Goal: Task Accomplishment & Management: Manage account settings

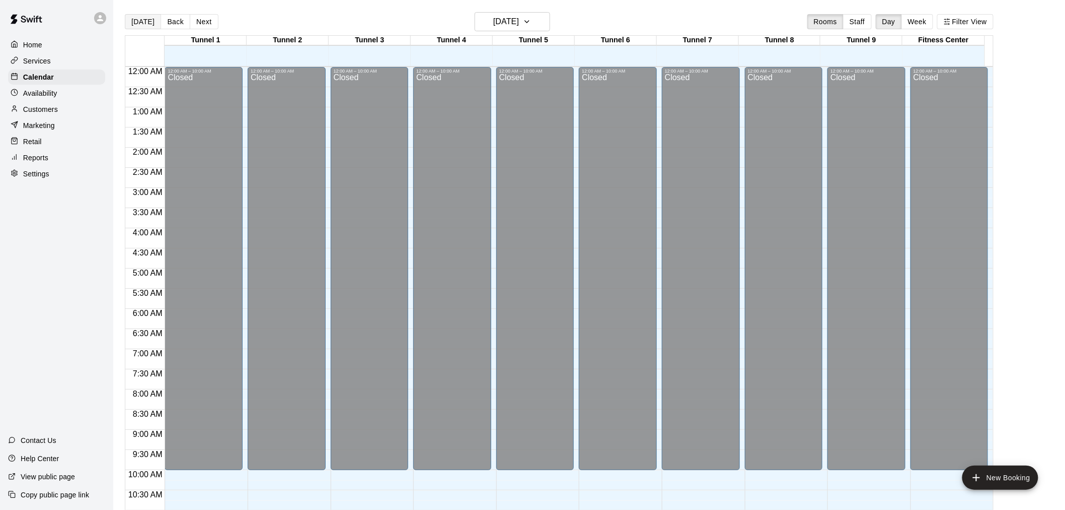
scroll to position [258, 0]
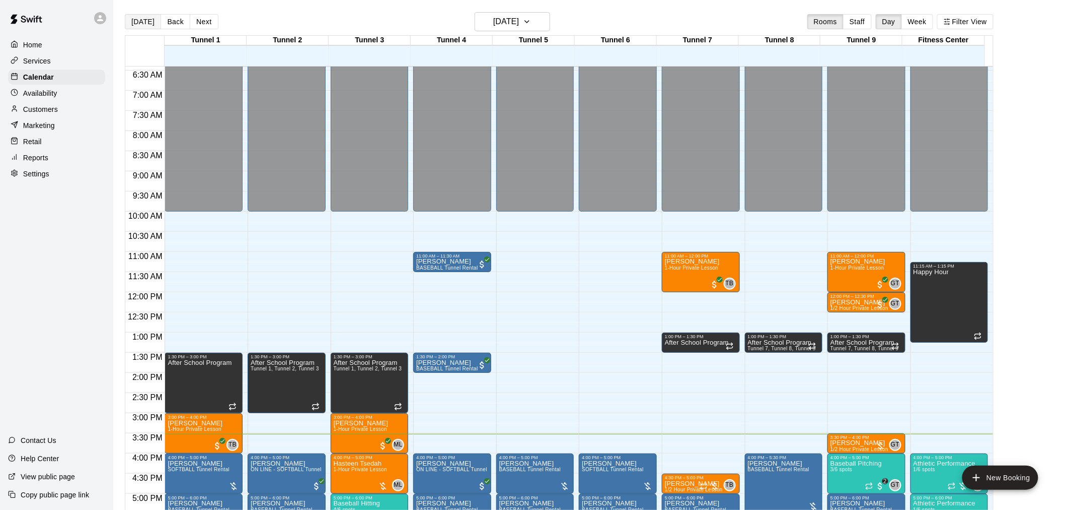
click at [143, 26] on button "[DATE]" at bounding box center [143, 21] width 36 height 15
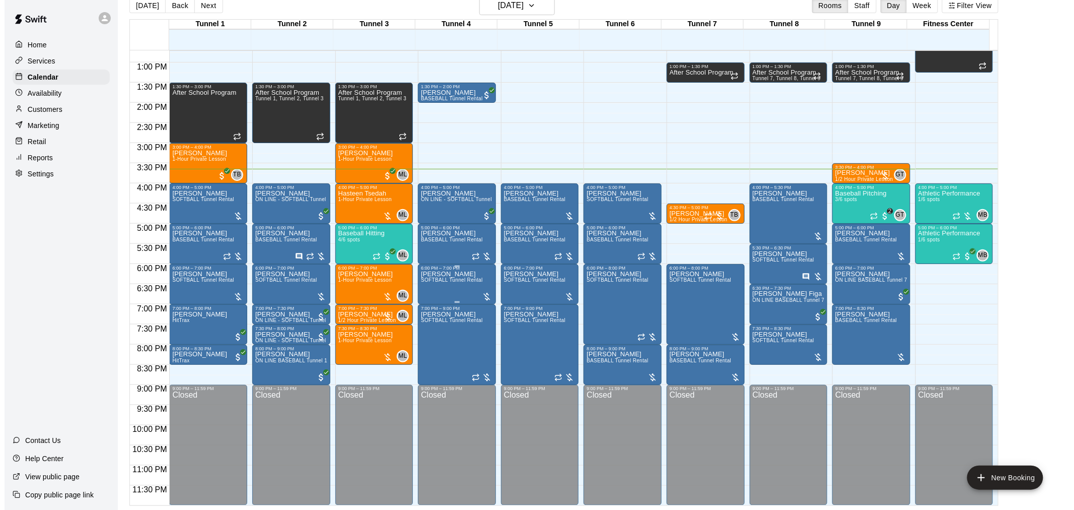
scroll to position [456, 0]
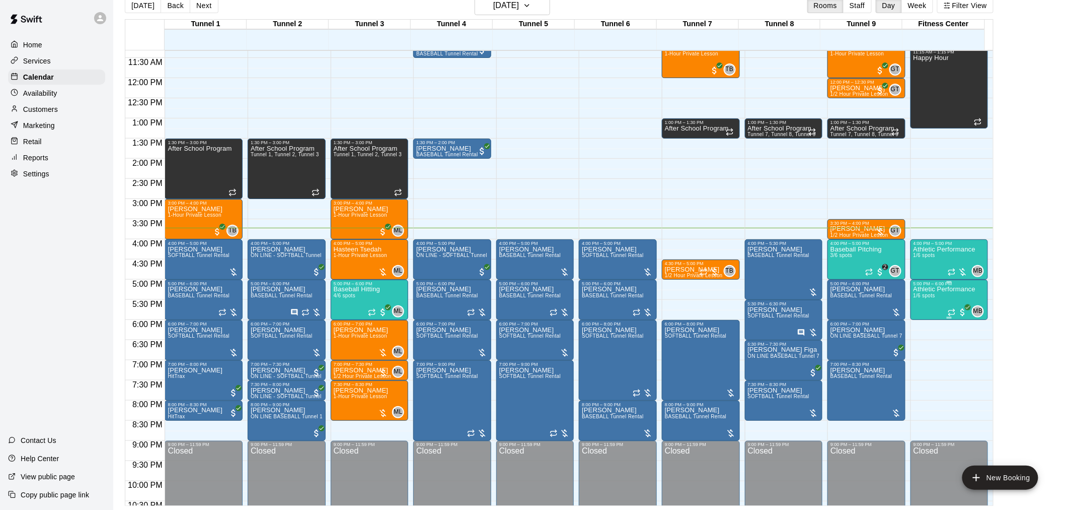
click at [930, 297] on span "1/6 spots" at bounding box center [925, 296] width 22 height 6
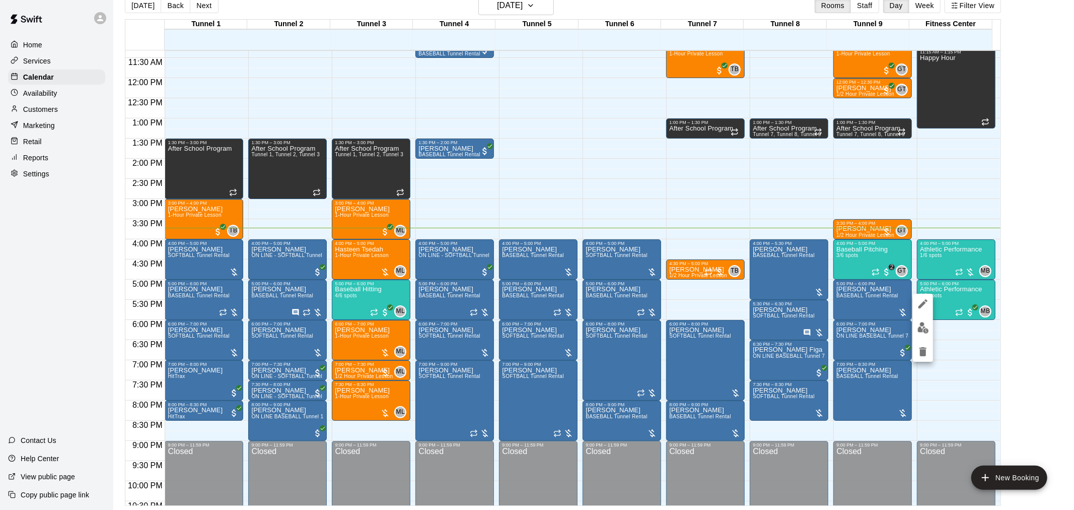
click at [927, 319] on button "edit" at bounding box center [923, 328] width 20 height 20
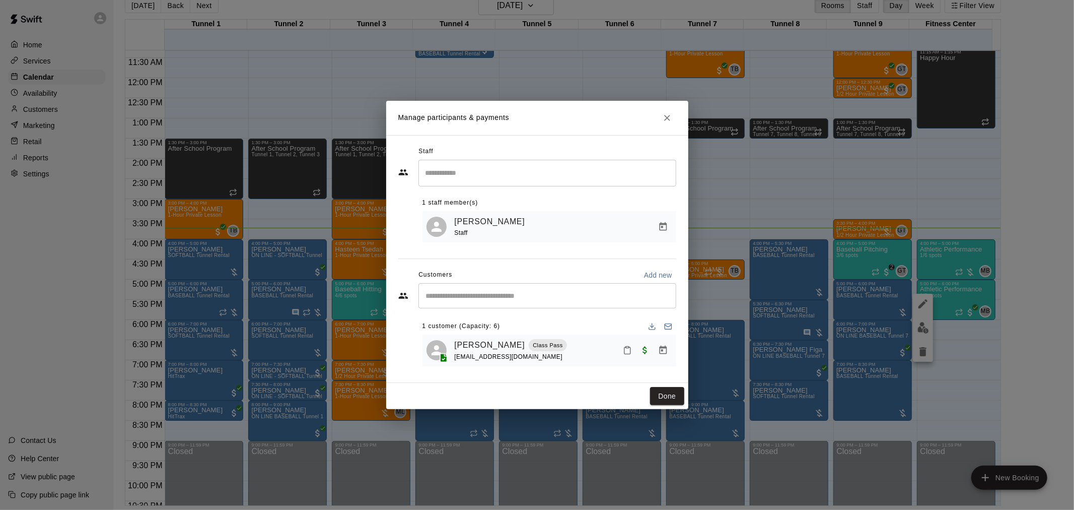
click at [660, 114] on button "Close" at bounding box center [667, 118] width 18 height 18
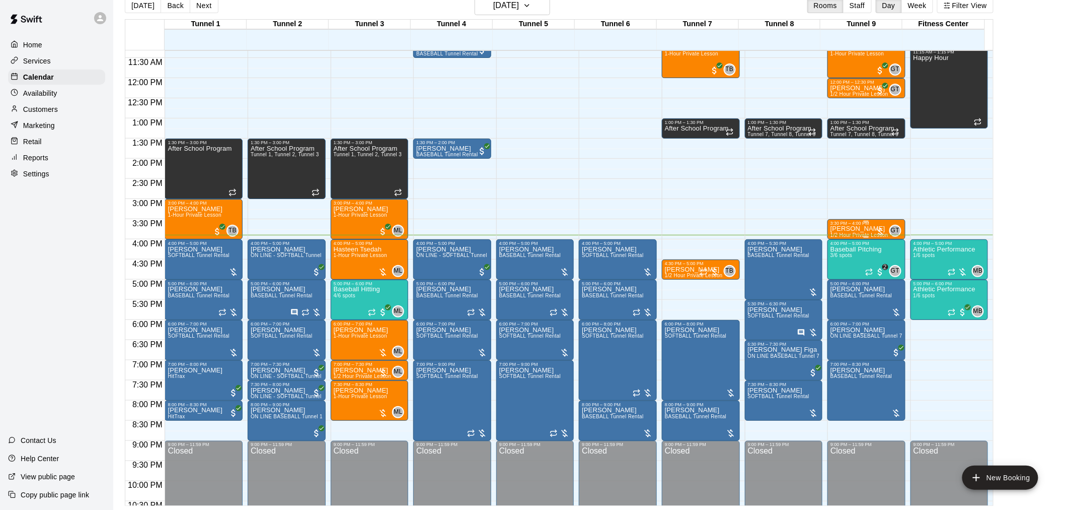
click at [841, 229] on p "[PERSON_NAME]" at bounding box center [860, 229] width 58 height 0
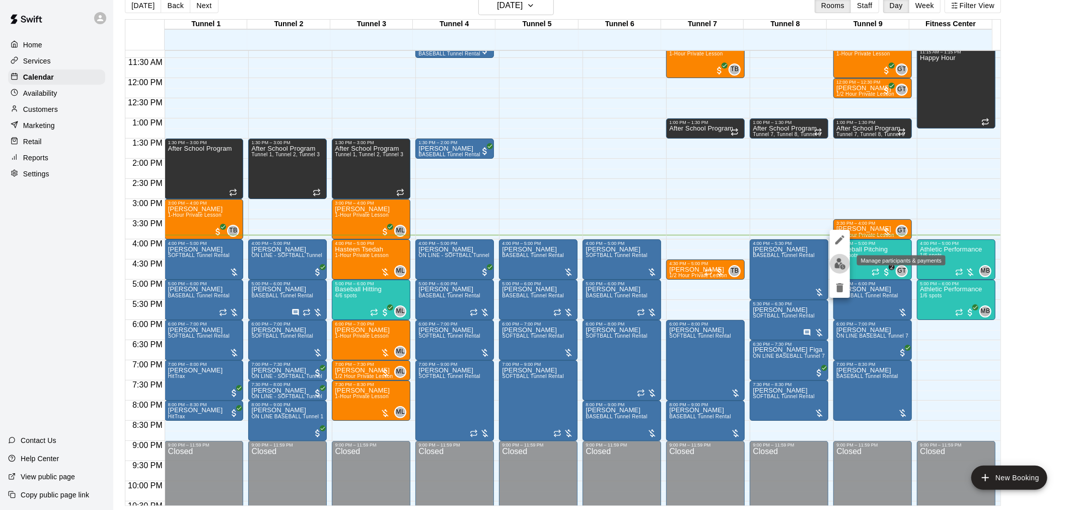
click at [843, 262] on img "edit" at bounding box center [840, 264] width 12 height 12
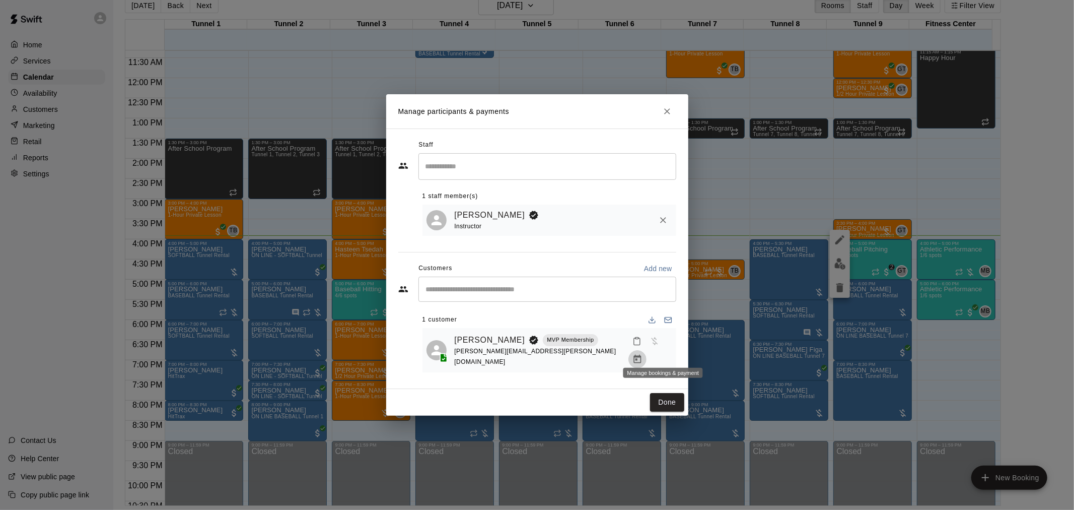
click at [647, 357] on button "Manage bookings & payment" at bounding box center [637, 359] width 18 height 18
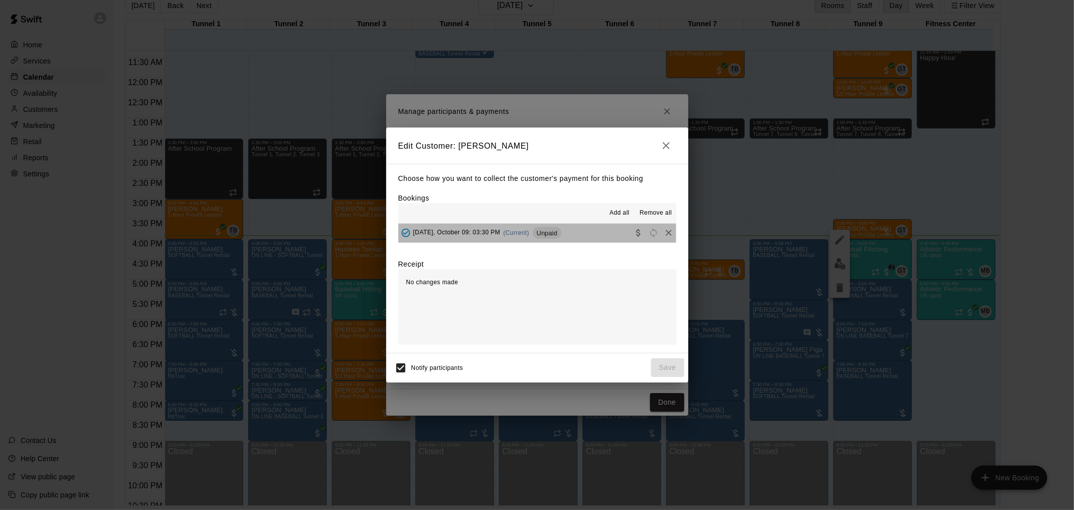
click at [542, 239] on div "Thursday, October 09: 03:30 PM (Current) Unpaid" at bounding box center [479, 232] width 163 height 15
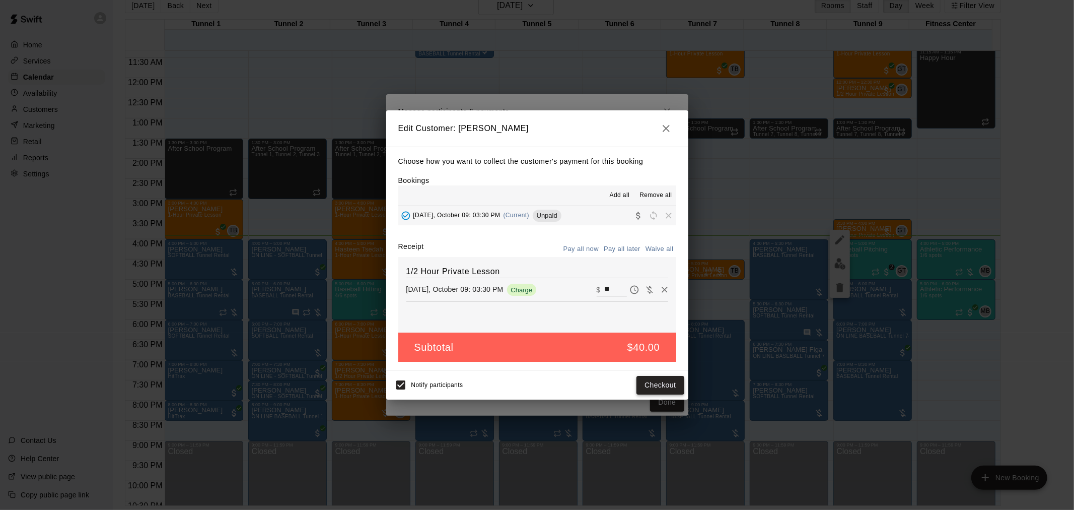
click at [662, 380] on button "Checkout" at bounding box center [659, 385] width 47 height 19
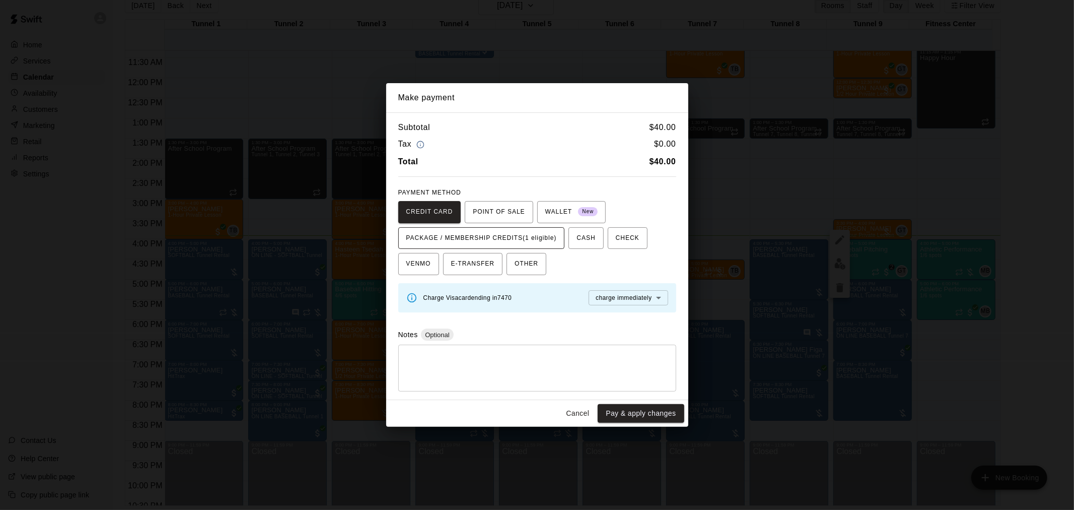
click at [516, 230] on span "PACKAGE / MEMBERSHIP CREDITS (1 eligible)" at bounding box center [481, 238] width 151 height 16
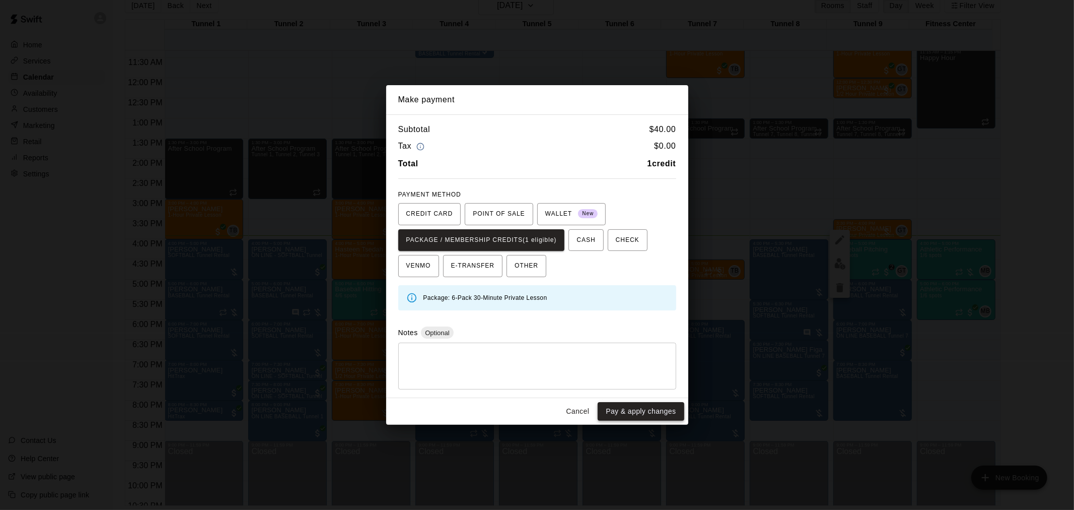
click at [643, 403] on button "Pay & apply changes" at bounding box center [641, 411] width 86 height 19
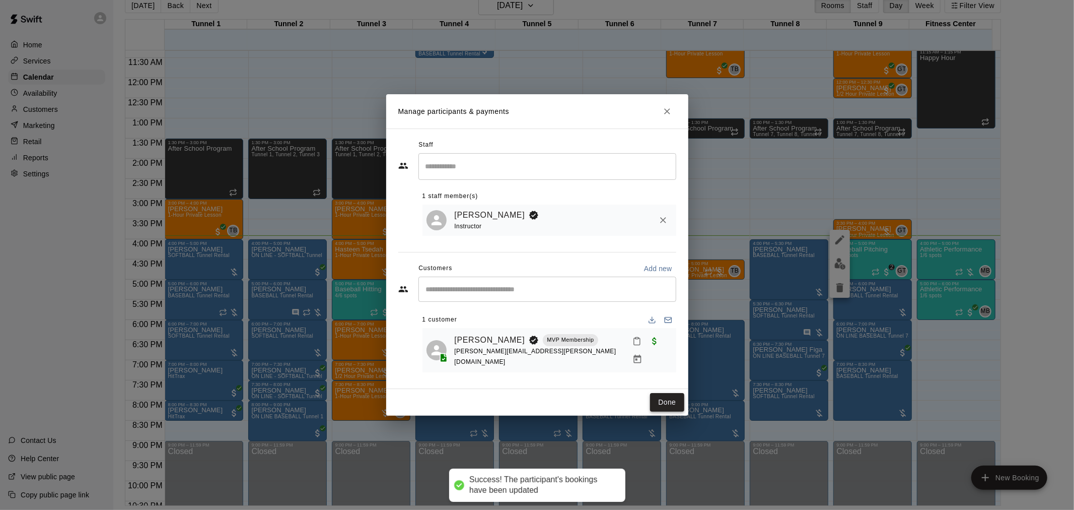
click at [670, 395] on button "Done" at bounding box center [667, 402] width 34 height 19
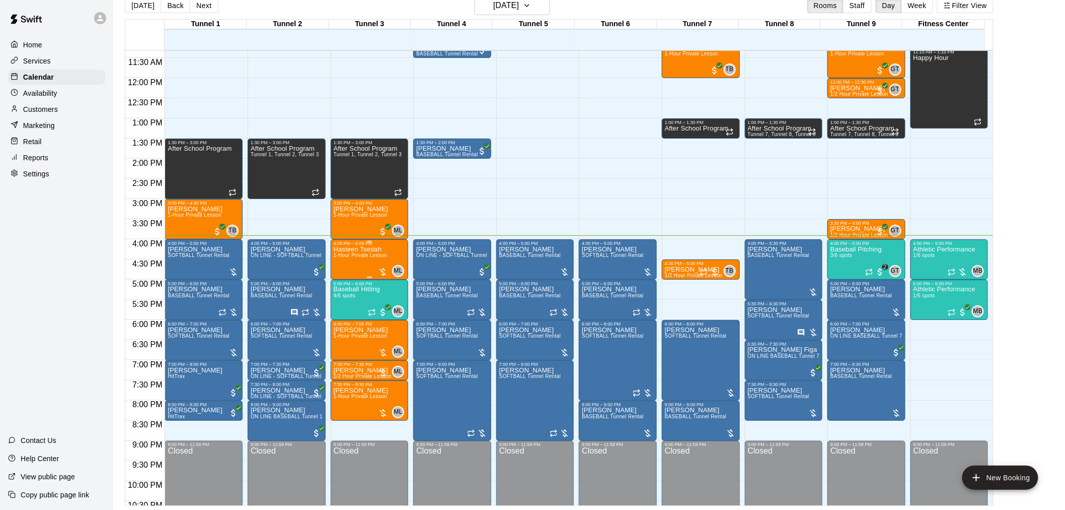
click at [369, 249] on p "Hasteen Tsedah" at bounding box center [361, 249] width 54 height 0
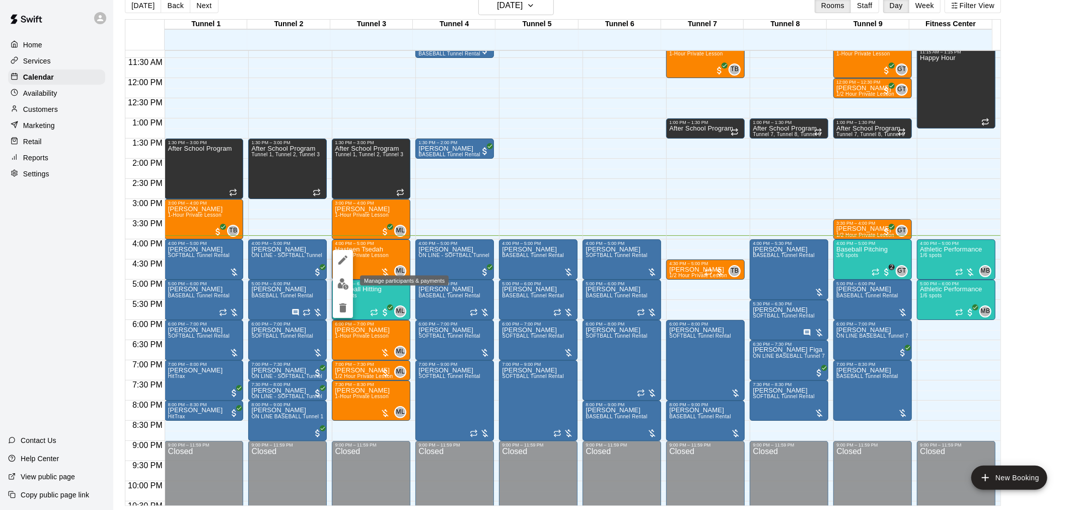
click at [345, 280] on img "edit" at bounding box center [343, 284] width 12 height 12
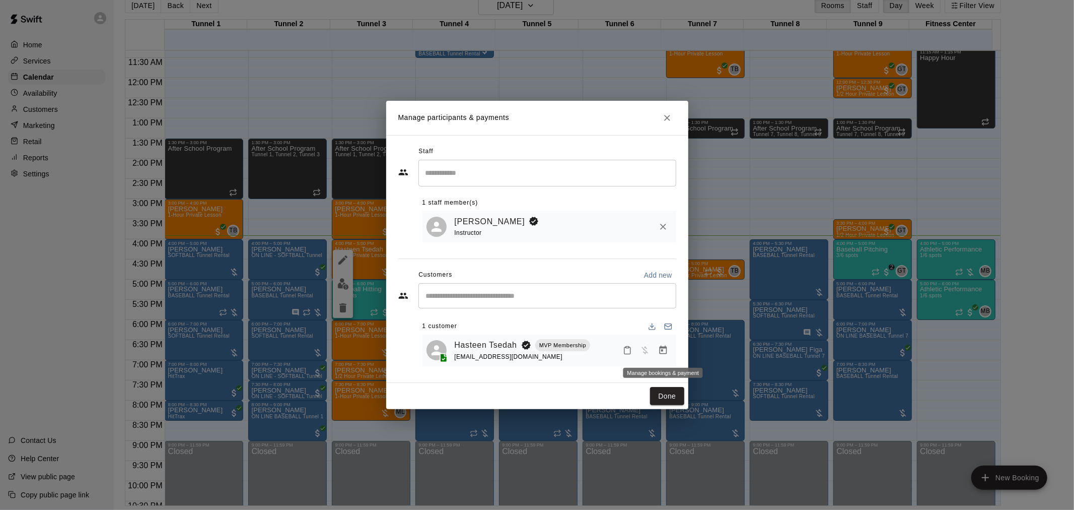
click at [663, 354] on icon "Manage bookings & payment" at bounding box center [663, 349] width 8 height 9
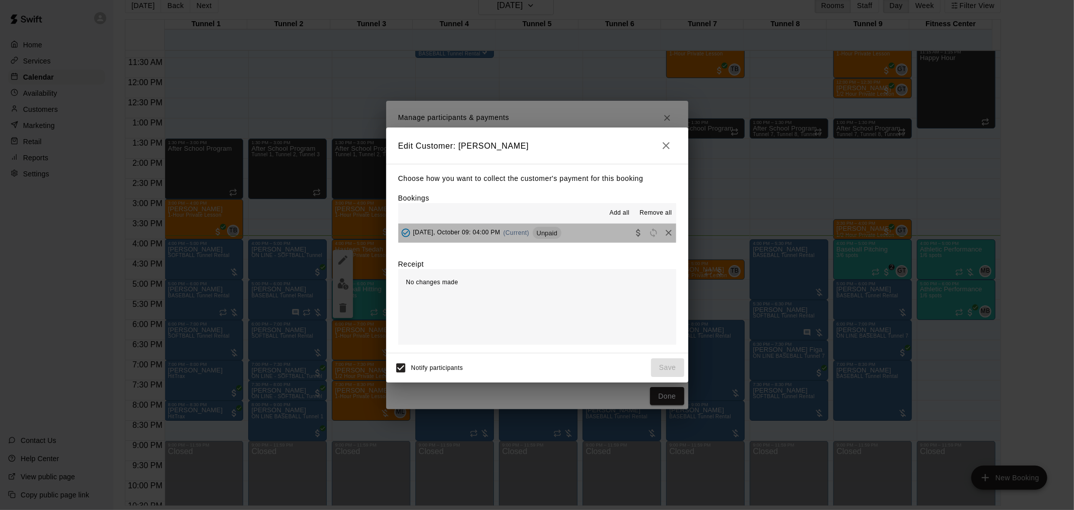
click at [561, 231] on span "Unpaid" at bounding box center [547, 233] width 29 height 8
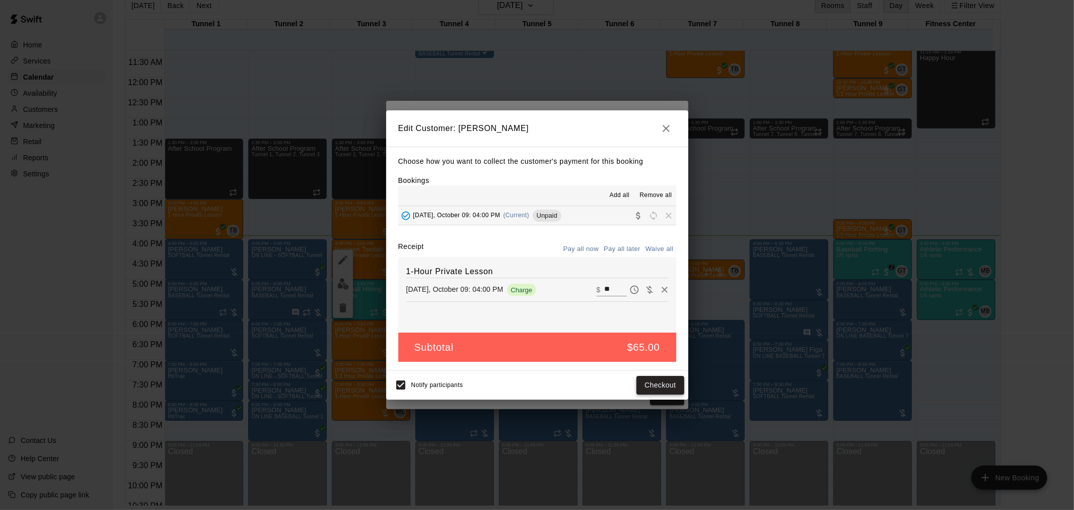
click at [668, 389] on button "Checkout" at bounding box center [659, 385] width 47 height 19
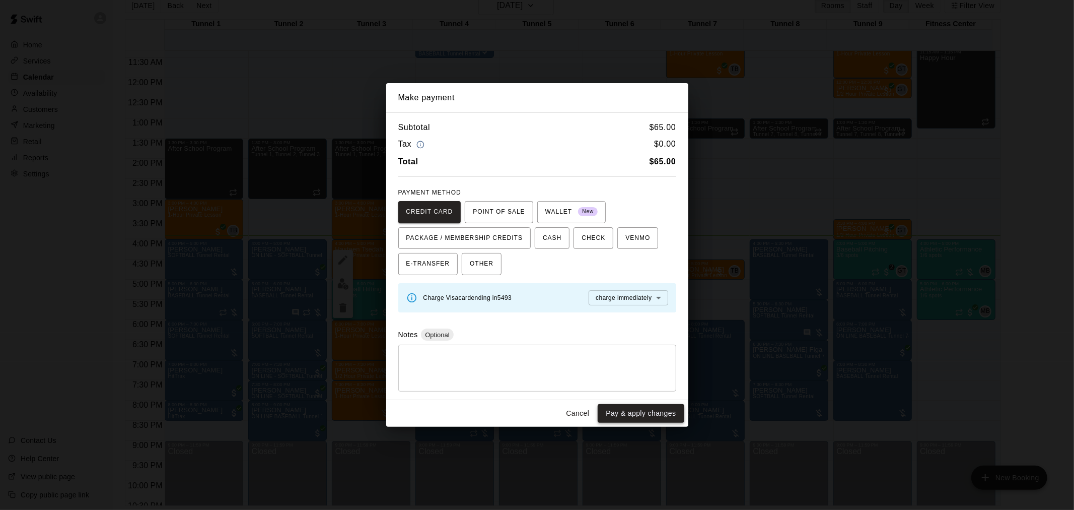
click at [636, 414] on button "Pay & apply changes" at bounding box center [641, 413] width 86 height 19
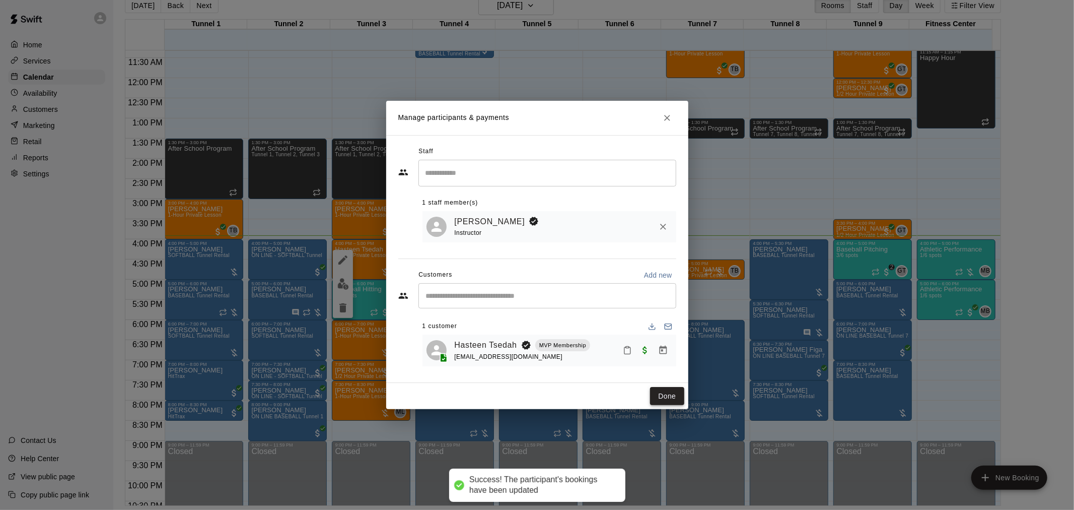
click at [664, 403] on button "Done" at bounding box center [667, 396] width 34 height 19
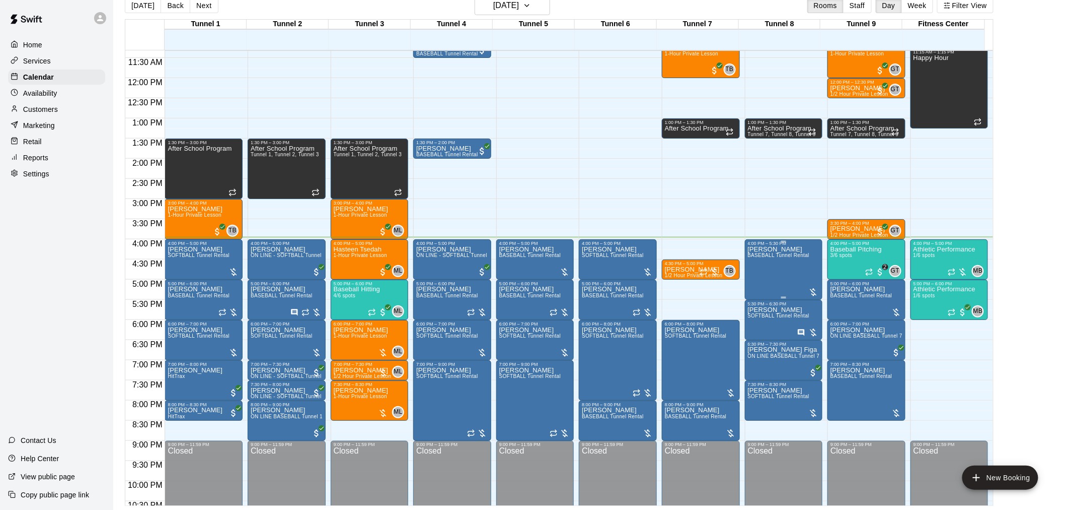
drag, startPoint x: 763, startPoint y: 285, endPoint x: 786, endPoint y: 279, distance: 23.5
click at [786, 279] on div "Matthew Baldenegro BASEBALL Tunnel Rental" at bounding box center [779, 501] width 62 height 510
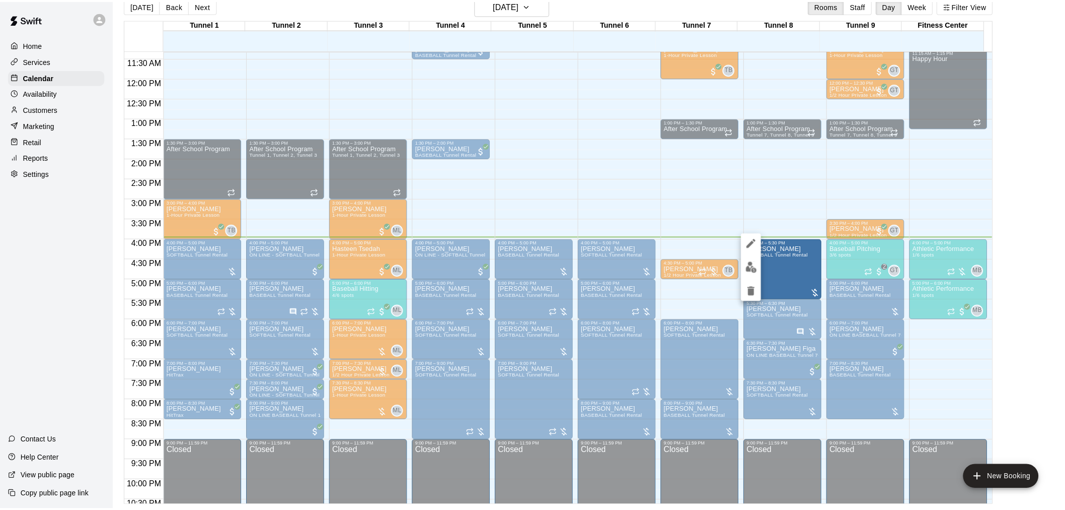
scroll to position [512, 0]
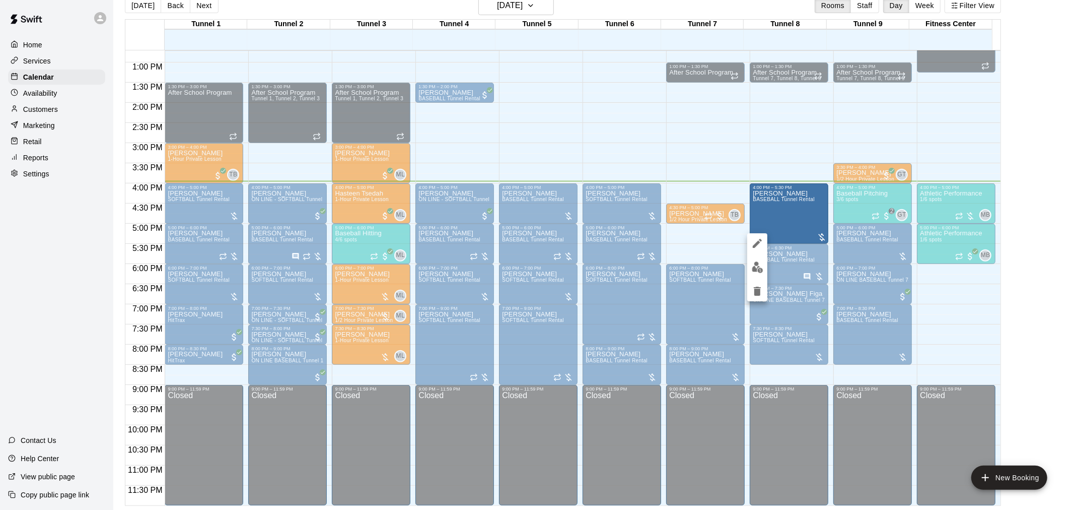
click at [845, 137] on div at bounding box center [537, 255] width 1074 height 510
click at [778, 212] on div "Matthew Baldenegro BASEBALL Tunnel Rental" at bounding box center [779, 445] width 62 height 510
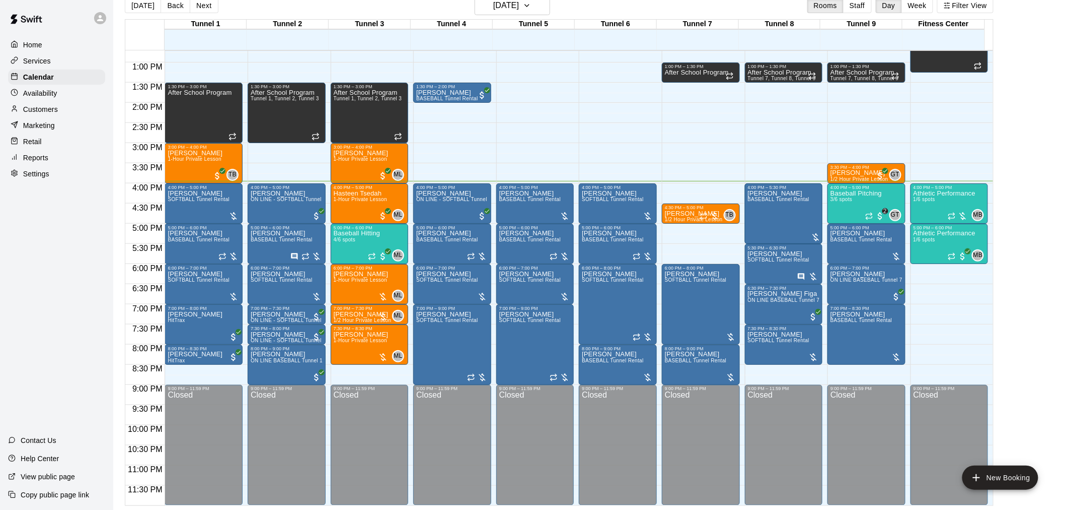
click at [776, 210] on div "Matthew Baldenegro BASEBALL Tunnel Rental" at bounding box center [779, 445] width 62 height 510
click at [21, 275] on div "Home Services Calendar Availability Customers Marketing Retail Reports Settings…" at bounding box center [56, 255] width 113 height 510
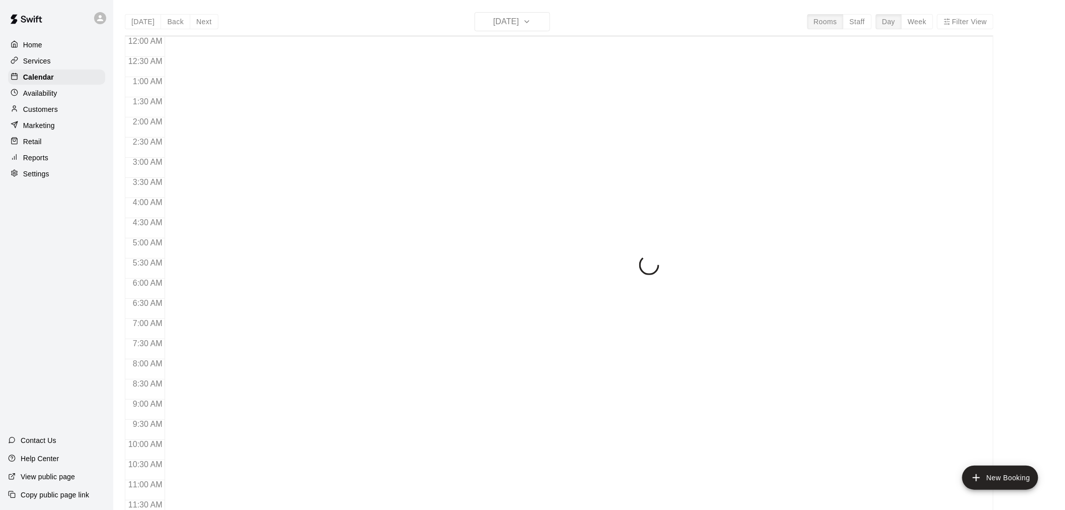
scroll to position [482, 0]
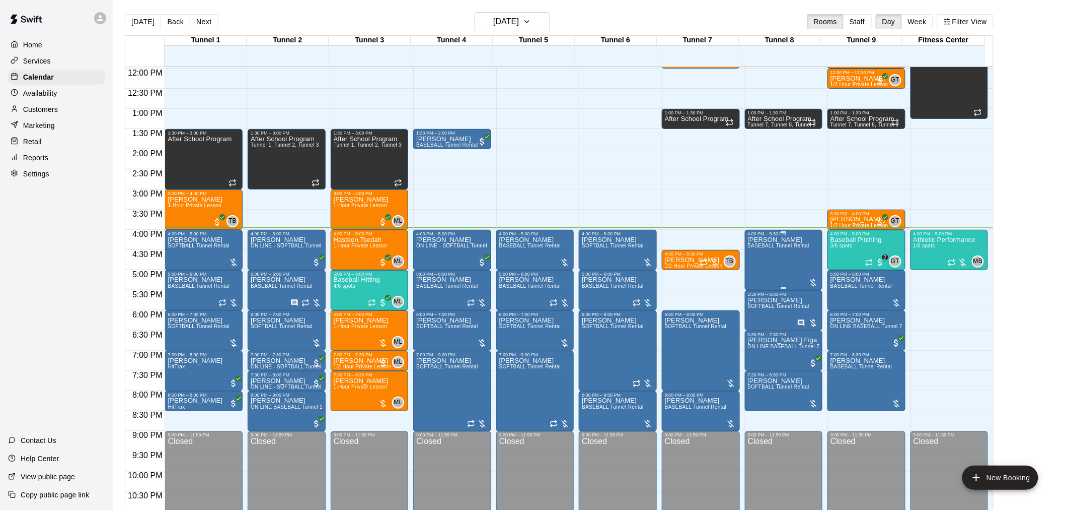
click at [756, 255] on div "Matthew Baldenegro BASEBALL Tunnel Rental" at bounding box center [779, 491] width 62 height 510
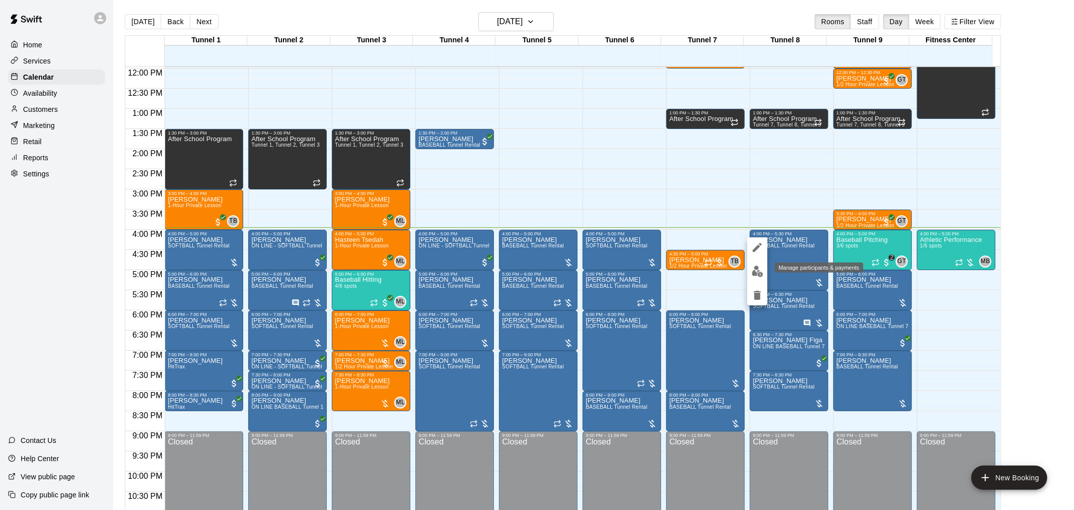
click at [755, 275] on img "edit" at bounding box center [758, 271] width 12 height 12
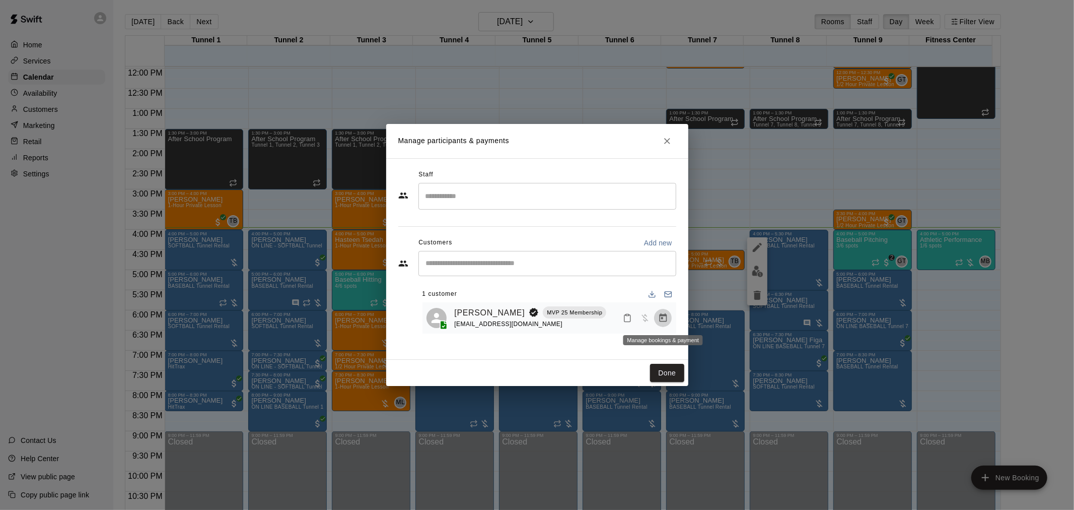
click at [664, 324] on button "Manage bookings & payment" at bounding box center [663, 318] width 18 height 18
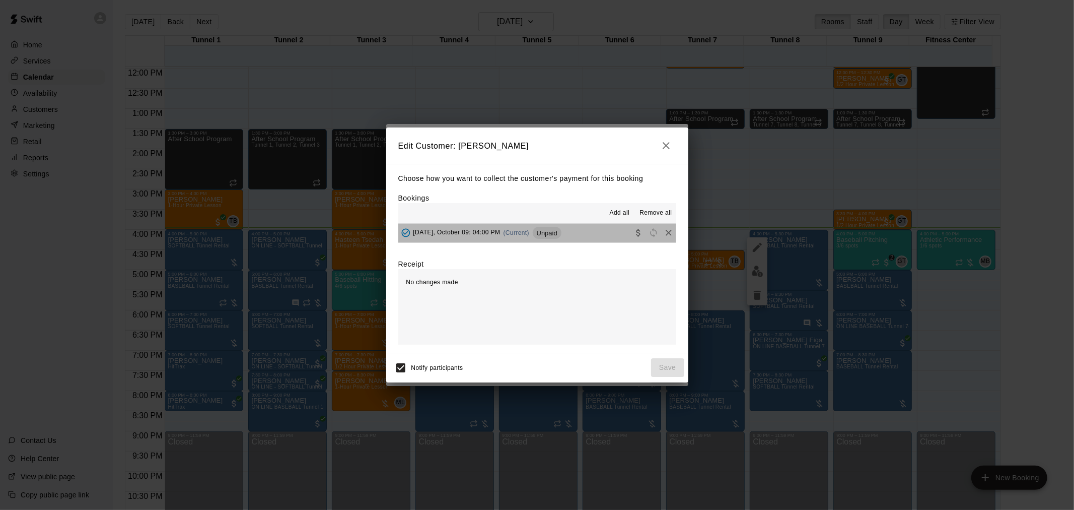
click at [549, 237] on span "Unpaid" at bounding box center [547, 233] width 29 height 8
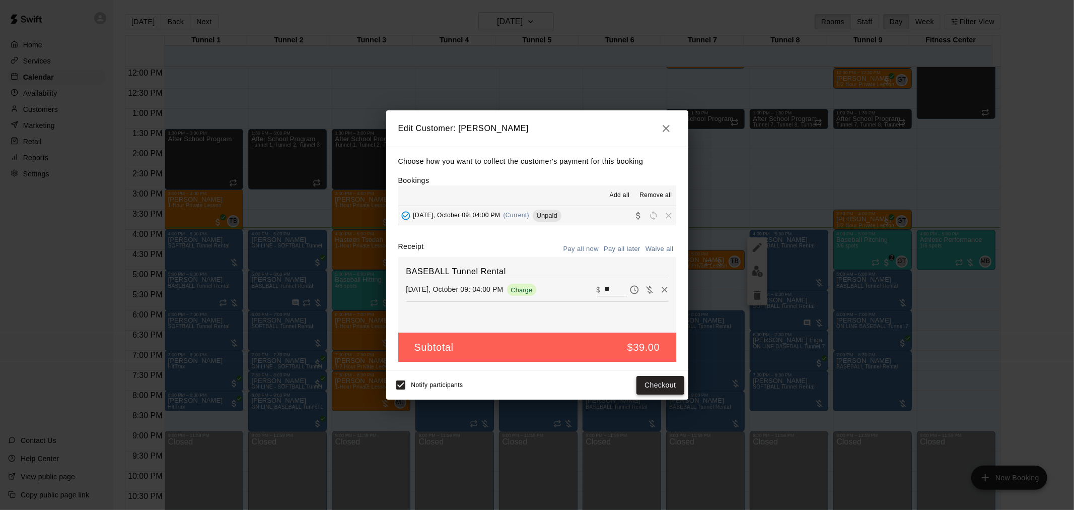
click at [676, 387] on button "Checkout" at bounding box center [659, 385] width 47 height 19
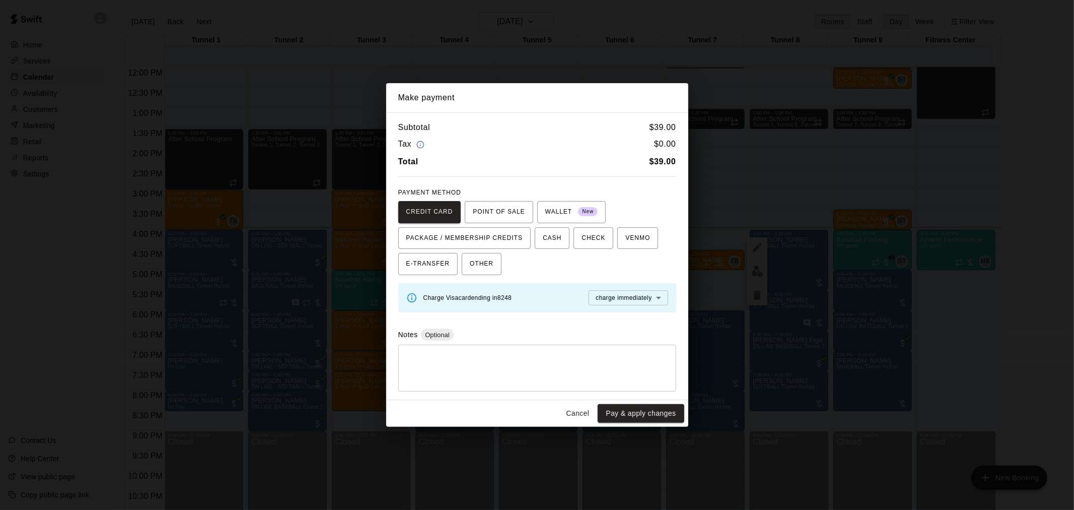
click at [626, 410] on button "Pay & apply changes" at bounding box center [641, 413] width 86 height 19
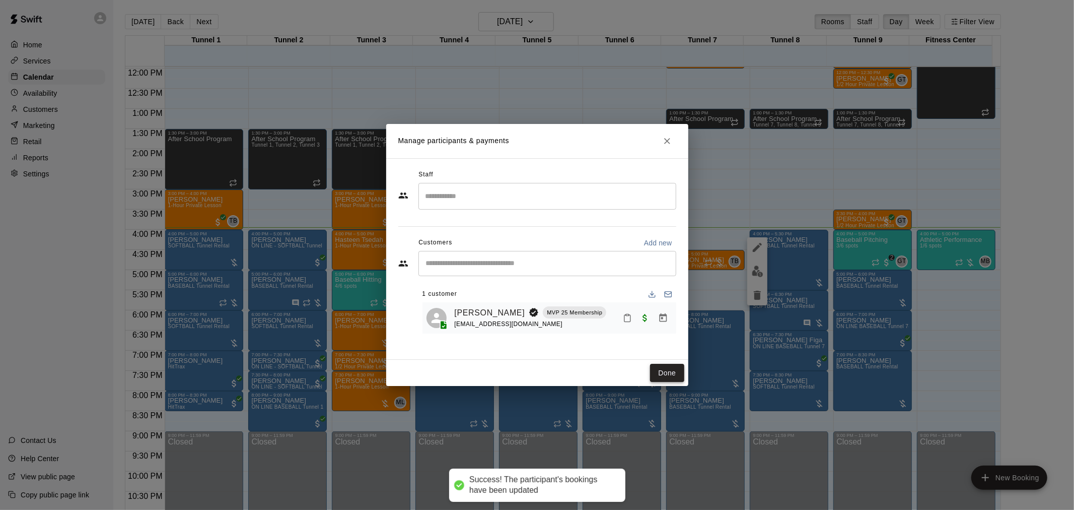
click at [666, 371] on button "Done" at bounding box center [667, 373] width 34 height 19
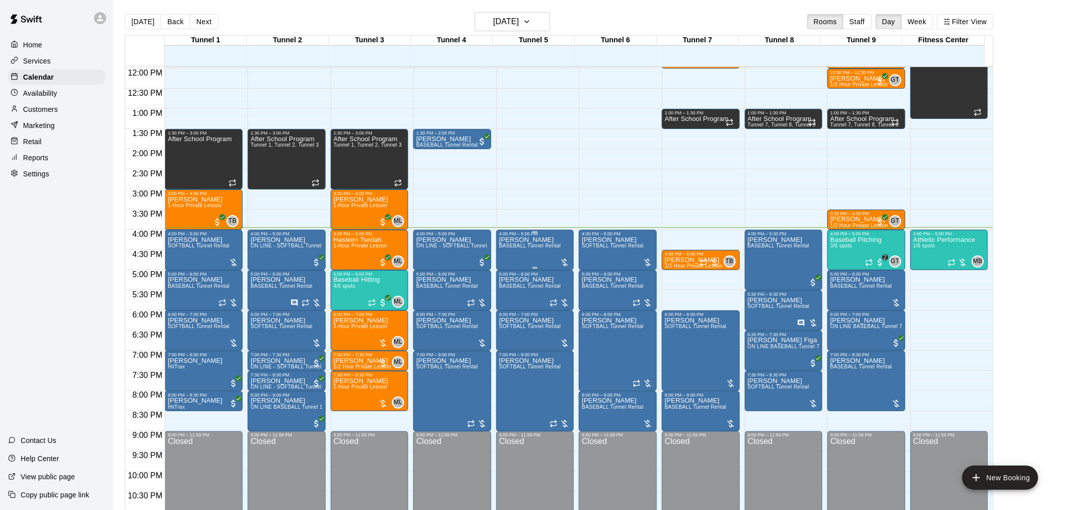
click at [536, 240] on p "[PERSON_NAME]" at bounding box center [531, 240] width 62 height 0
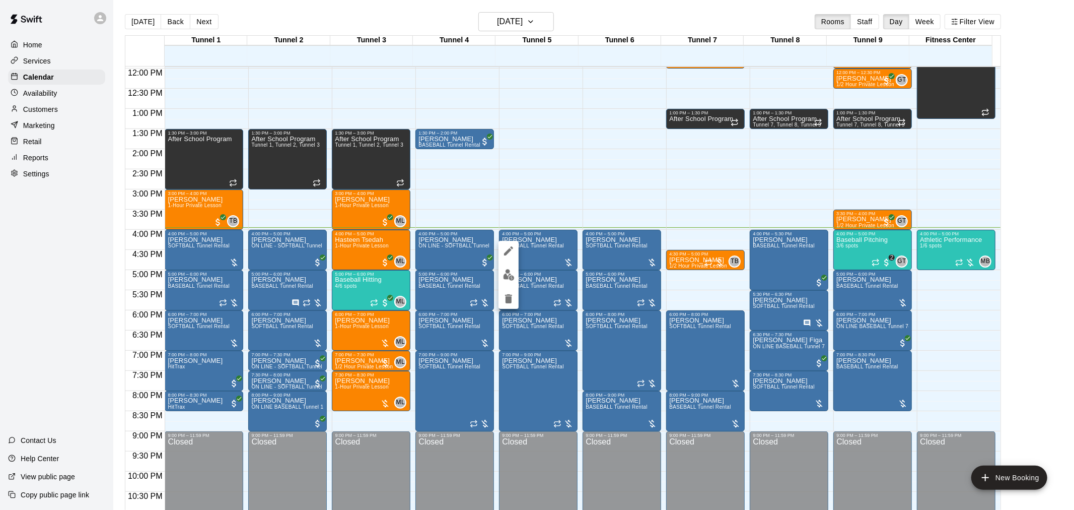
click at [500, 273] on button "edit" at bounding box center [508, 275] width 20 height 20
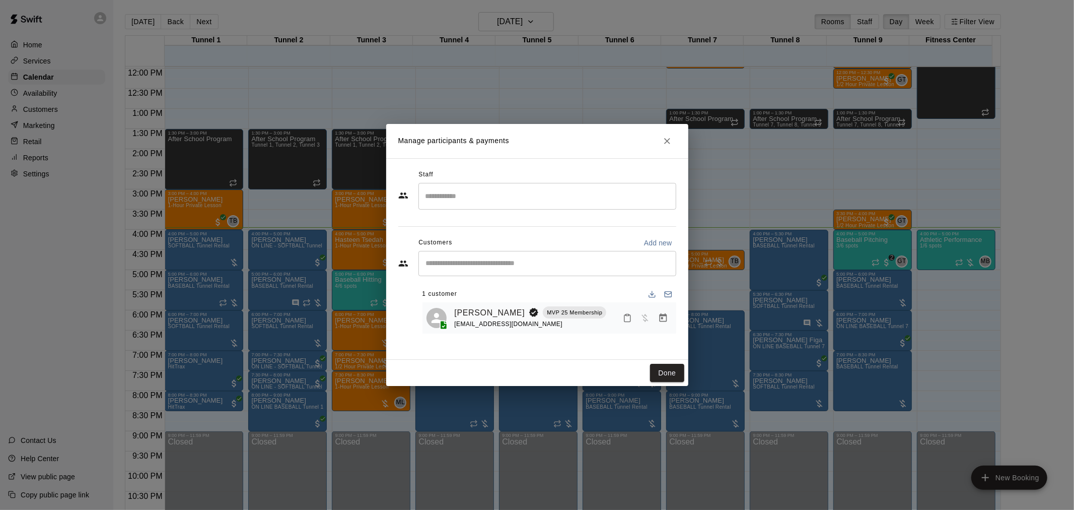
click at [668, 318] on button "Manage bookings & payment" at bounding box center [663, 318] width 18 height 18
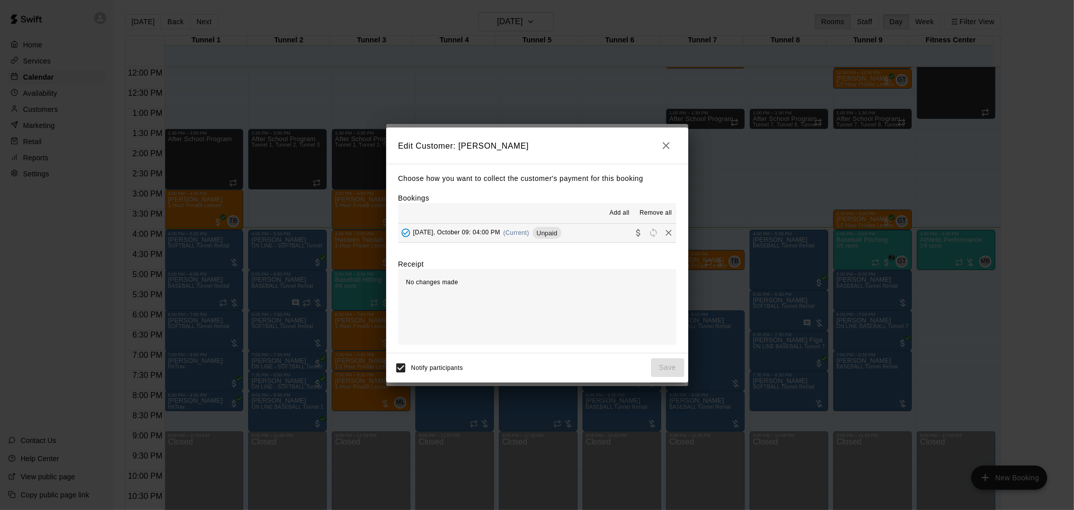
click at [561, 238] on div "Unpaid" at bounding box center [547, 233] width 29 height 12
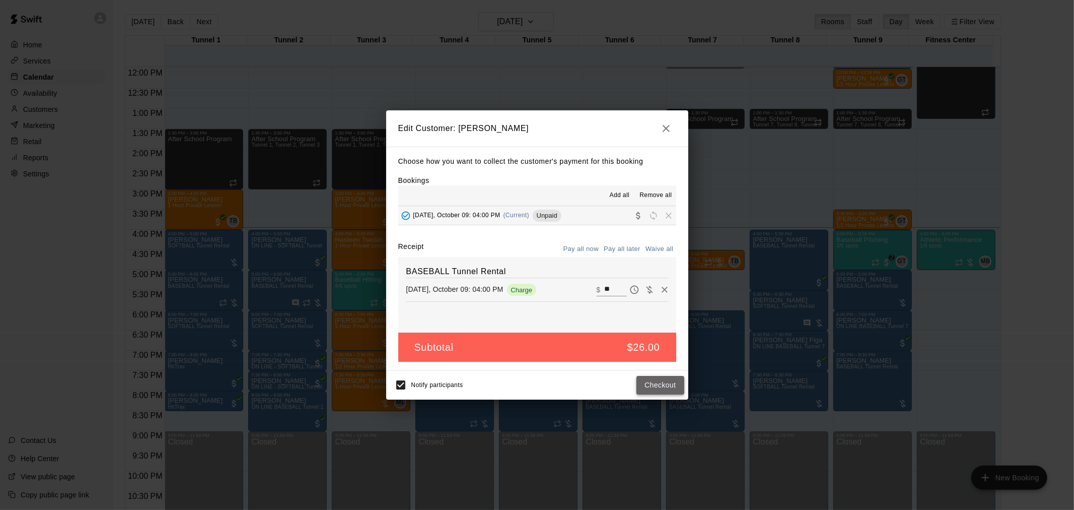
click at [682, 389] on button "Checkout" at bounding box center [659, 385] width 47 height 19
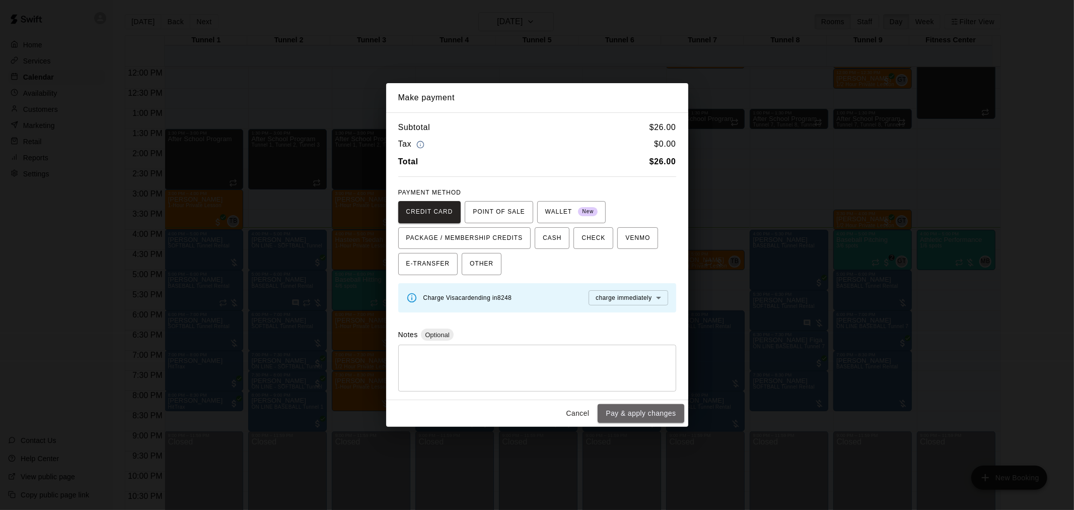
click at [673, 420] on button "Pay & apply changes" at bounding box center [641, 413] width 86 height 19
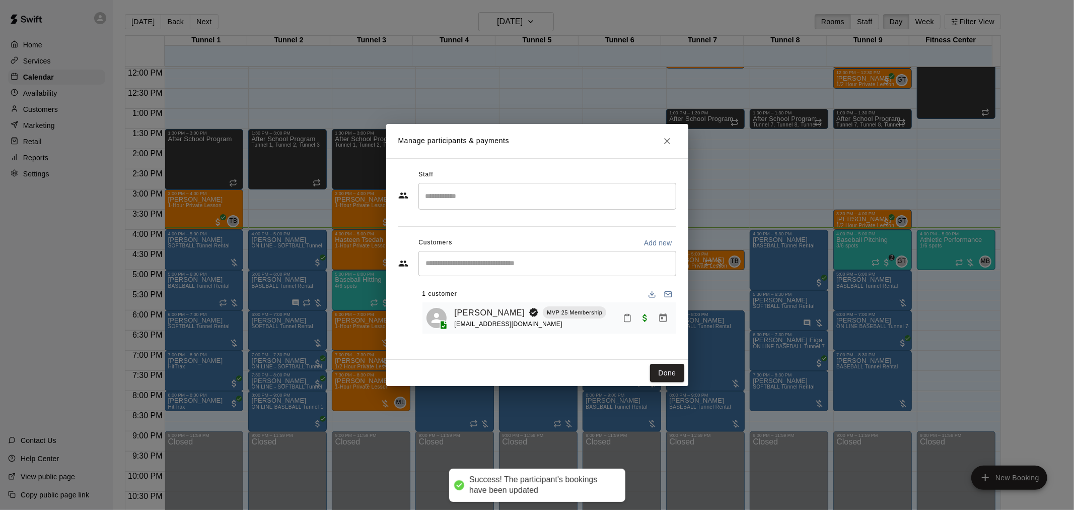
click at [664, 370] on button "Done" at bounding box center [667, 373] width 34 height 19
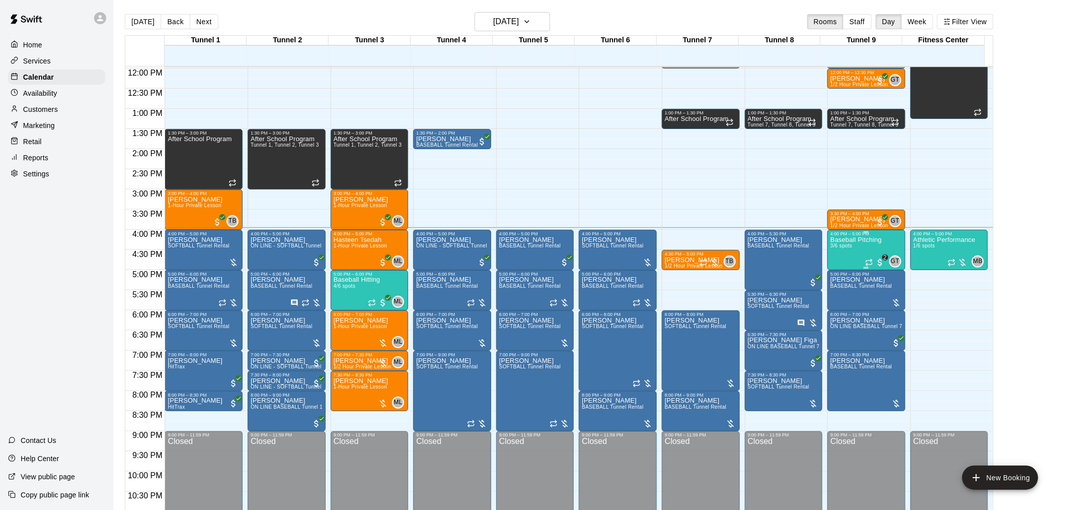
click at [872, 240] on p "Baseball Pitching" at bounding box center [856, 240] width 51 height 0
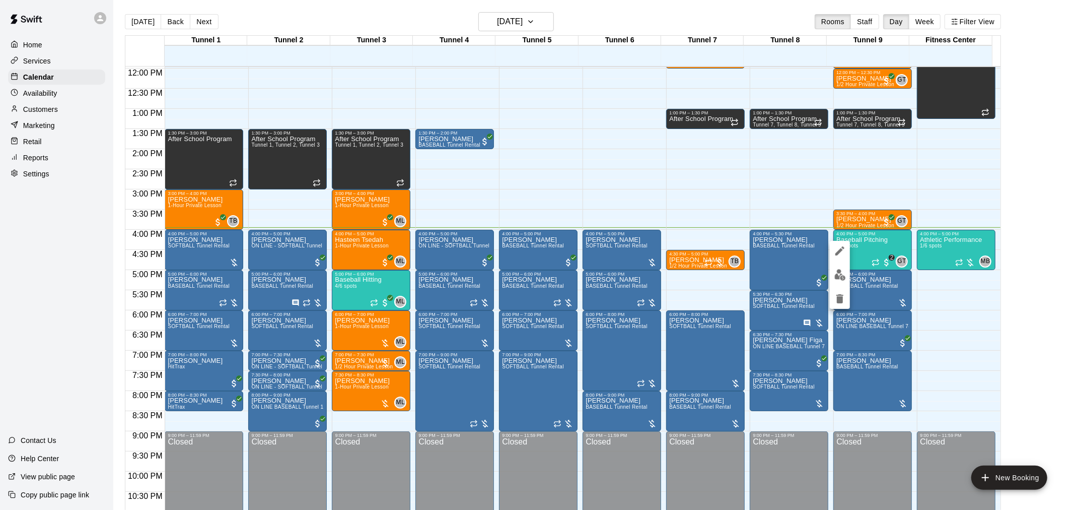
click at [806, 278] on div at bounding box center [537, 255] width 1074 height 510
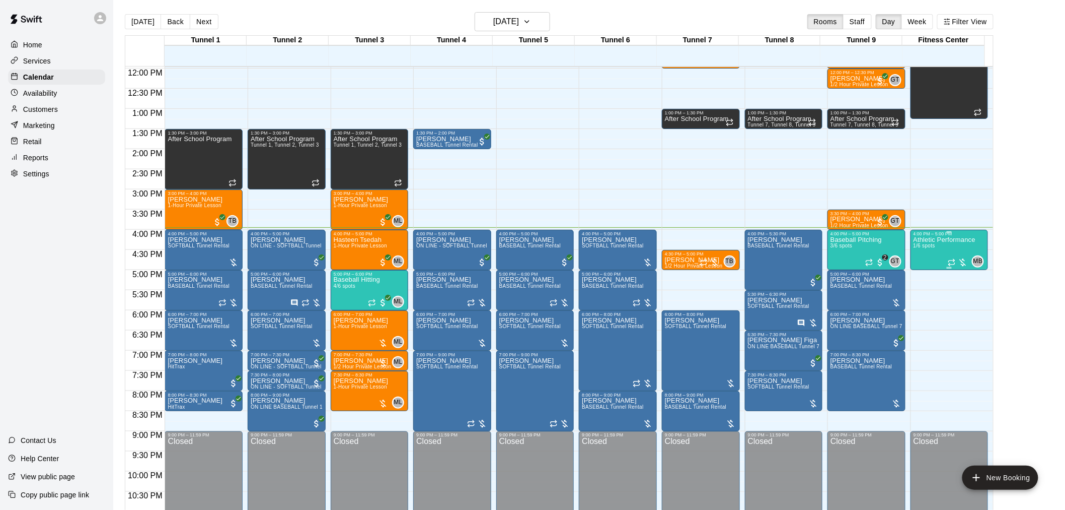
click at [953, 247] on div "Athletic Performance 1/6 spots" at bounding box center [945, 491] width 62 height 510
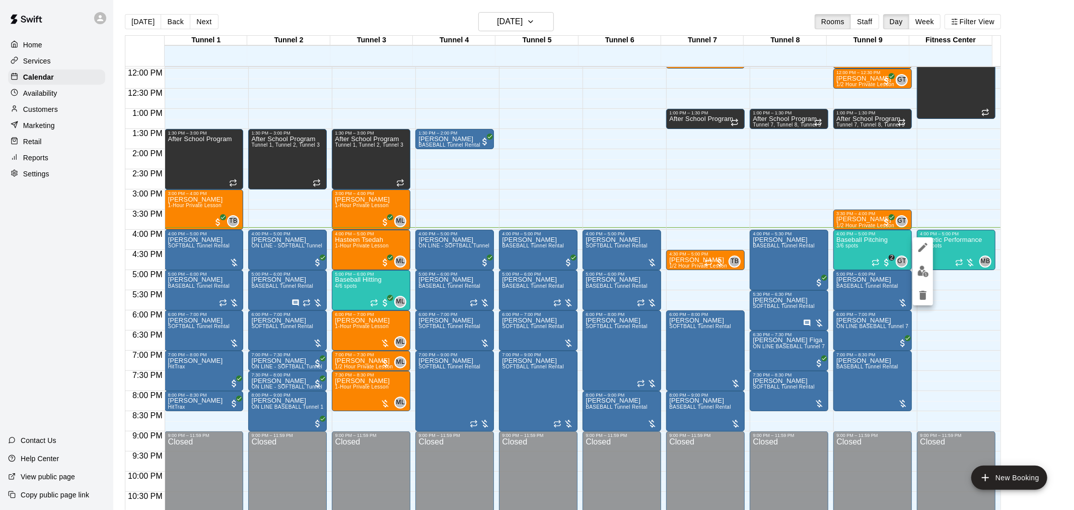
click at [921, 274] on img "edit" at bounding box center [923, 271] width 12 height 12
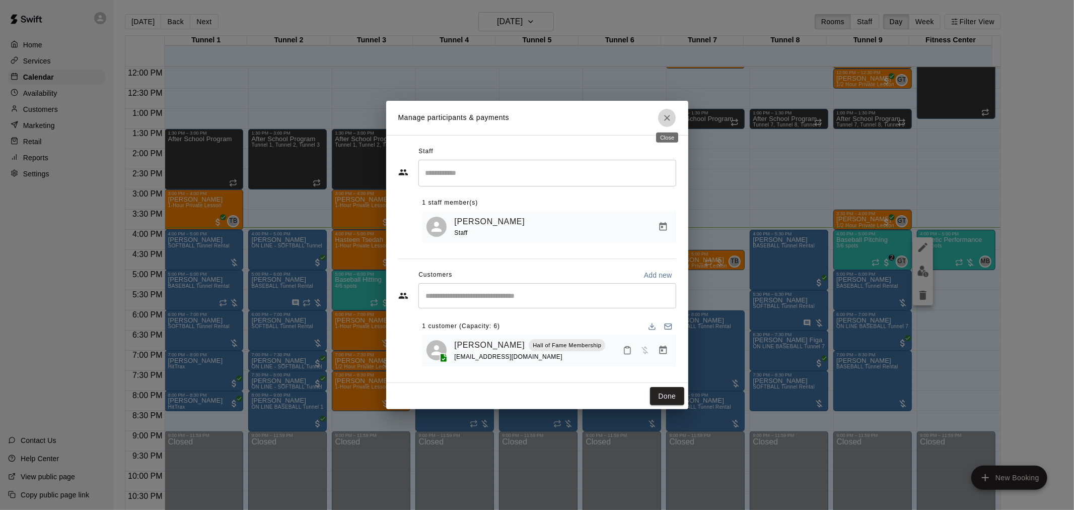
click at [663, 118] on icon "Close" at bounding box center [667, 118] width 10 height 10
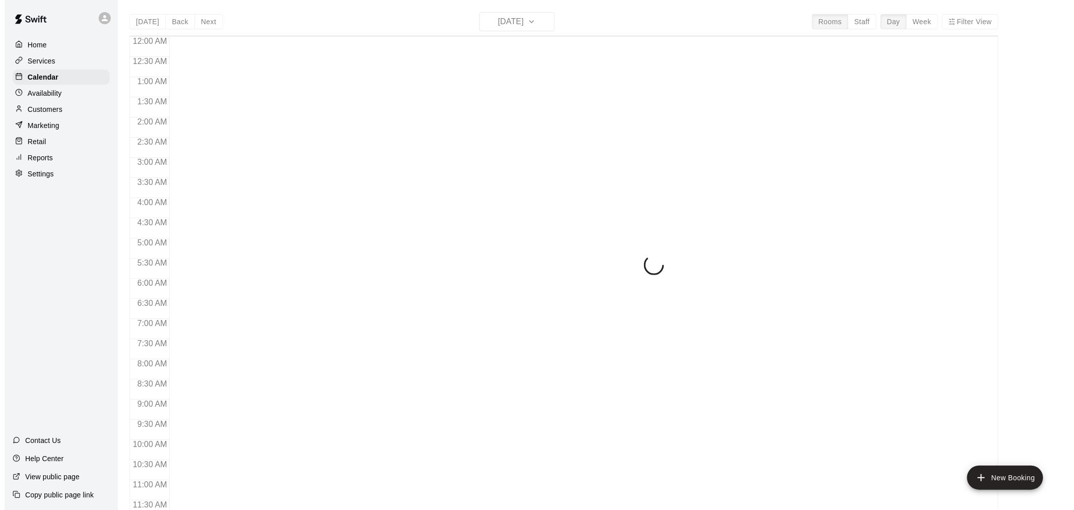
scroll to position [482, 0]
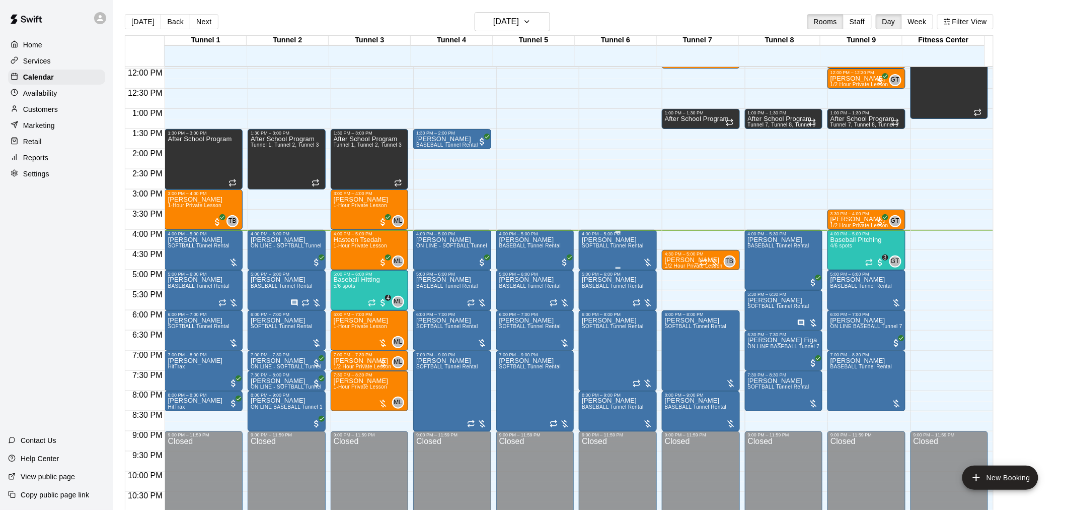
click at [613, 247] on span "SOFTBALL Tunnel Rental" at bounding box center [613, 246] width 62 height 6
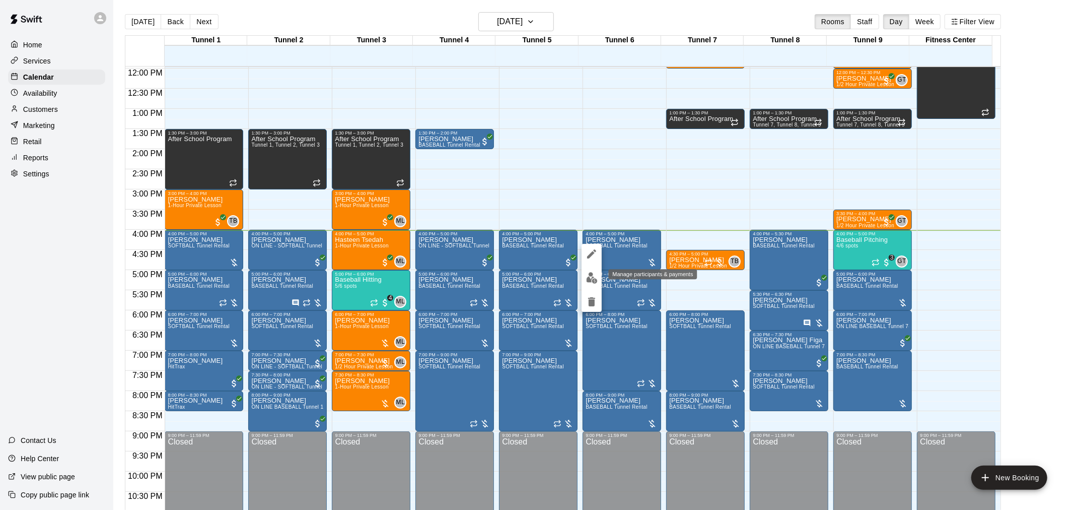
click at [597, 276] on img "edit" at bounding box center [592, 278] width 12 height 12
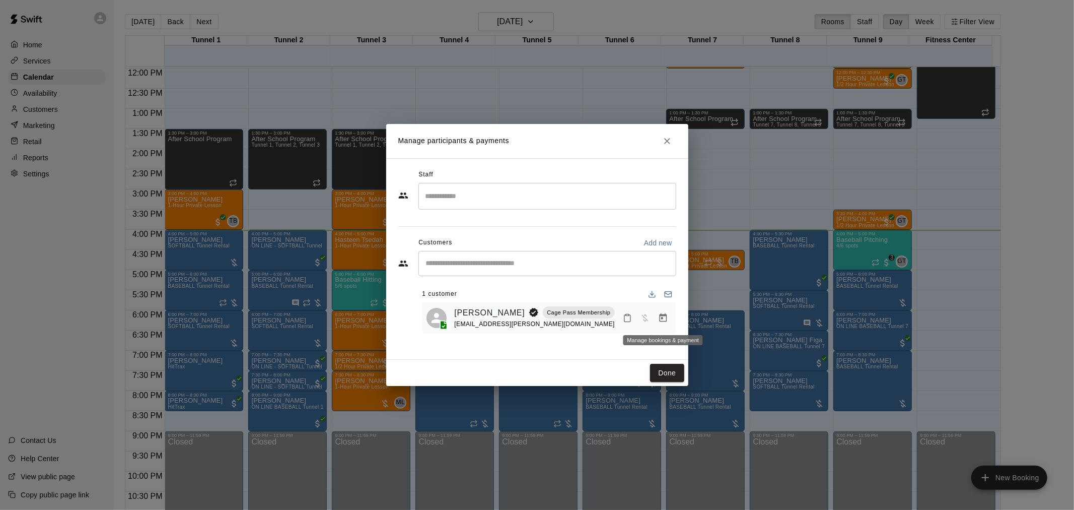
click at [662, 315] on icon "Manage bookings & payment" at bounding box center [663, 317] width 8 height 9
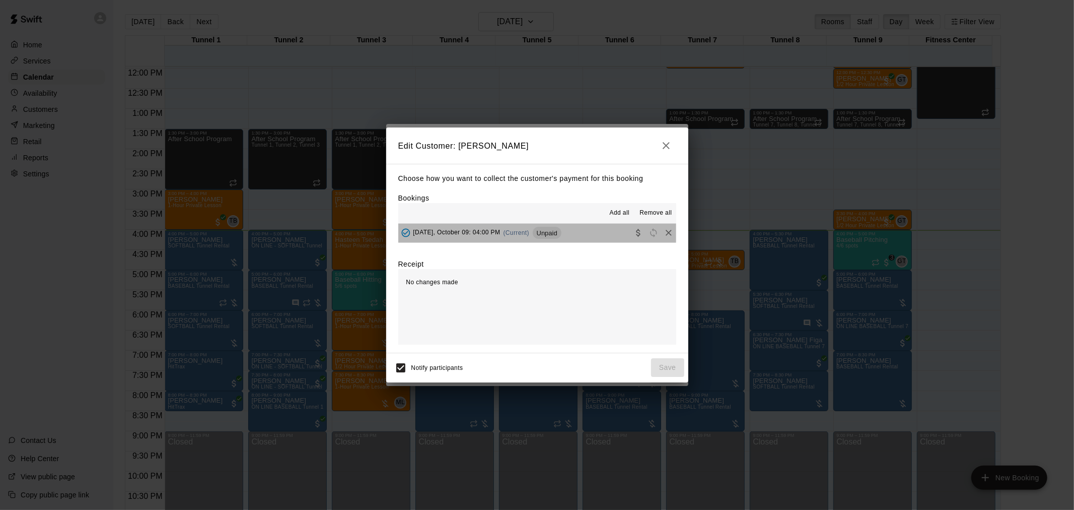
click at [549, 228] on div "Unpaid" at bounding box center [547, 233] width 29 height 12
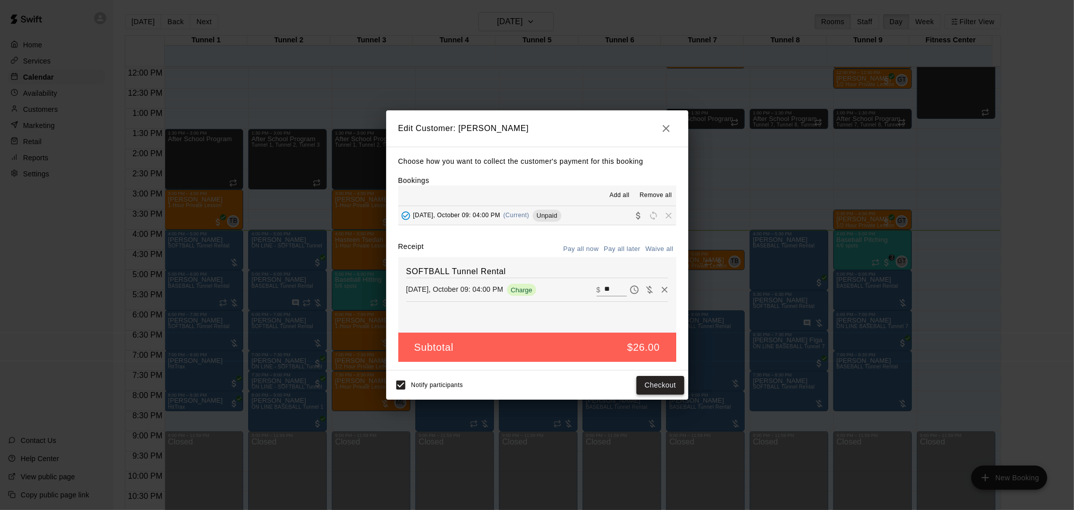
click at [656, 388] on button "Checkout" at bounding box center [659, 385] width 47 height 19
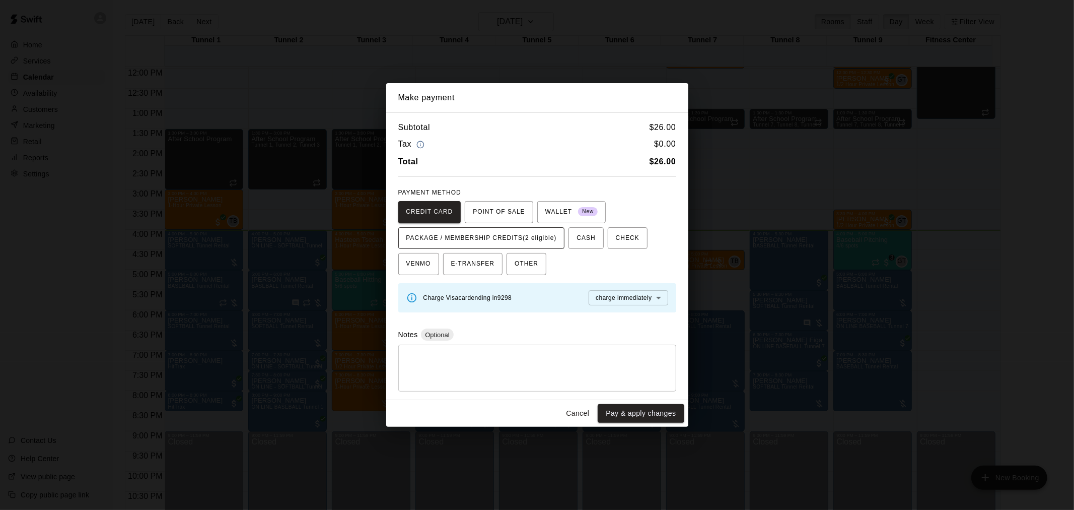
click at [520, 241] on span "PACKAGE / MEMBERSHIP CREDITS (2 eligible)" at bounding box center [481, 238] width 151 height 16
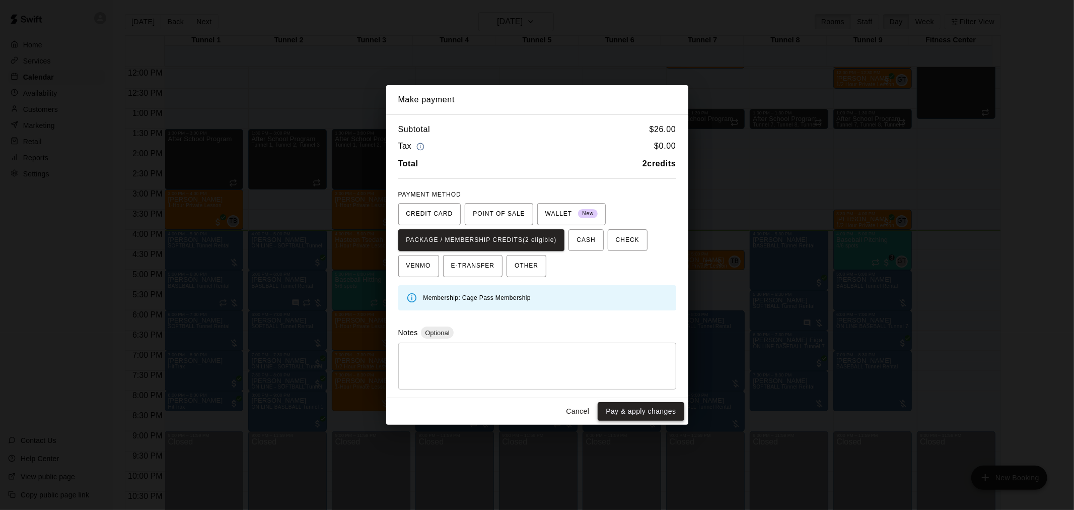
click at [663, 408] on button "Pay & apply changes" at bounding box center [641, 411] width 86 height 19
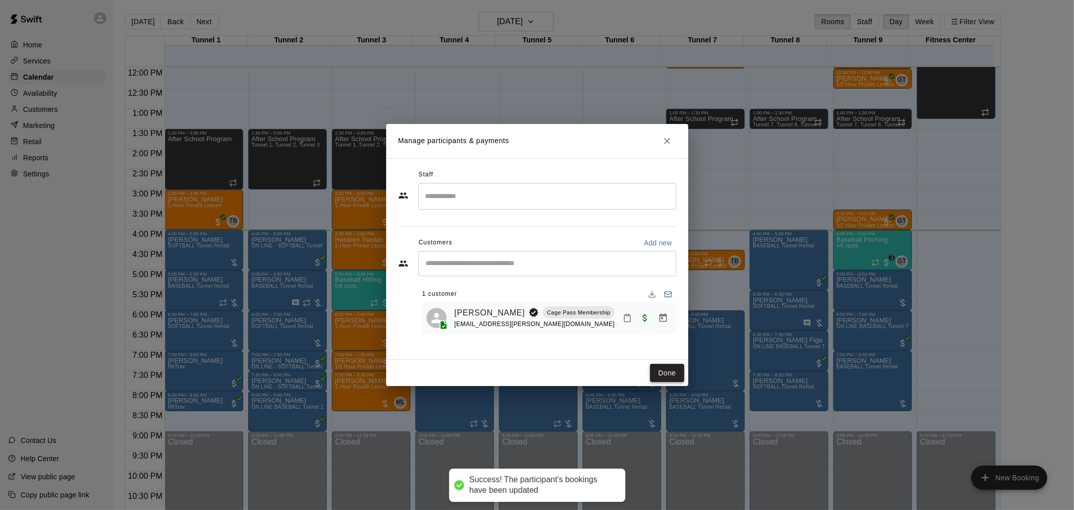
click at [671, 376] on button "Done" at bounding box center [667, 373] width 34 height 19
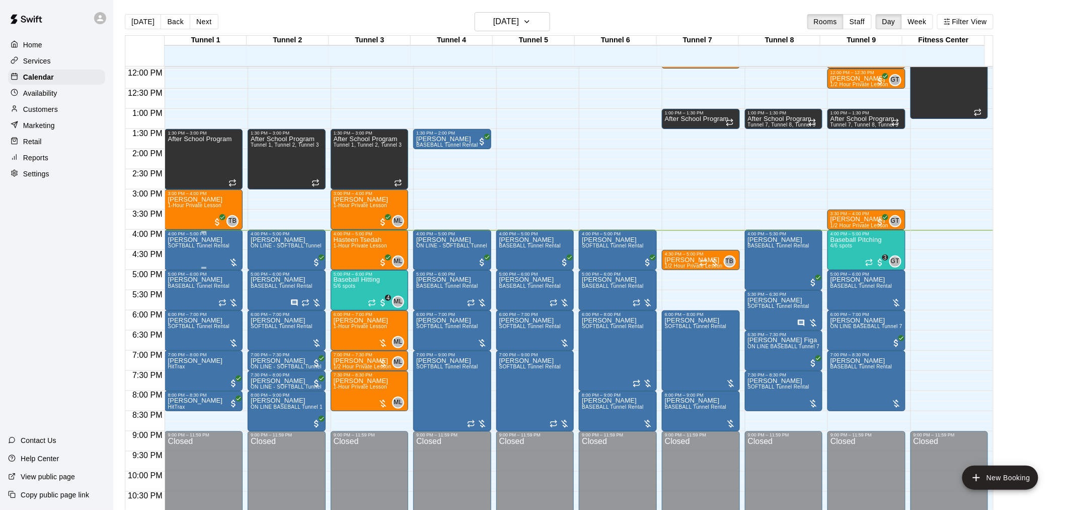
click at [197, 252] on div "Sam Lugo SOFTBALL Tunnel Rental" at bounding box center [199, 491] width 62 height 510
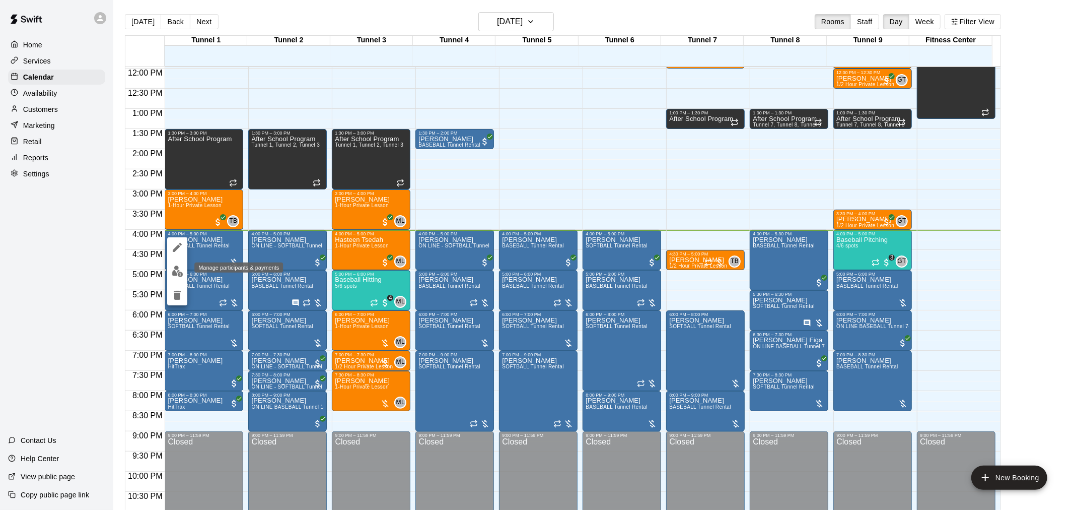
click at [180, 271] on img "edit" at bounding box center [178, 271] width 12 height 12
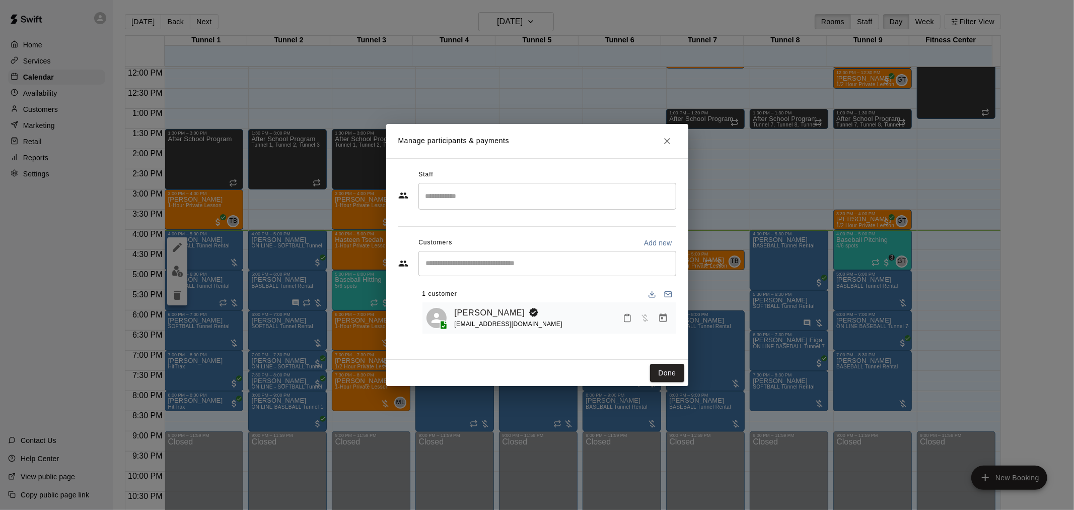
click at [660, 320] on icon "Manage bookings & payment" at bounding box center [663, 318] width 10 height 10
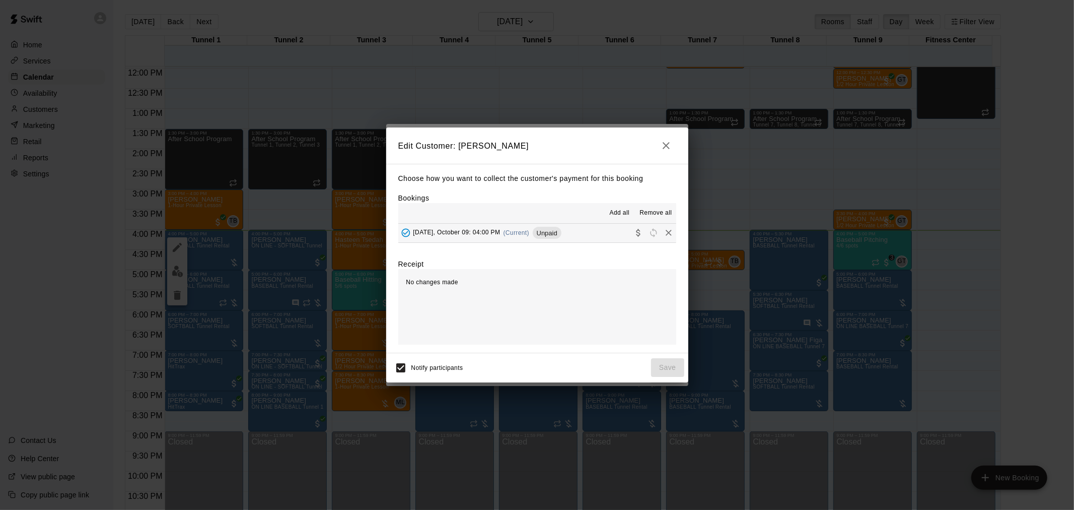
click at [543, 235] on span "Unpaid" at bounding box center [547, 233] width 29 height 8
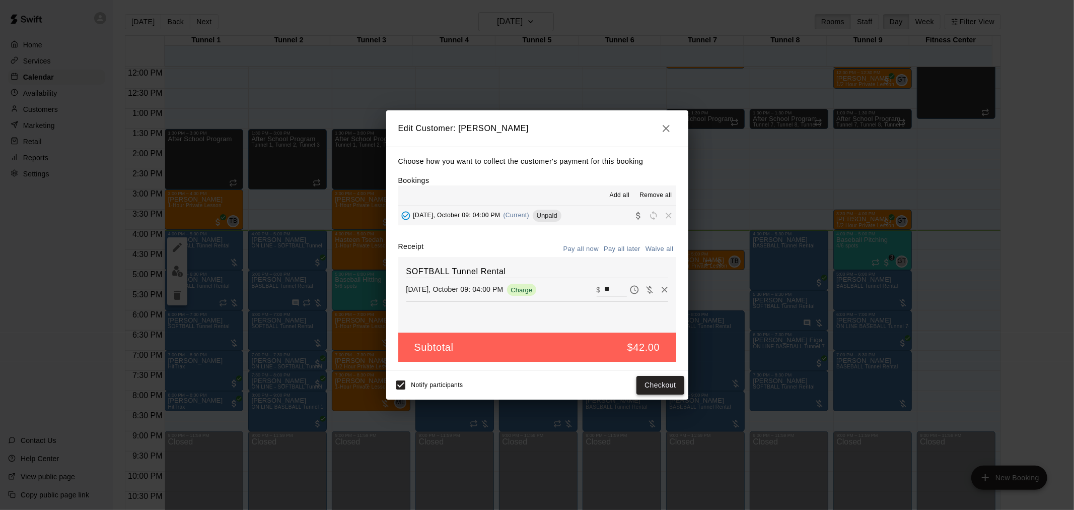
click at [657, 379] on button "Checkout" at bounding box center [659, 385] width 47 height 19
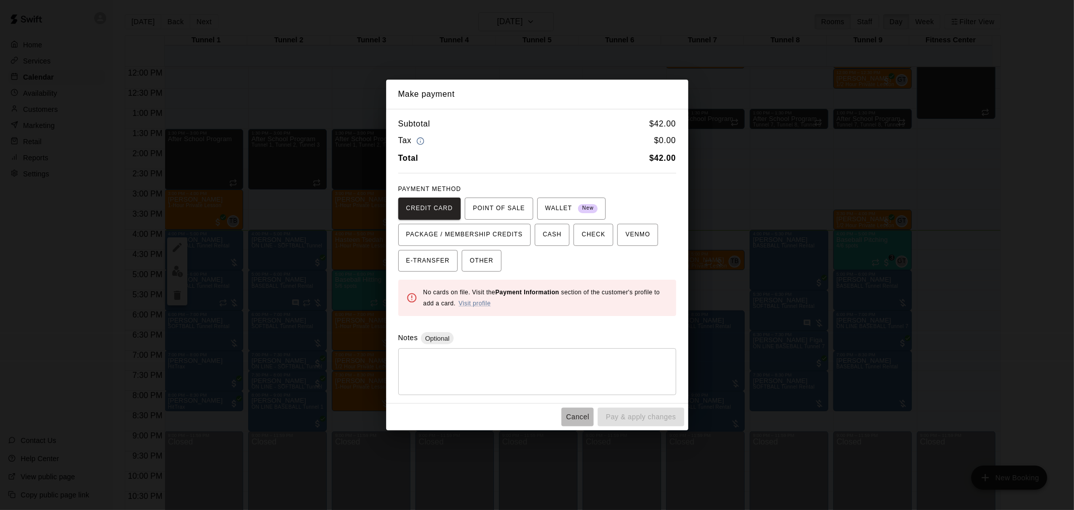
drag, startPoint x: 579, startPoint y: 413, endPoint x: 629, endPoint y: 315, distance: 110.3
click at [580, 413] on button "Cancel" at bounding box center [577, 416] width 32 height 19
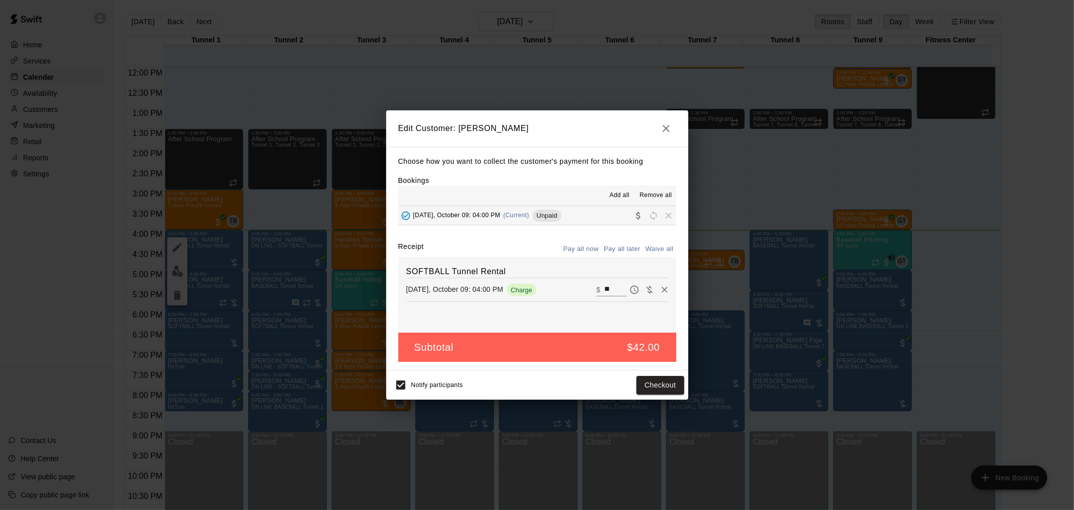
click at [662, 125] on icon "button" at bounding box center [666, 128] width 12 height 12
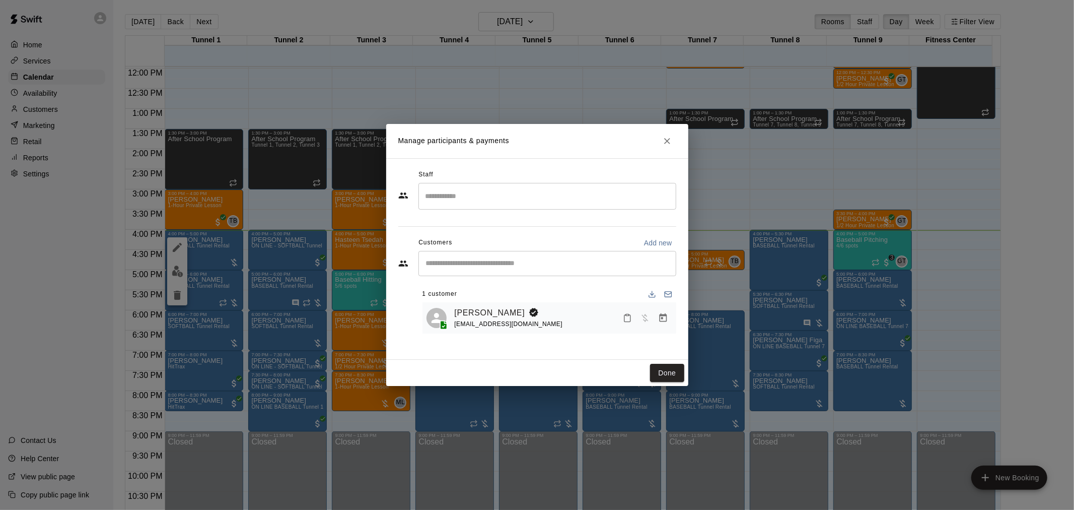
click at [668, 149] on button "Close" at bounding box center [667, 141] width 18 height 18
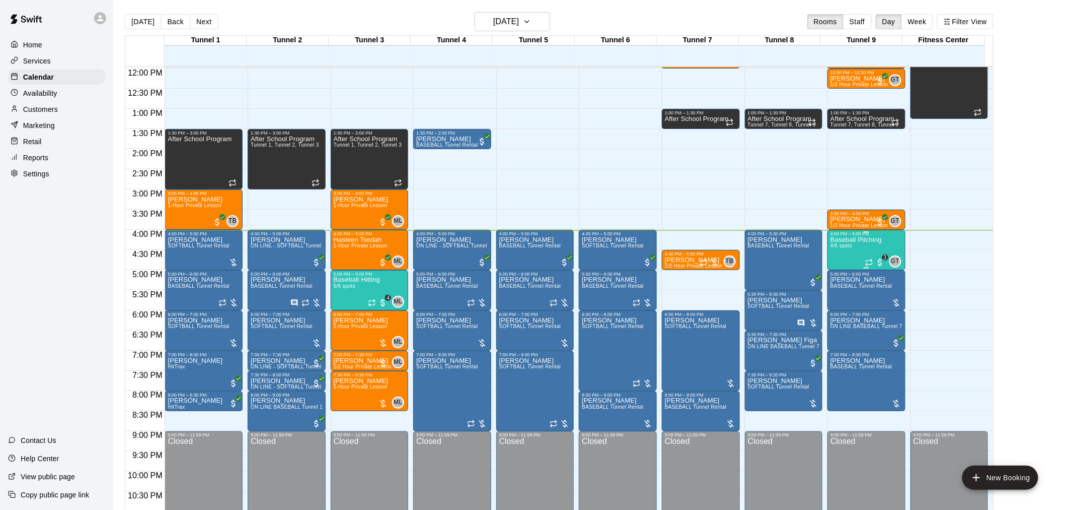
click at [845, 251] on div "Baseball Pitching 4/6 spots" at bounding box center [856, 491] width 51 height 510
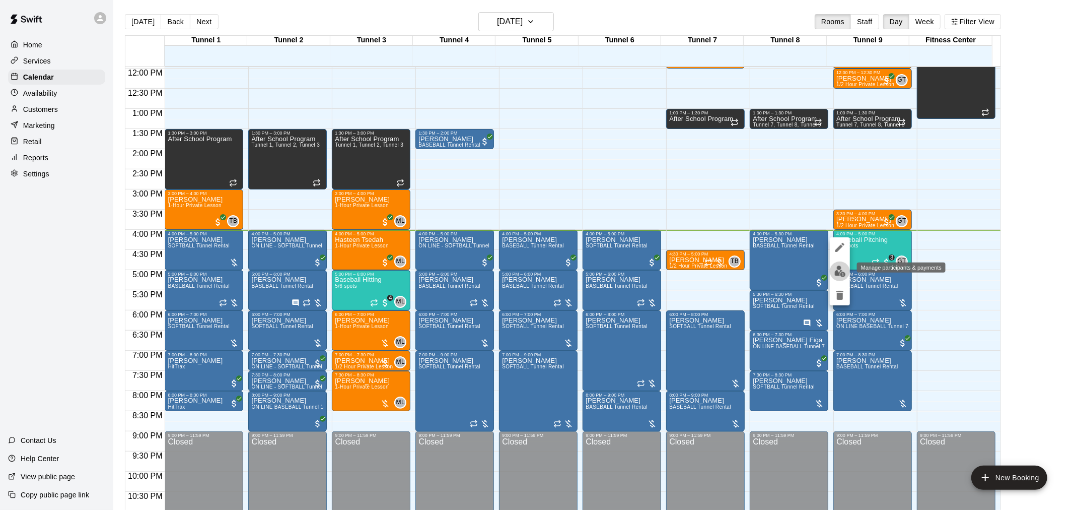
click at [834, 269] on img "edit" at bounding box center [840, 271] width 12 height 12
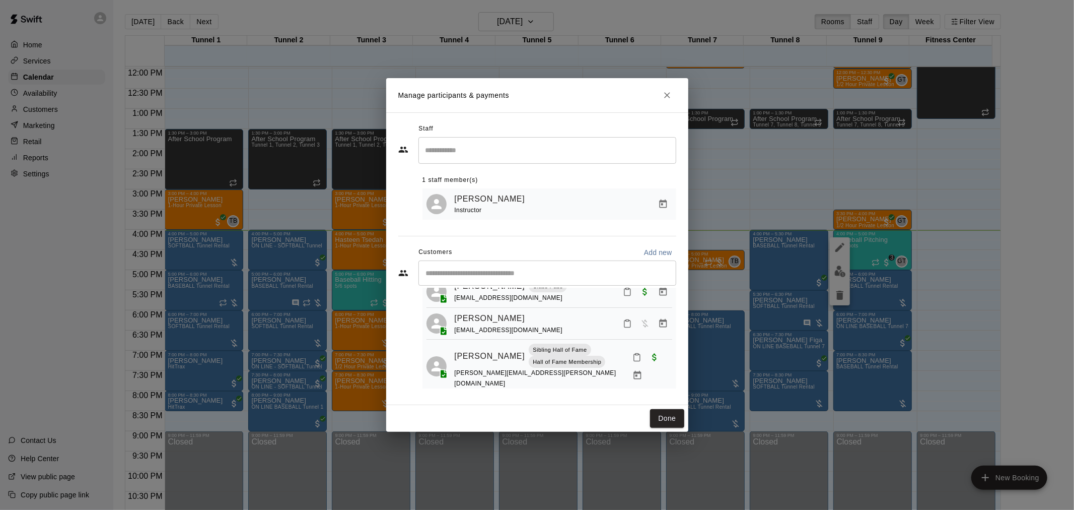
scroll to position [19, 0]
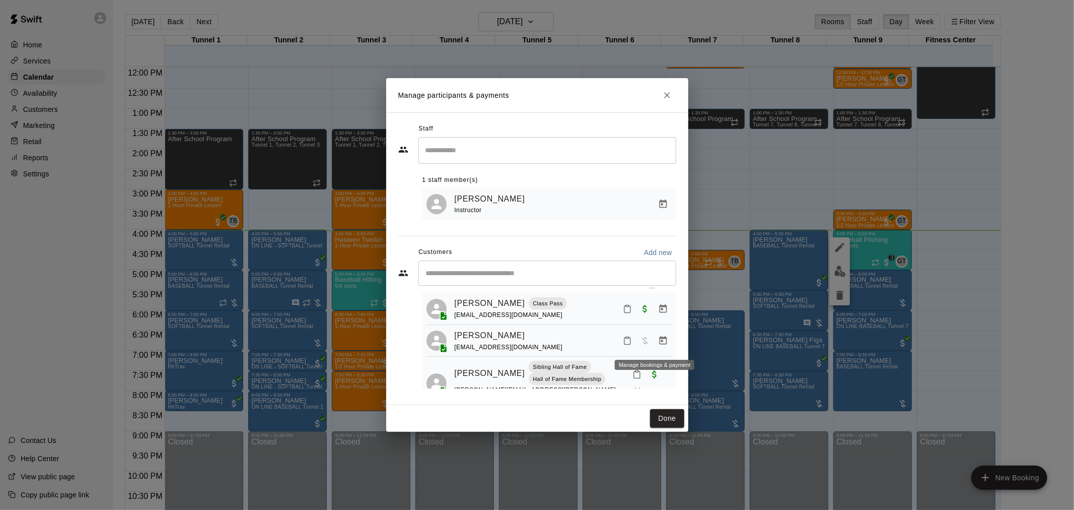
click at [658, 345] on icon "Manage bookings & payment" at bounding box center [663, 340] width 10 height 10
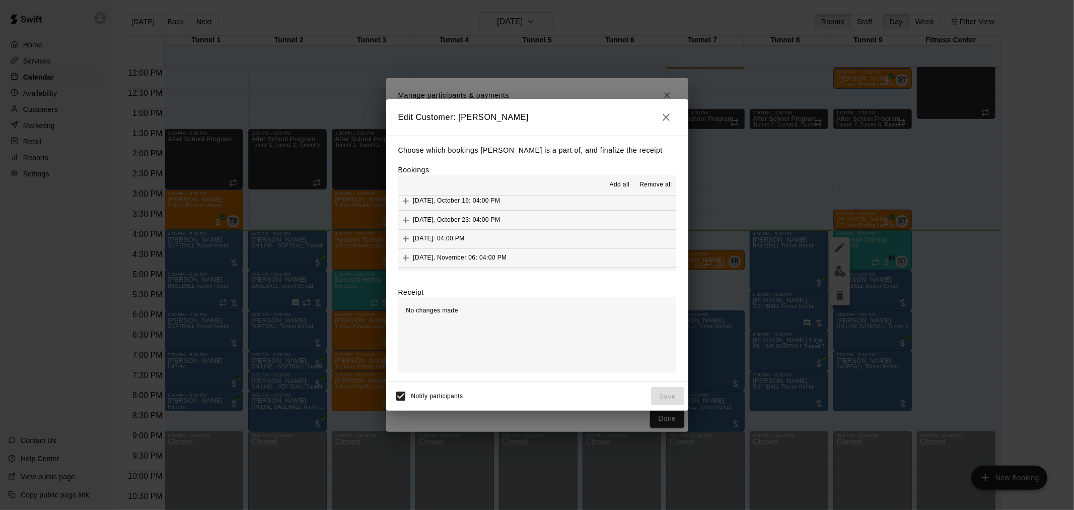
scroll to position [781, 0]
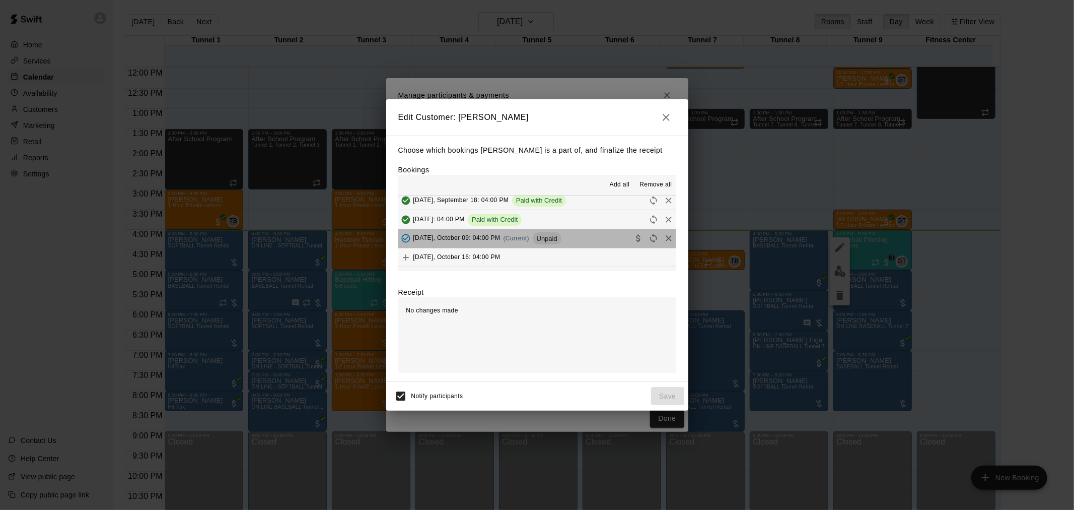
click at [541, 242] on span "Unpaid" at bounding box center [547, 239] width 29 height 8
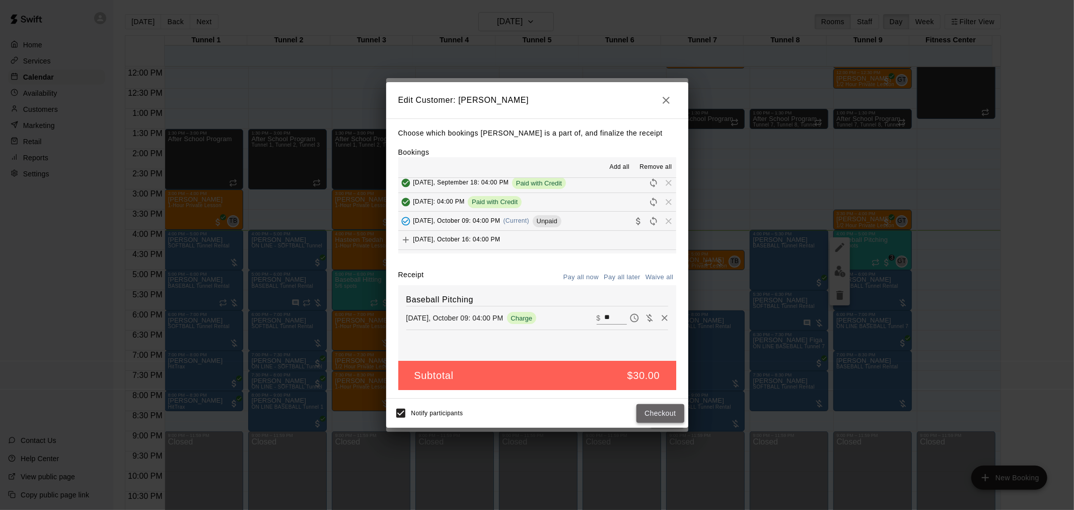
click at [660, 411] on button "Checkout" at bounding box center [659, 413] width 47 height 19
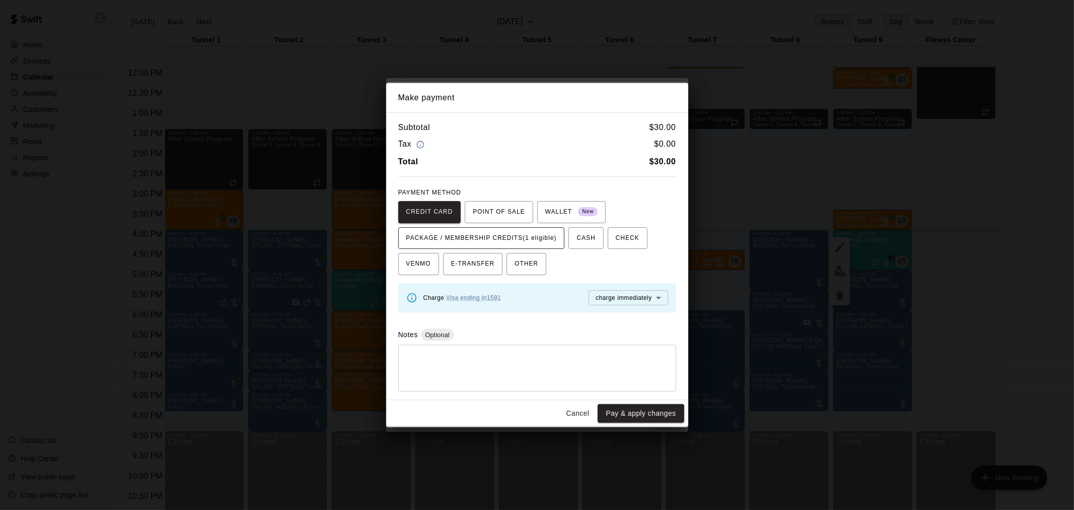
click at [501, 237] on span "PACKAGE / MEMBERSHIP CREDITS (1 eligible)" at bounding box center [481, 238] width 151 height 16
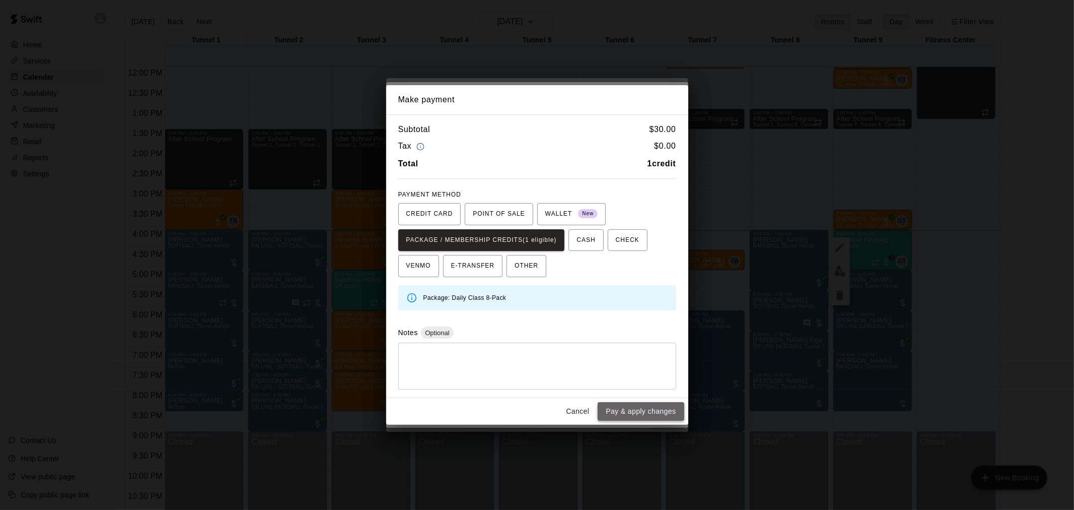
click at [646, 409] on button "Pay & apply changes" at bounding box center [641, 411] width 86 height 19
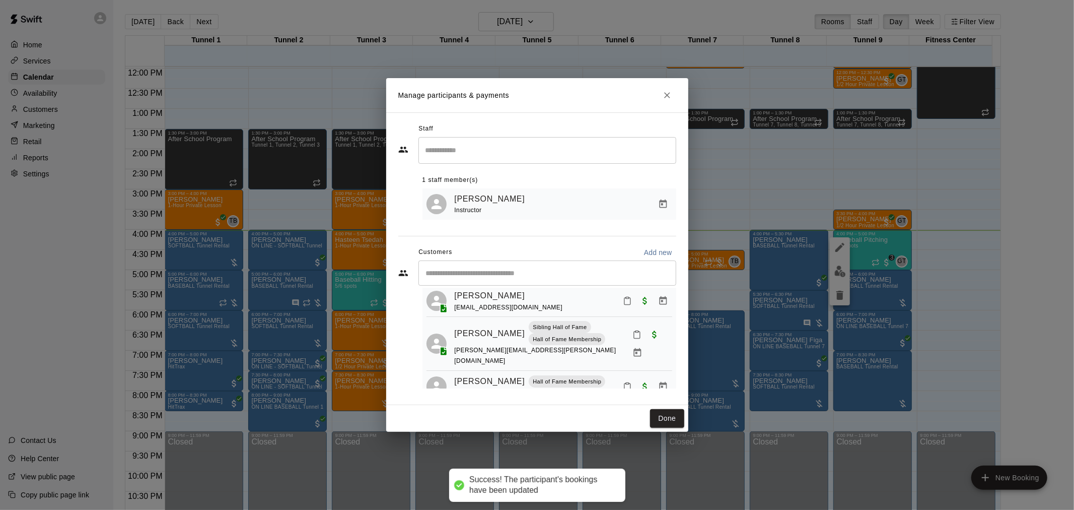
scroll to position [76, 0]
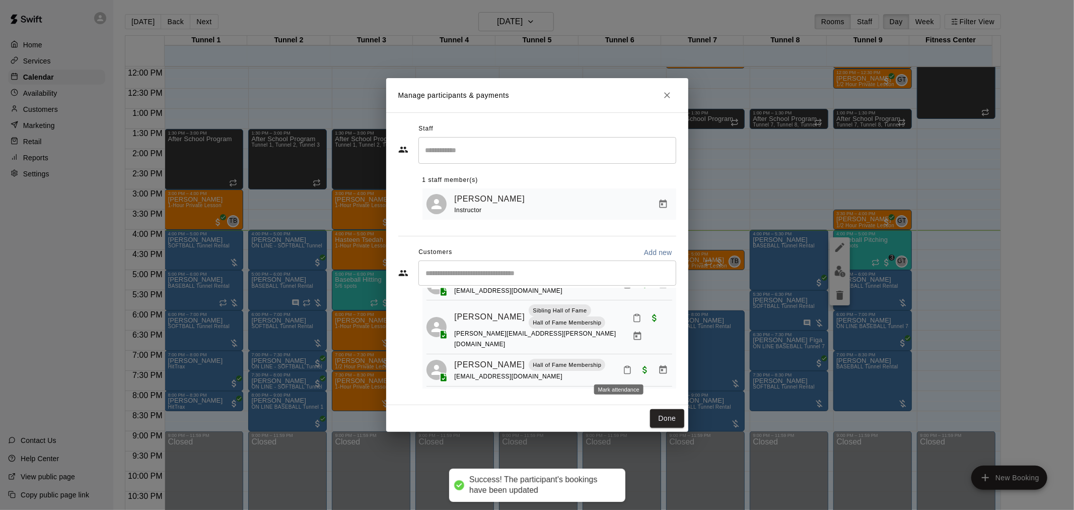
click at [619, 366] on button "Mark attendance" at bounding box center [627, 369] width 17 height 17
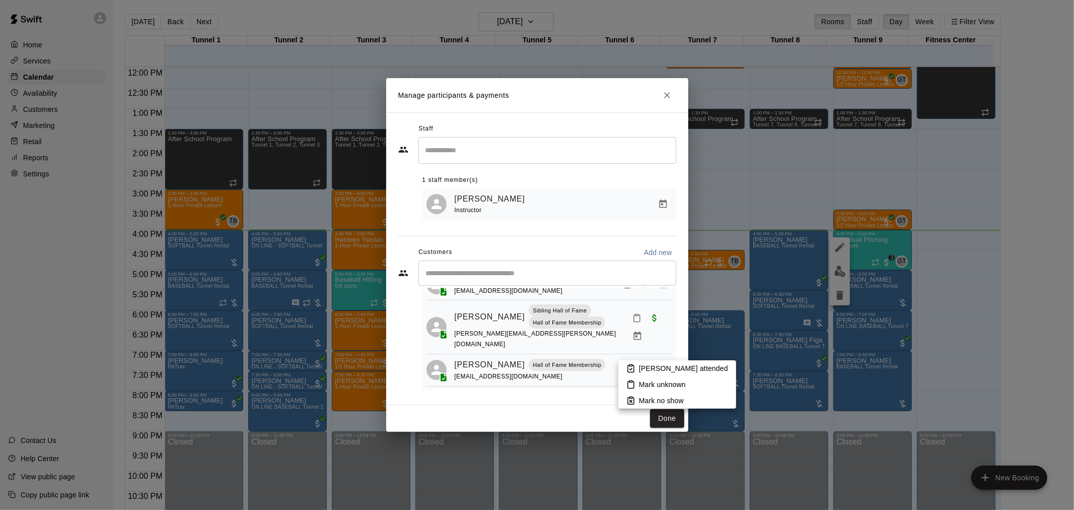
click at [628, 366] on icon at bounding box center [630, 368] width 9 height 9
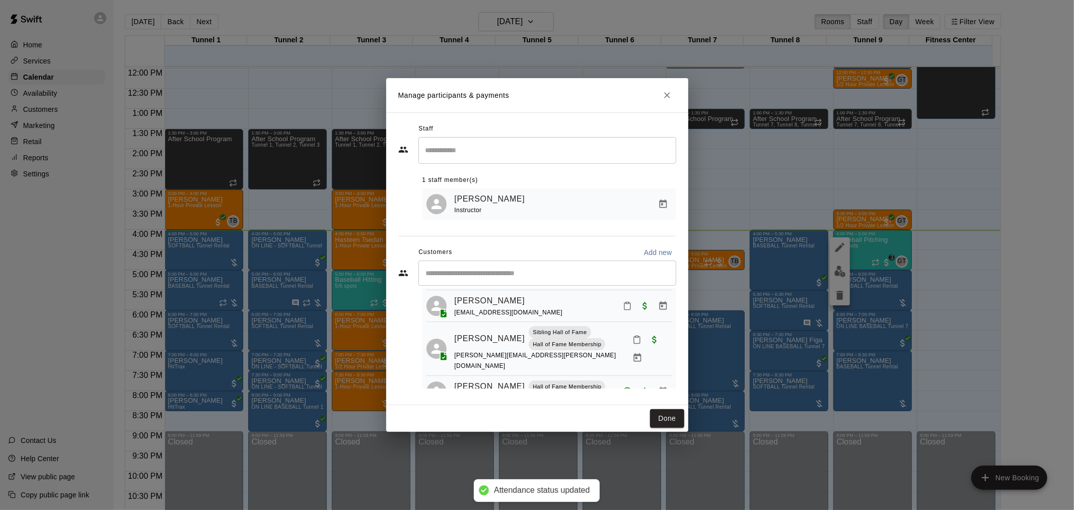
scroll to position [19, 0]
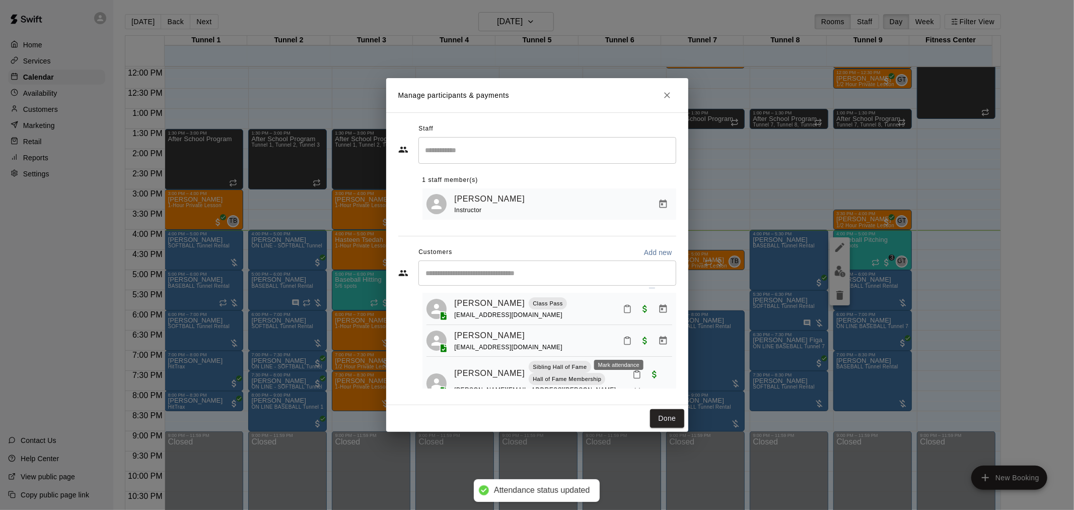
click at [623, 347] on button "Mark attendance" at bounding box center [627, 340] width 17 height 17
click at [633, 346] on icon at bounding box center [631, 343] width 6 height 7
click at [623, 310] on icon "Mark attendance" at bounding box center [627, 308] width 9 height 9
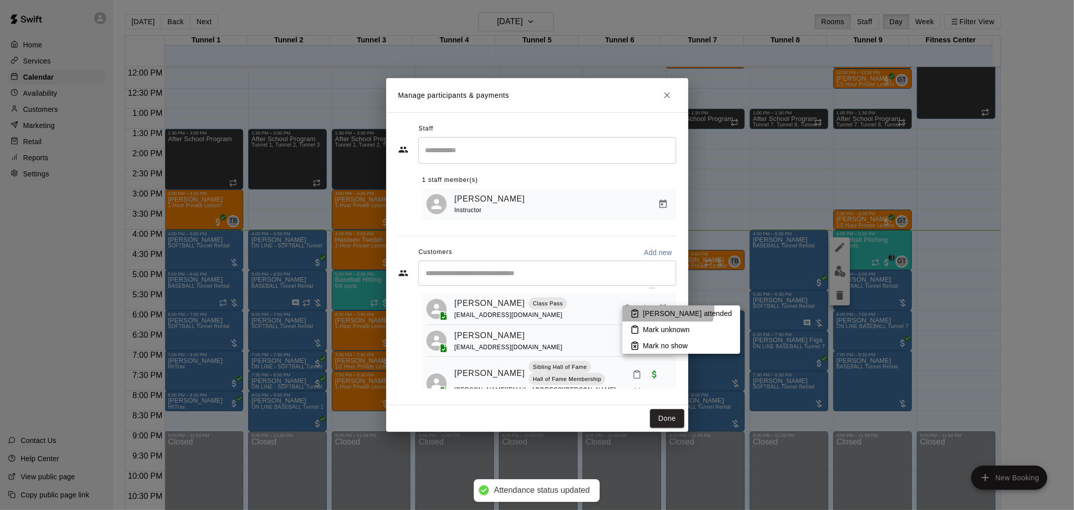
click at [667, 309] on p "Mark attended" at bounding box center [687, 313] width 89 height 10
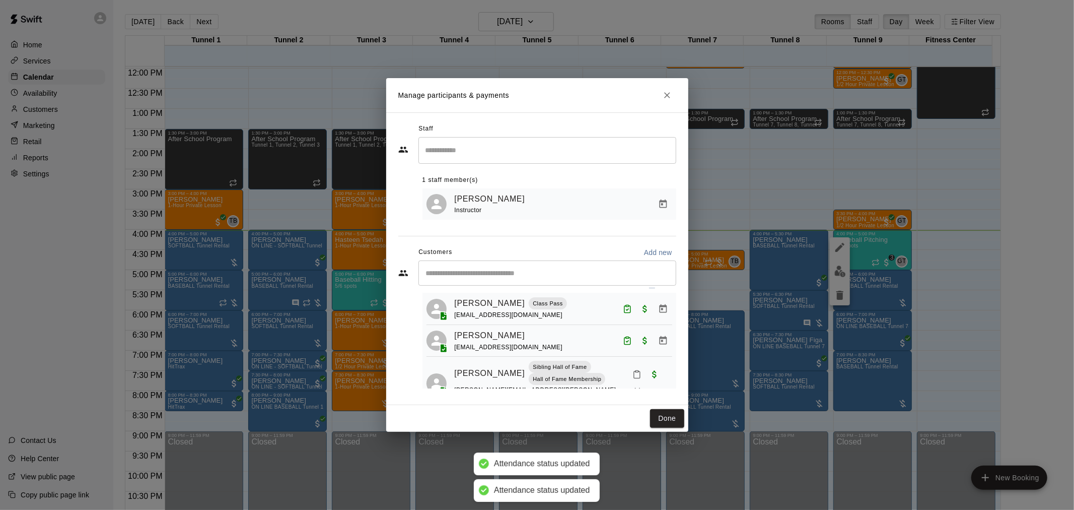
scroll to position [76, 0]
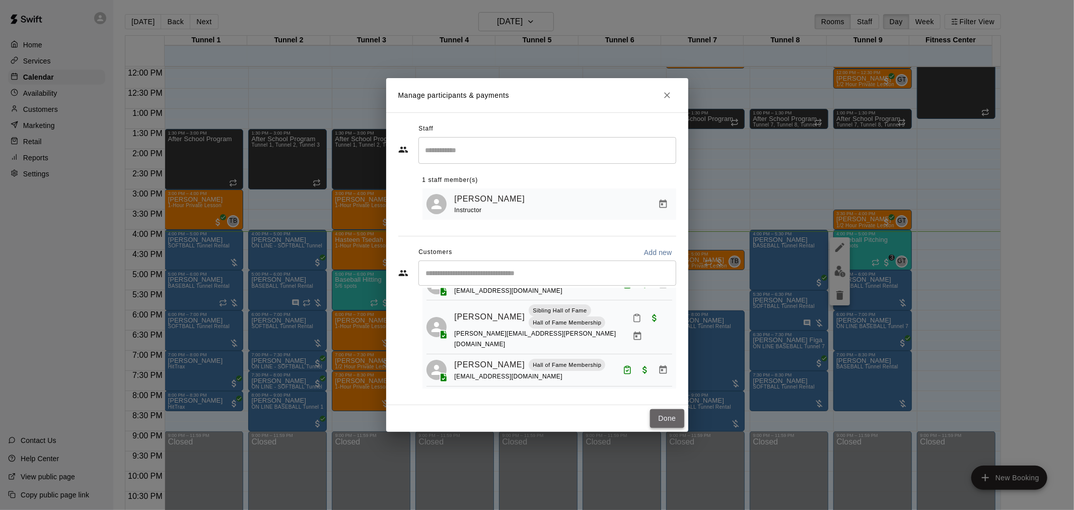
click at [659, 414] on button "Done" at bounding box center [667, 418] width 34 height 19
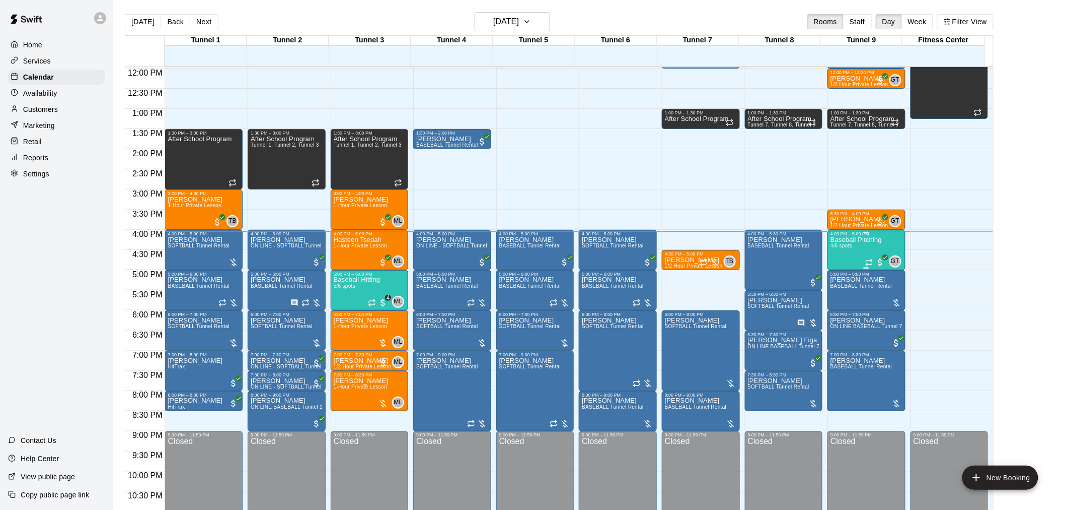
click at [880, 247] on div "Baseball Pitching 4/6 spots" at bounding box center [856, 491] width 51 height 510
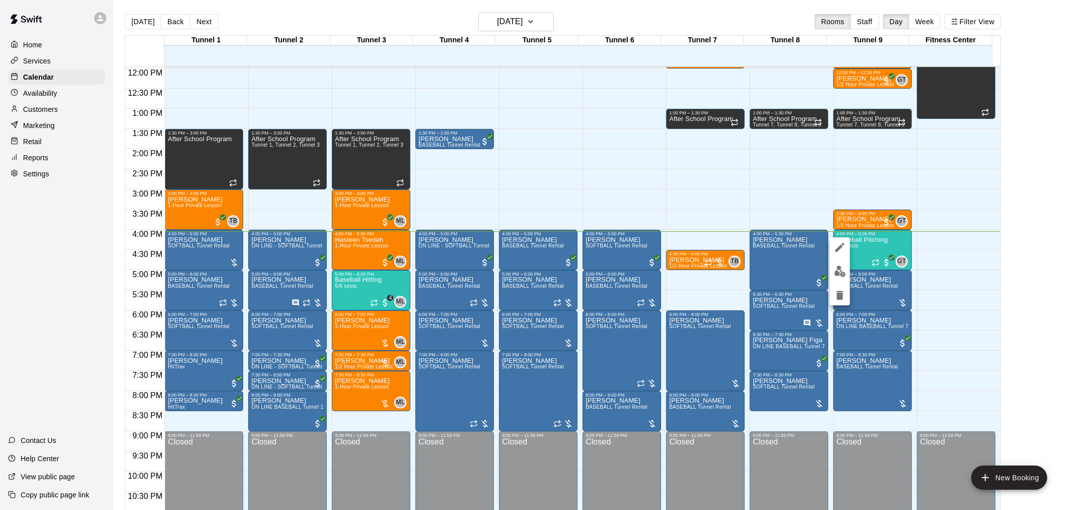
click at [842, 278] on button "edit" at bounding box center [840, 271] width 20 height 20
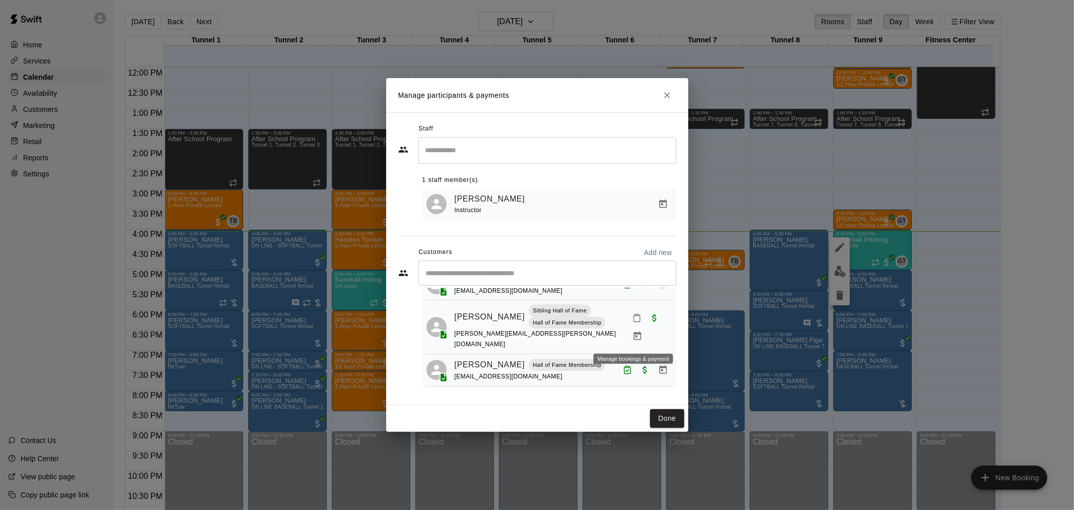
click at [632, 321] on icon "Mark attendance" at bounding box center [636, 317] width 9 height 9
click at [663, 324] on p "Mark attended" at bounding box center [701, 322] width 89 height 10
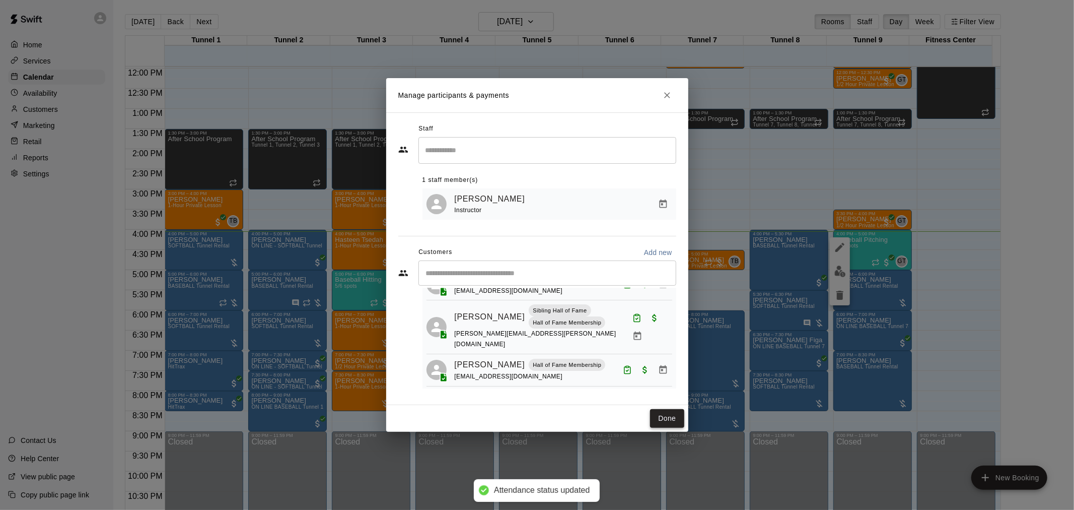
click at [676, 423] on button "Done" at bounding box center [667, 418] width 34 height 19
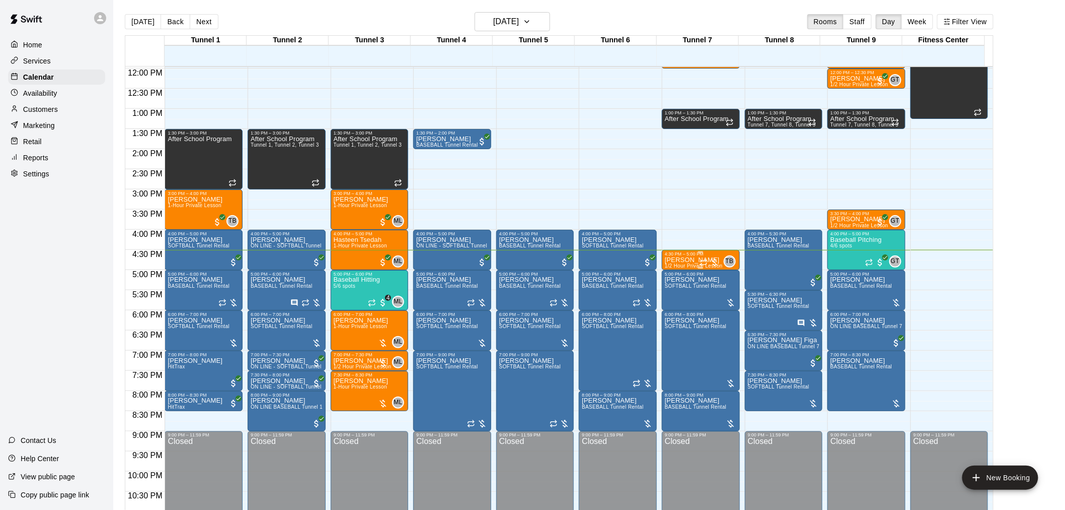
click at [688, 255] on div "4:30 PM – 5:00 PM" at bounding box center [701, 253] width 72 height 5
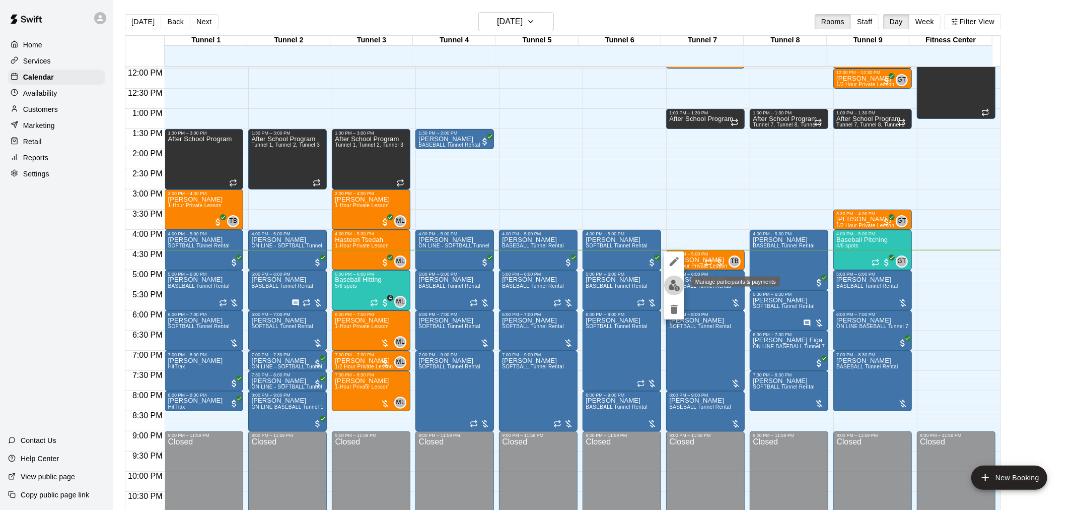
click at [671, 294] on button "edit" at bounding box center [674, 285] width 20 height 20
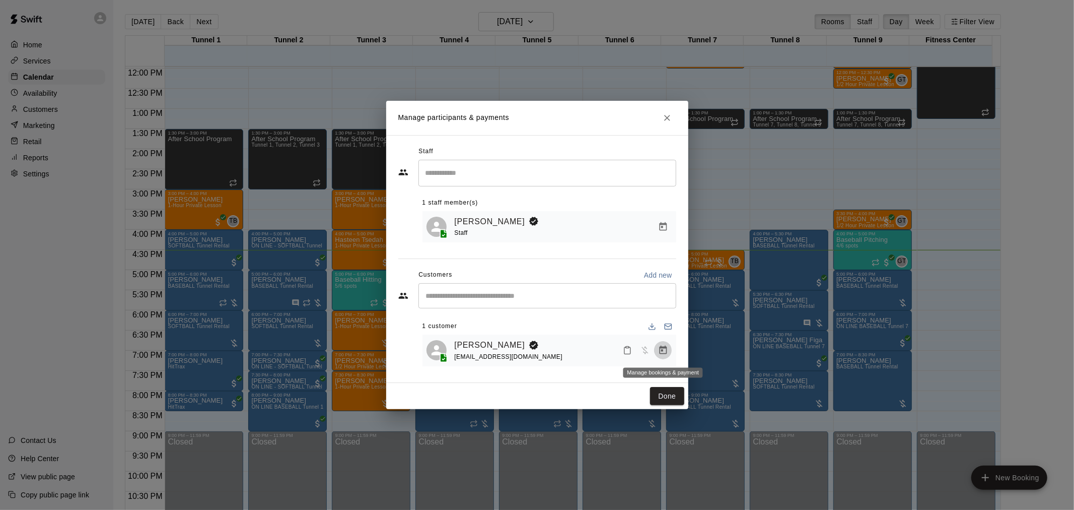
click at [666, 348] on icon "Manage bookings & payment" at bounding box center [663, 349] width 8 height 9
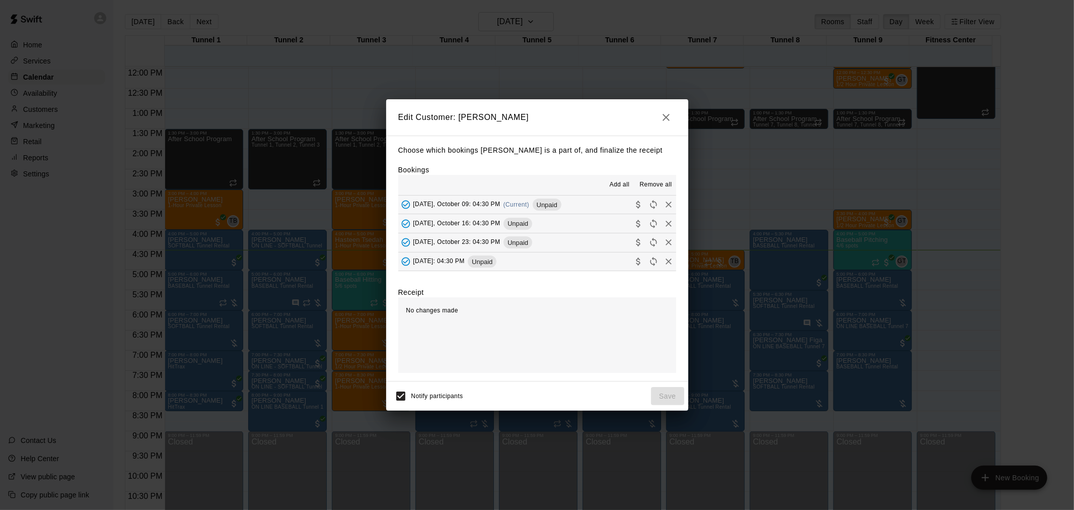
click at [529, 204] on span "(Current)" at bounding box center [517, 204] width 26 height 7
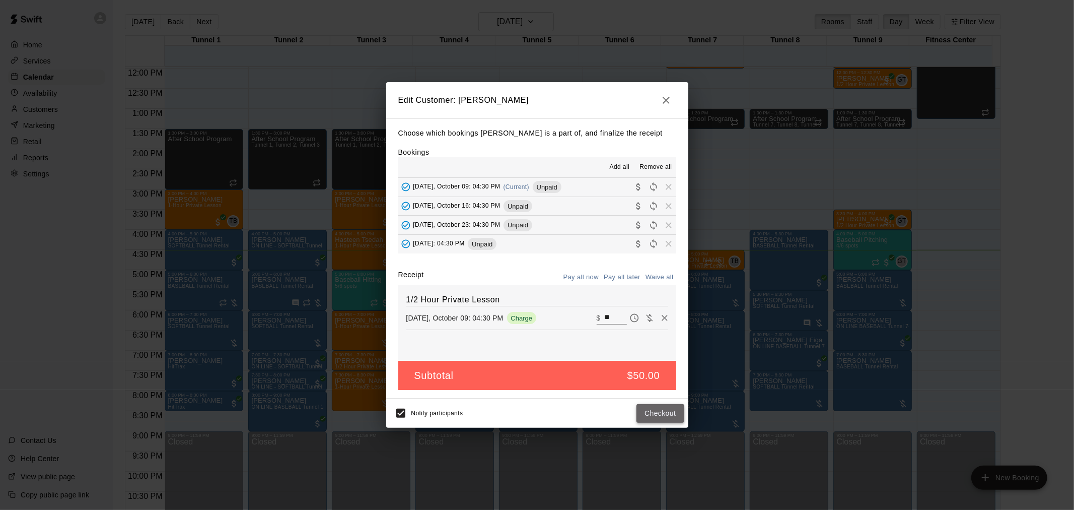
click at [662, 419] on button "Checkout" at bounding box center [659, 413] width 47 height 19
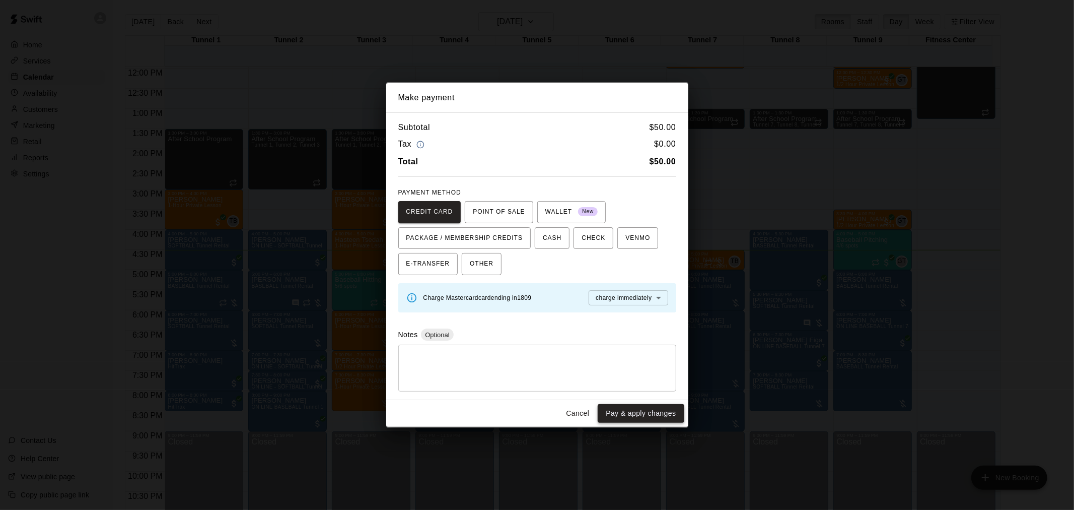
click at [661, 421] on button "Pay & apply changes" at bounding box center [641, 413] width 86 height 19
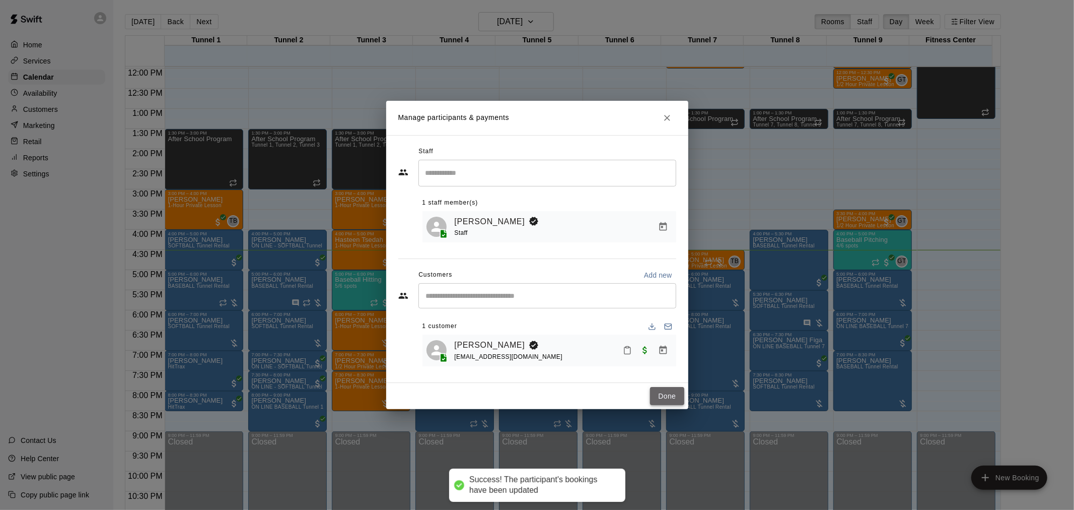
click at [671, 394] on button "Done" at bounding box center [667, 396] width 34 height 19
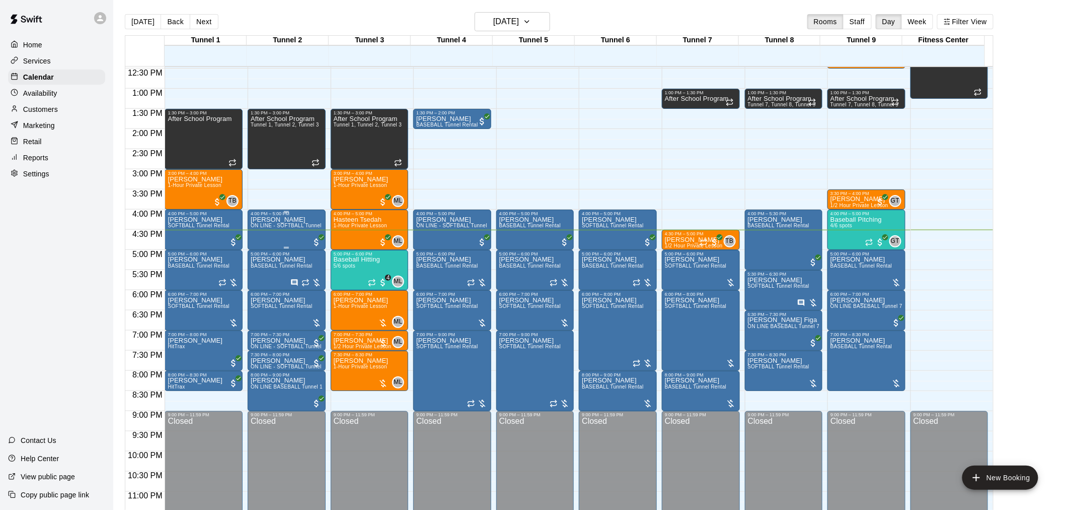
scroll to position [512, 0]
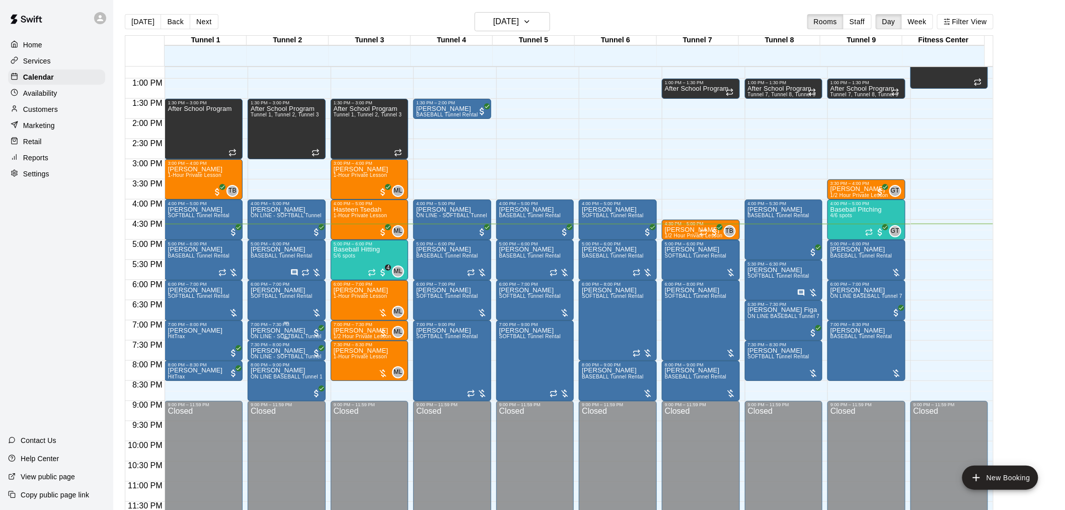
click at [282, 330] on p "Darryl Sherman" at bounding box center [287, 330] width 72 height 0
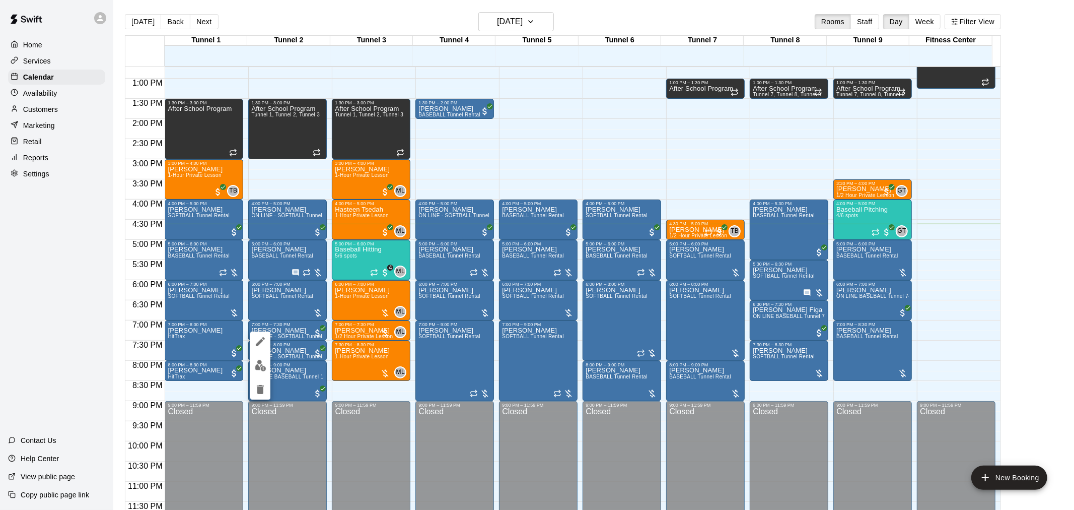
click at [262, 391] on icon "delete" at bounding box center [260, 389] width 7 height 9
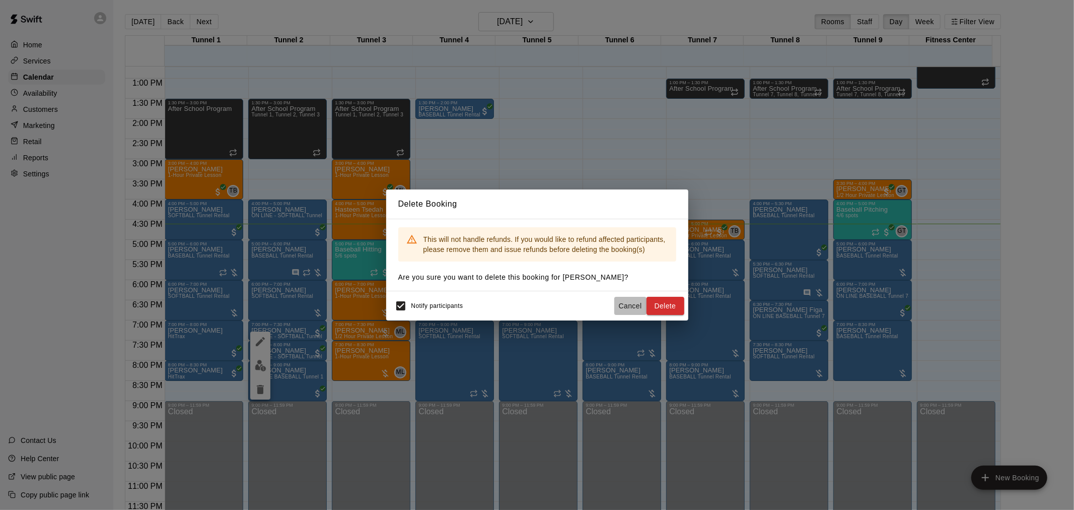
click at [626, 308] on button "Cancel" at bounding box center [630, 306] width 32 height 19
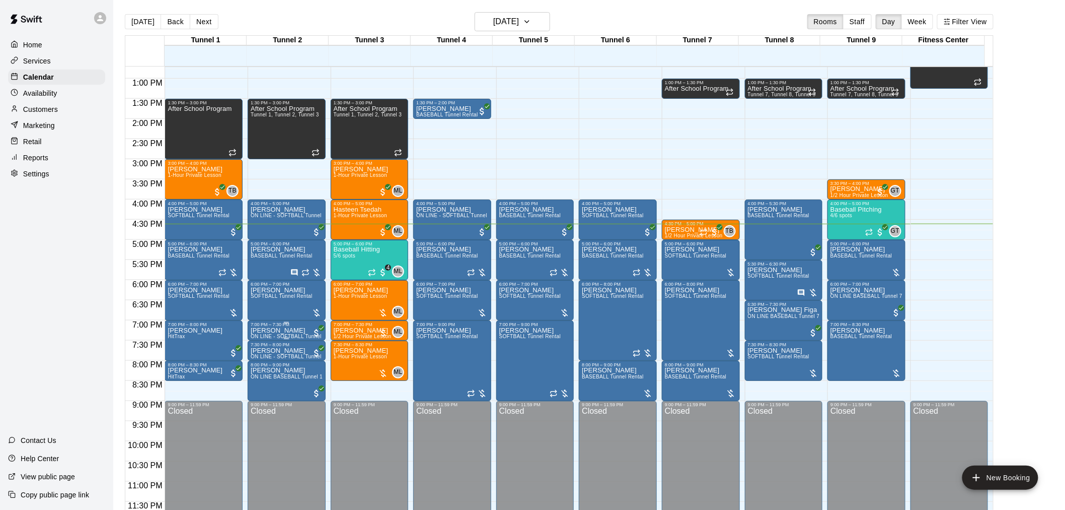
click at [294, 330] on p "Darryl Sherman" at bounding box center [287, 330] width 72 height 0
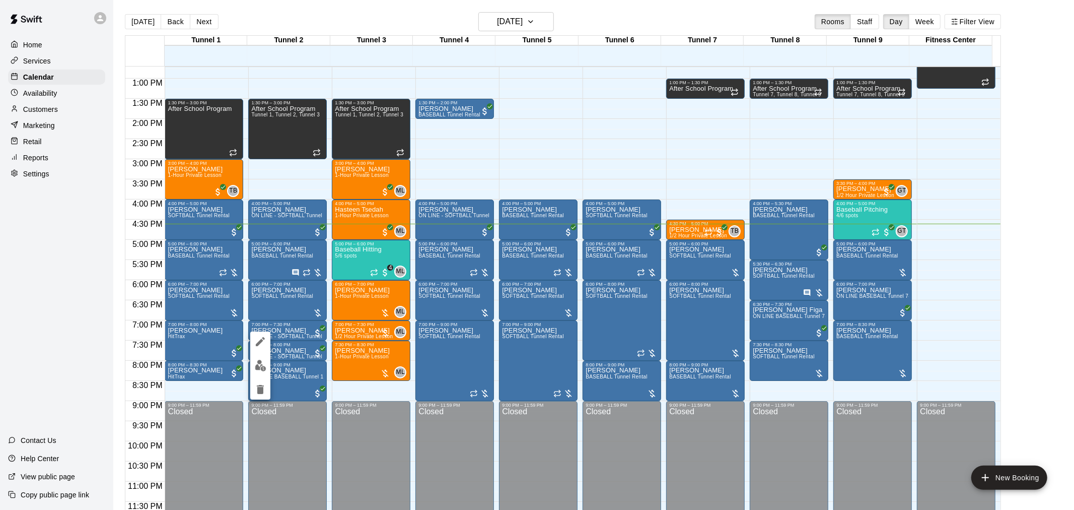
click at [264, 389] on icon "delete" at bounding box center [260, 389] width 12 height 12
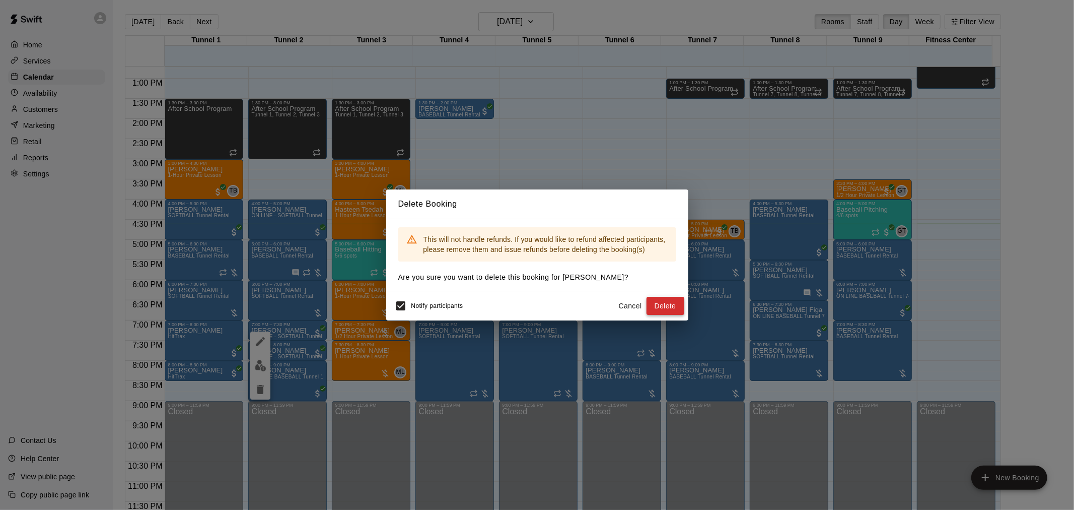
click at [676, 303] on button "Delete" at bounding box center [666, 306] width 38 height 19
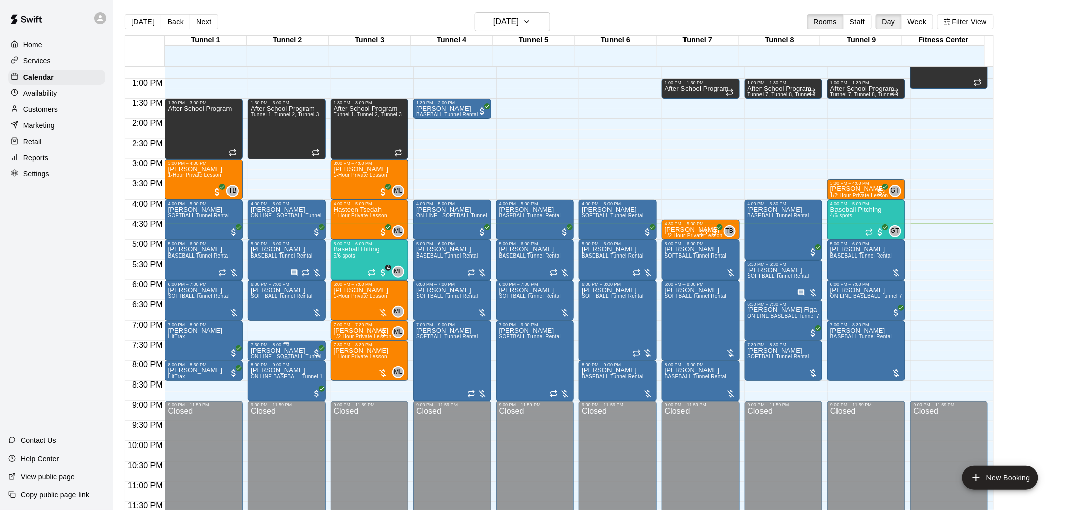
click at [303, 346] on div "7:30 PM – 8:00 PM" at bounding box center [287, 344] width 72 height 5
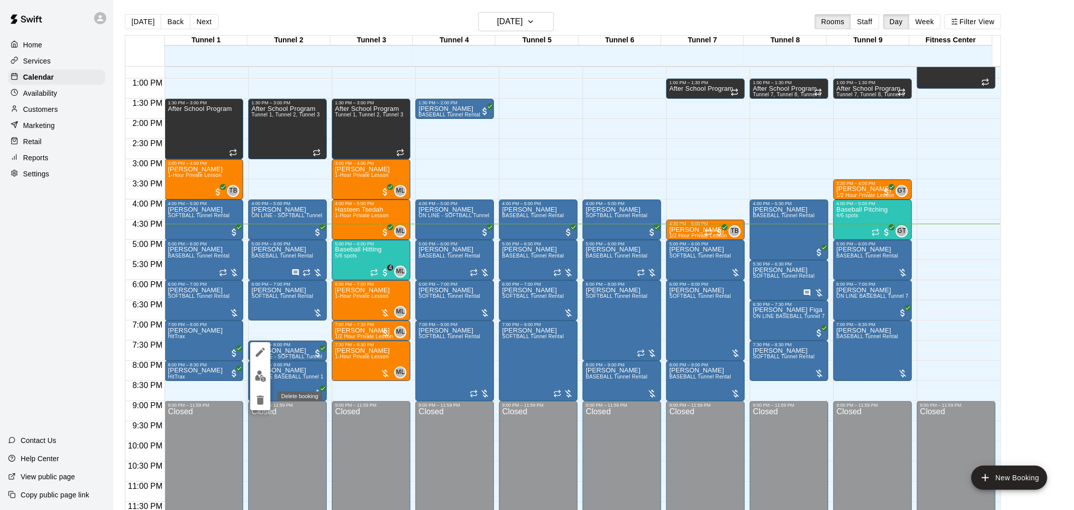
click at [267, 401] on button "delete" at bounding box center [260, 400] width 20 height 20
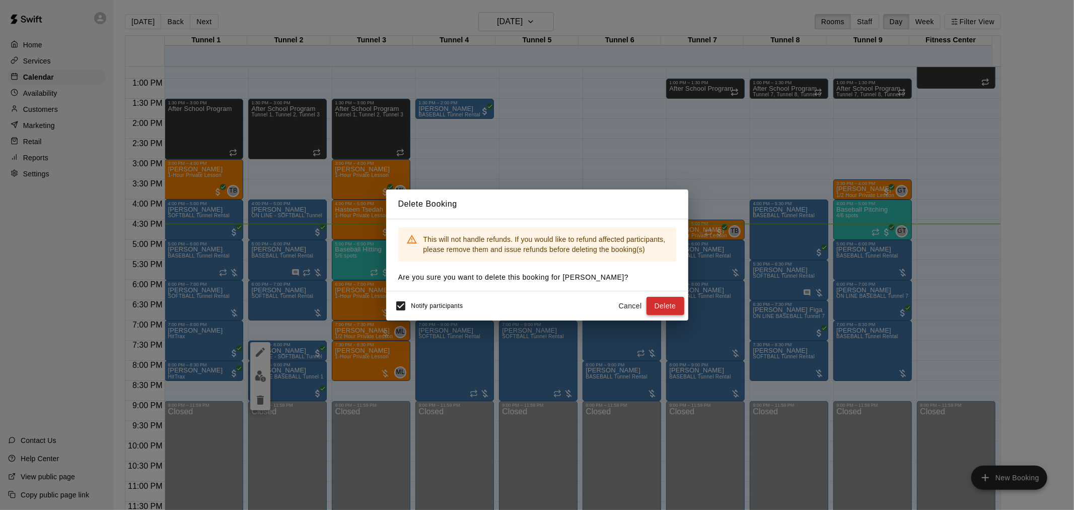
click at [672, 311] on button "Delete" at bounding box center [666, 306] width 38 height 19
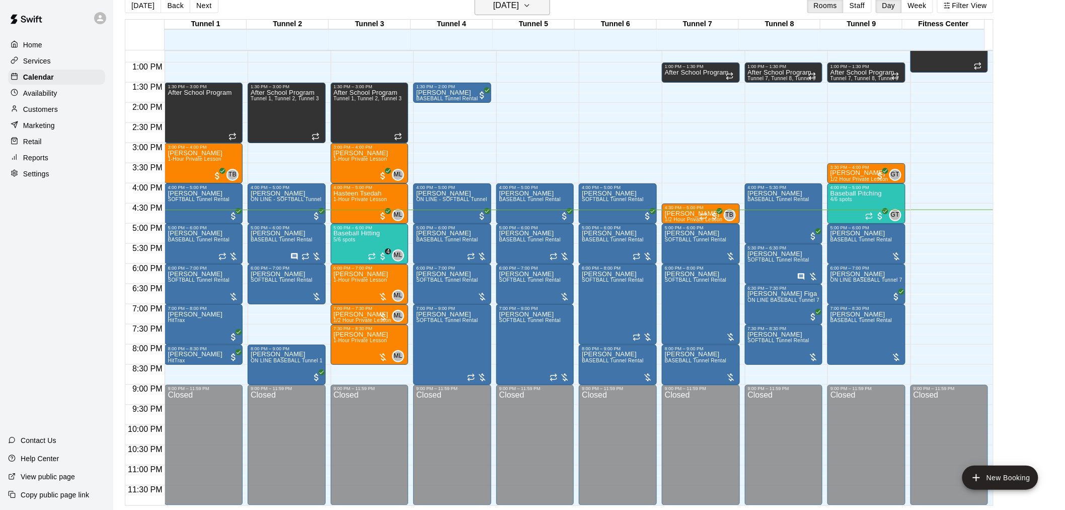
click at [509, 4] on h6 "[DATE]" at bounding box center [506, 5] width 26 height 14
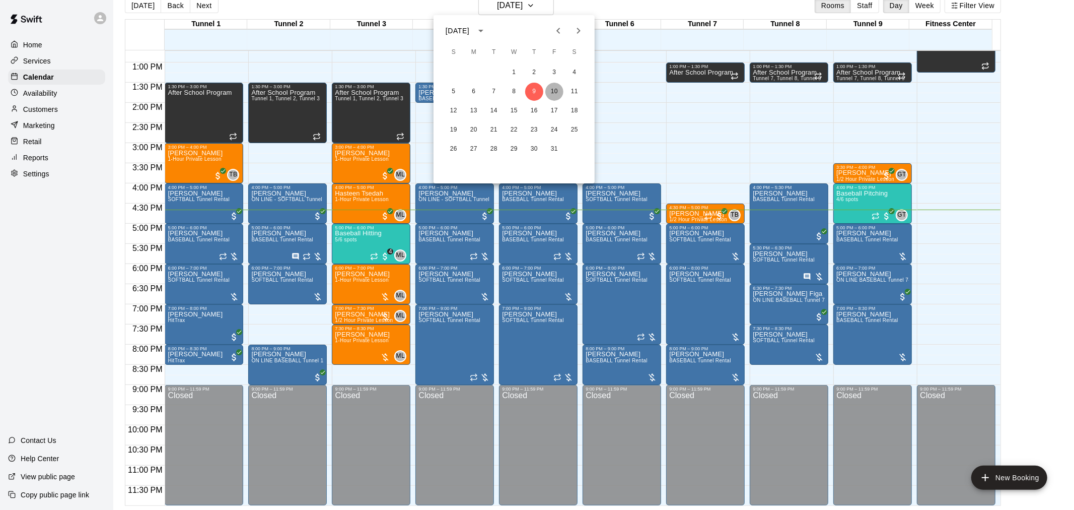
click at [562, 89] on button "10" at bounding box center [554, 92] width 18 height 18
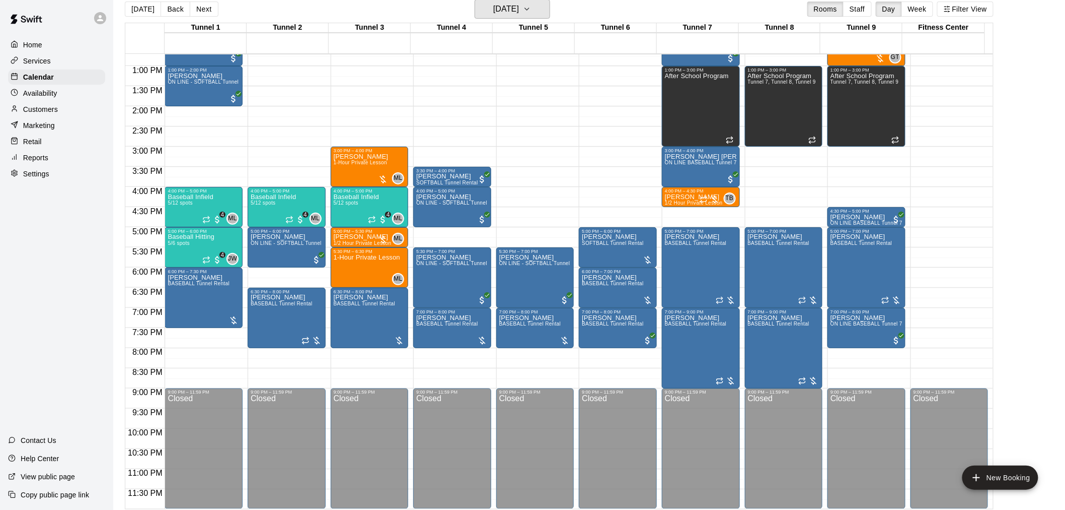
scroll to position [16, 0]
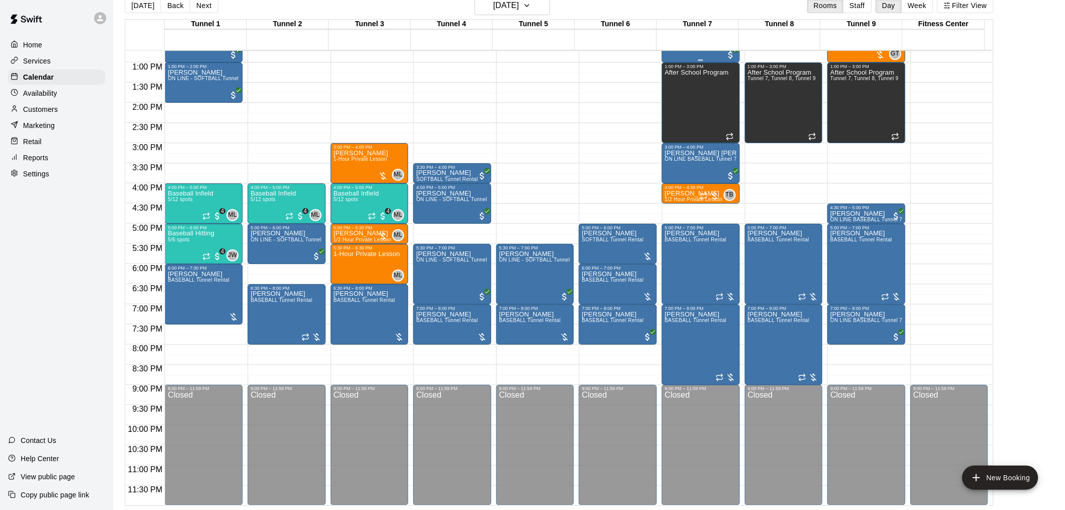
click at [137, 7] on button "[DATE]" at bounding box center [143, 5] width 36 height 15
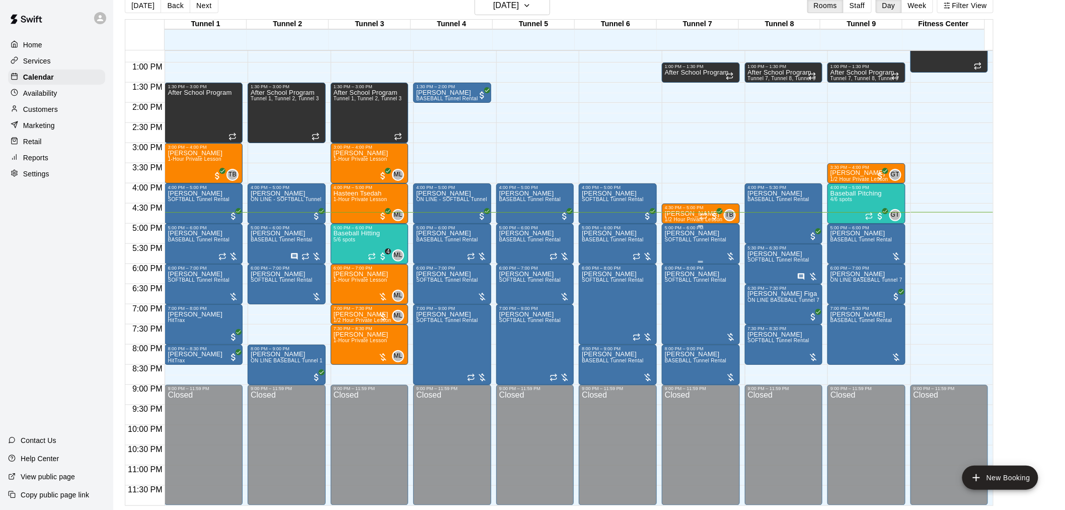
click at [688, 239] on span "SOFTBALL Tunnel Rental" at bounding box center [696, 240] width 62 height 6
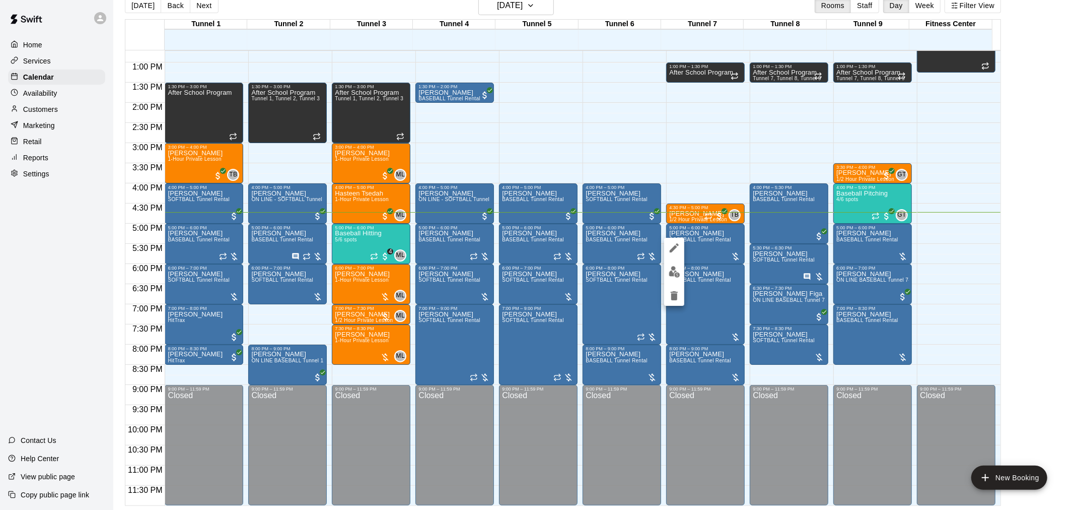
drag, startPoint x: 688, startPoint y: 239, endPoint x: 1006, endPoint y: 263, distance: 318.6
click at [1034, 262] on div at bounding box center [537, 255] width 1074 height 510
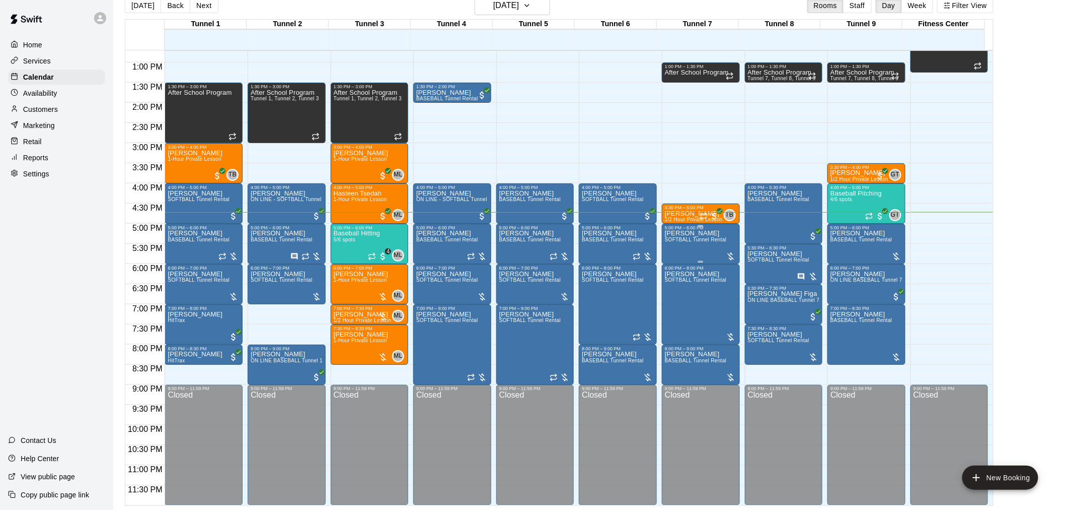
click at [688, 250] on div "Robert Velasco SOFTBALL Tunnel Rental" at bounding box center [696, 485] width 62 height 510
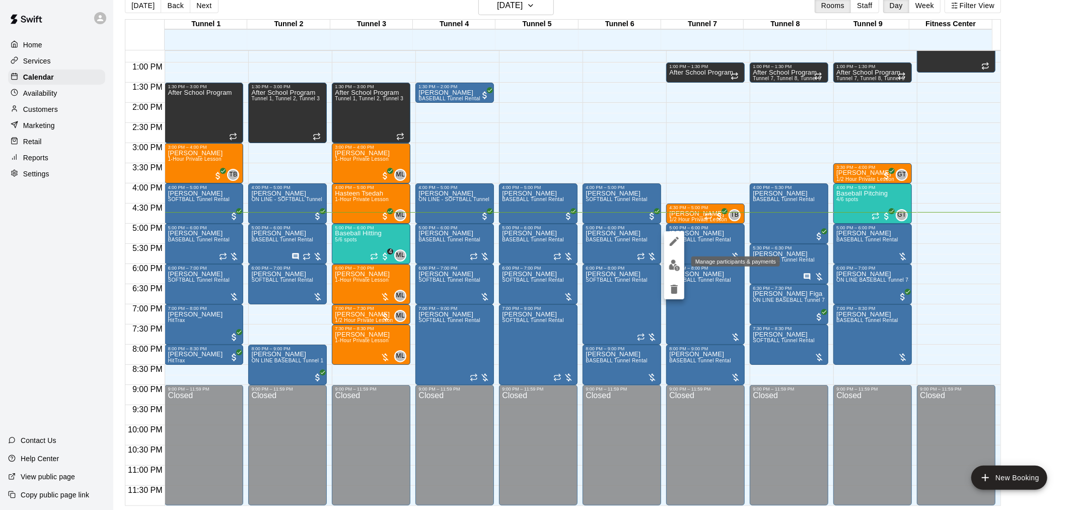
click at [677, 264] on img "edit" at bounding box center [675, 265] width 12 height 12
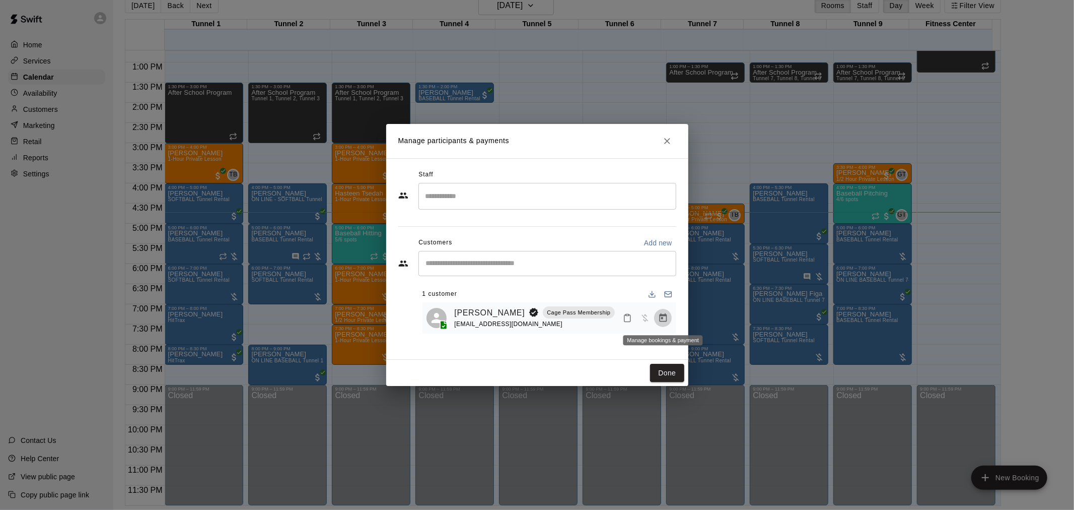
click at [663, 321] on icon "Manage bookings & payment" at bounding box center [663, 318] width 10 height 10
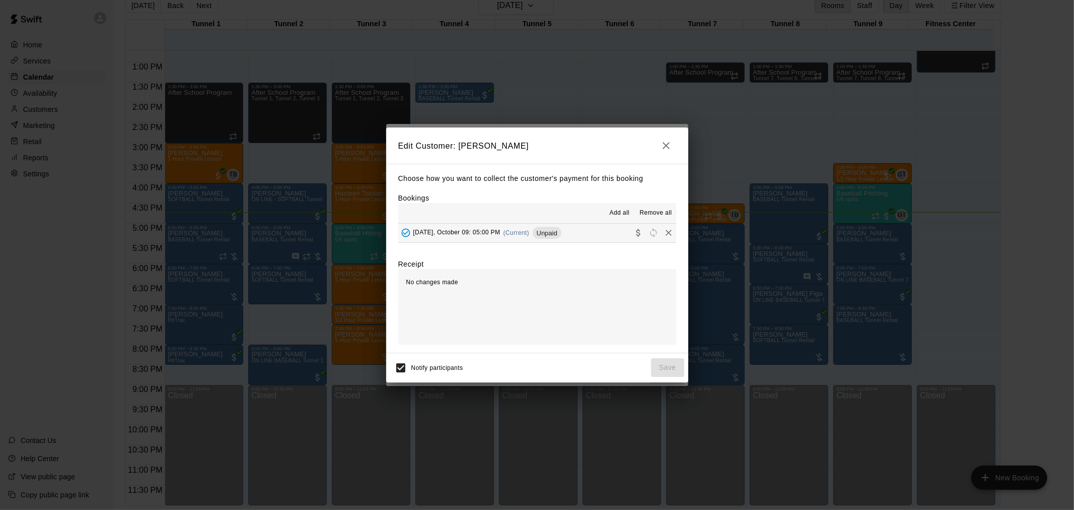
click at [525, 229] on div "Thursday, October 09: 05:00 PM (Current) Unpaid" at bounding box center [479, 232] width 163 height 15
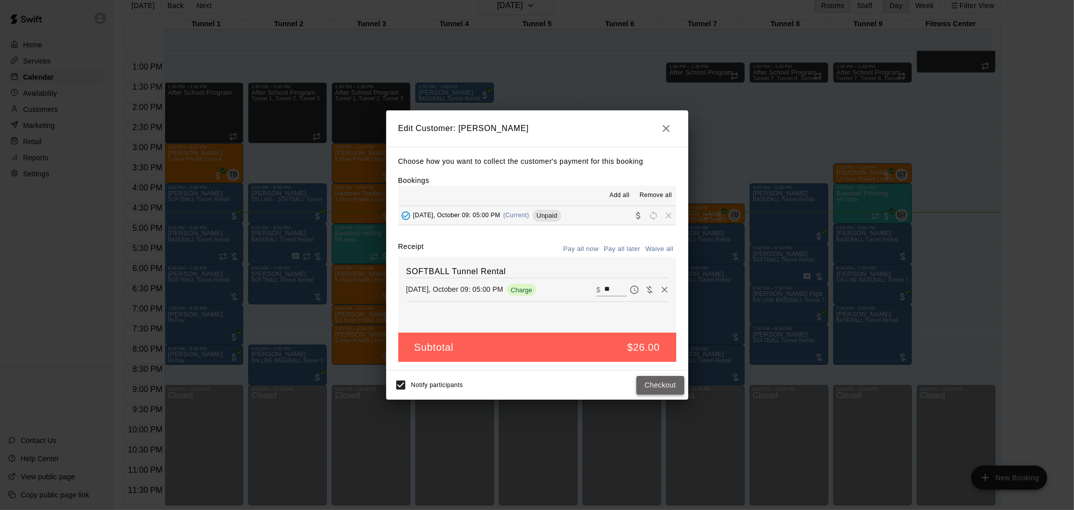
click at [674, 380] on button "Checkout" at bounding box center [659, 385] width 47 height 19
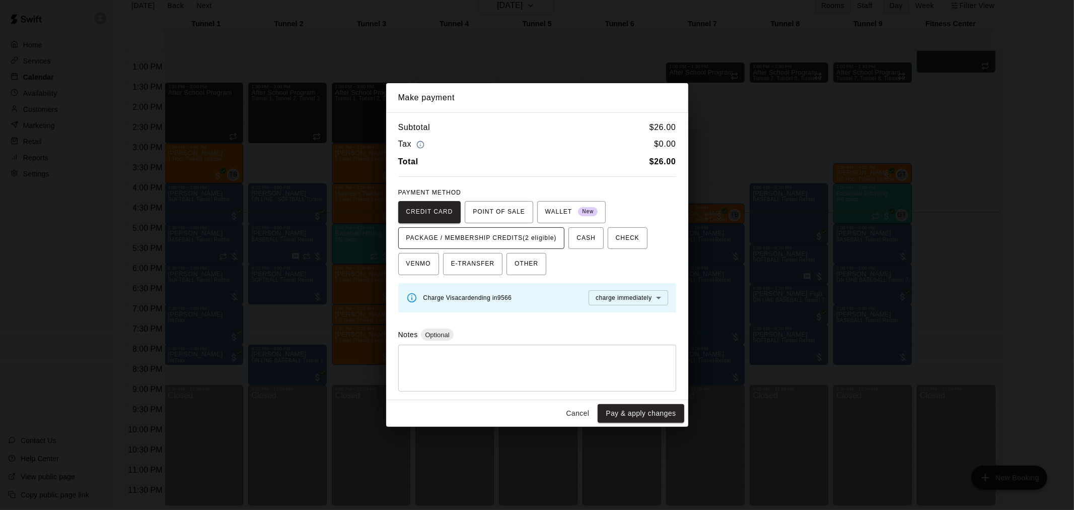
click at [548, 237] on span "PACKAGE / MEMBERSHIP CREDITS (2 eligible)" at bounding box center [481, 238] width 151 height 16
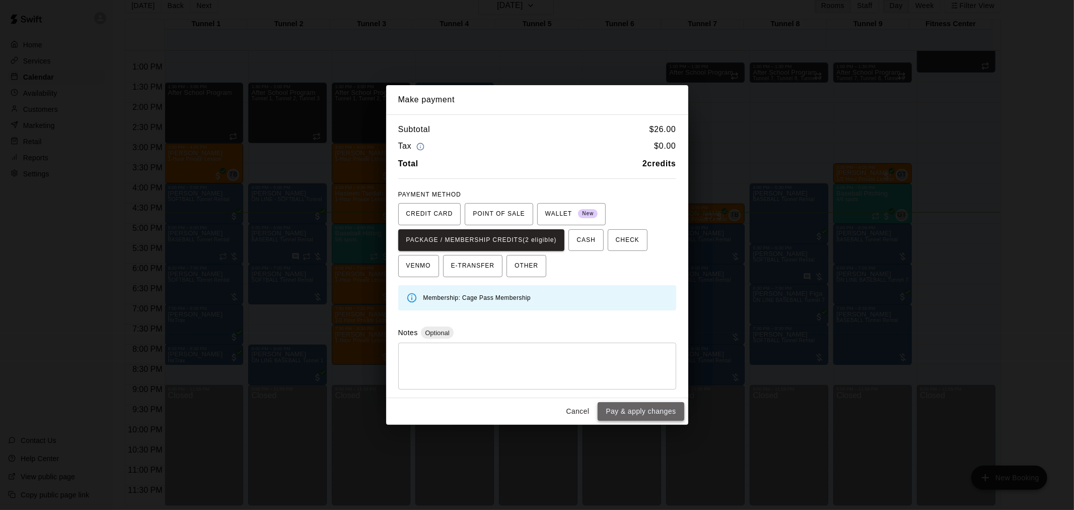
click at [630, 406] on button "Pay & apply changes" at bounding box center [641, 411] width 86 height 19
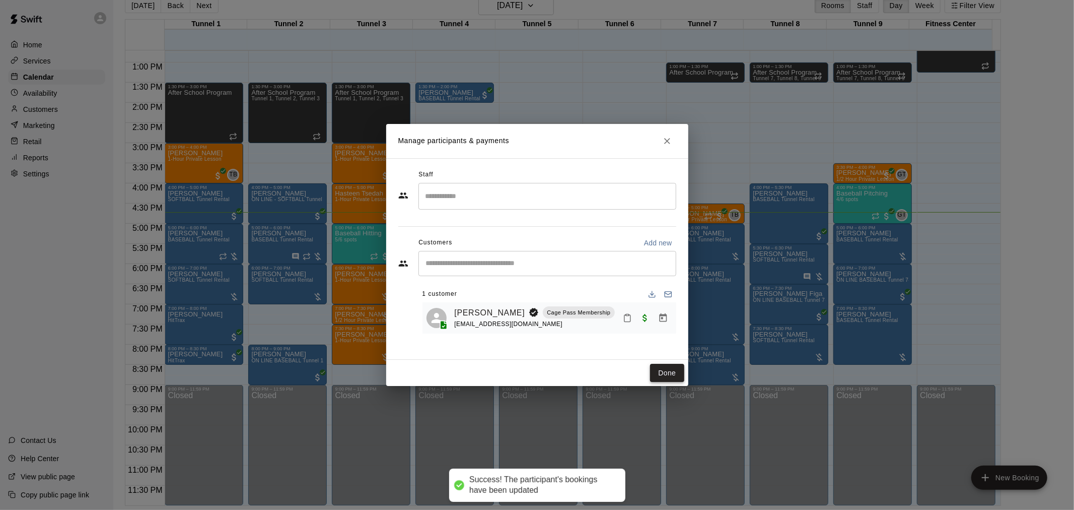
drag, startPoint x: 665, startPoint y: 380, endPoint x: 664, endPoint y: 367, distance: 13.1
click at [665, 380] on button "Done" at bounding box center [667, 373] width 34 height 19
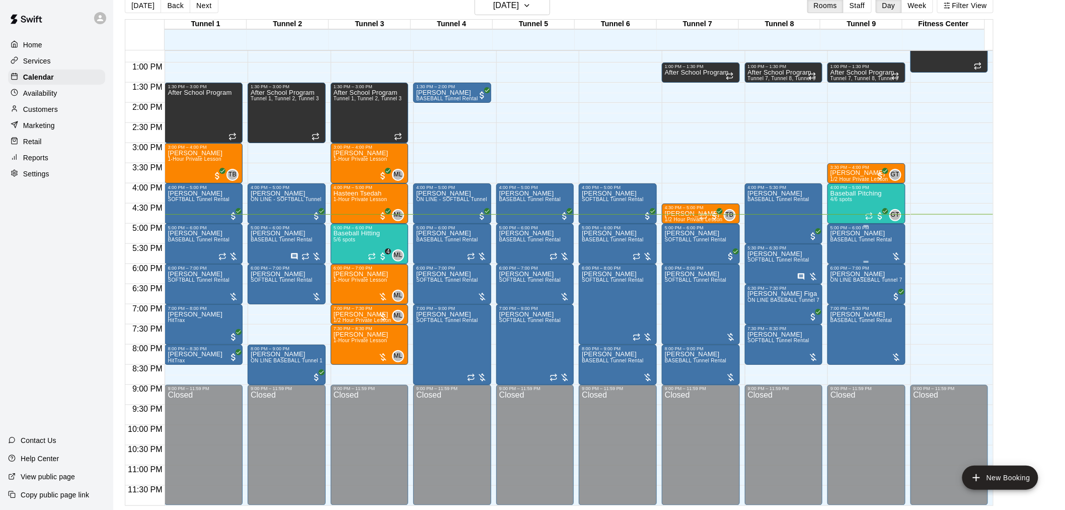
click at [838, 237] on div "James Ruhlen BASEBALL Tunnel Rental" at bounding box center [862, 485] width 62 height 510
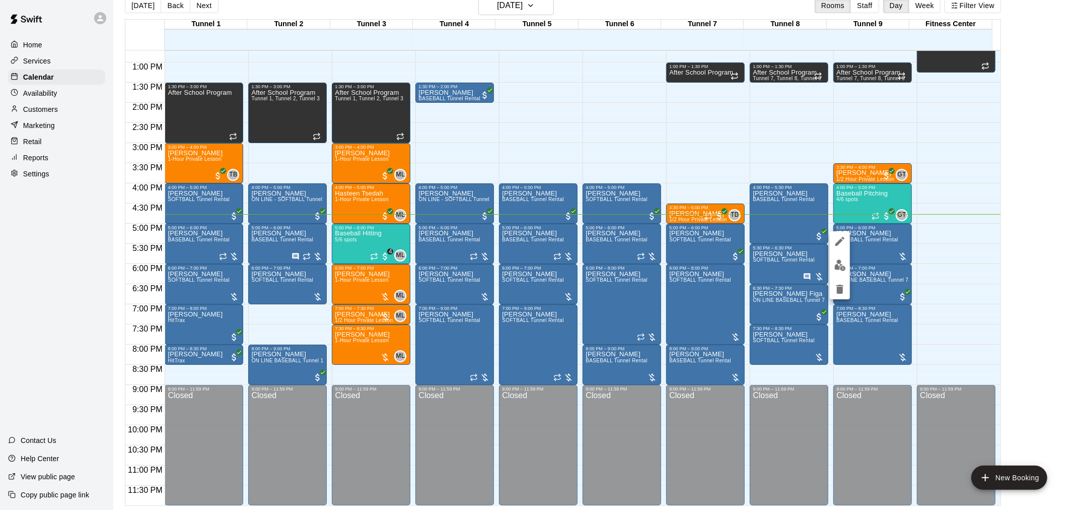
click at [975, 216] on div at bounding box center [537, 255] width 1074 height 510
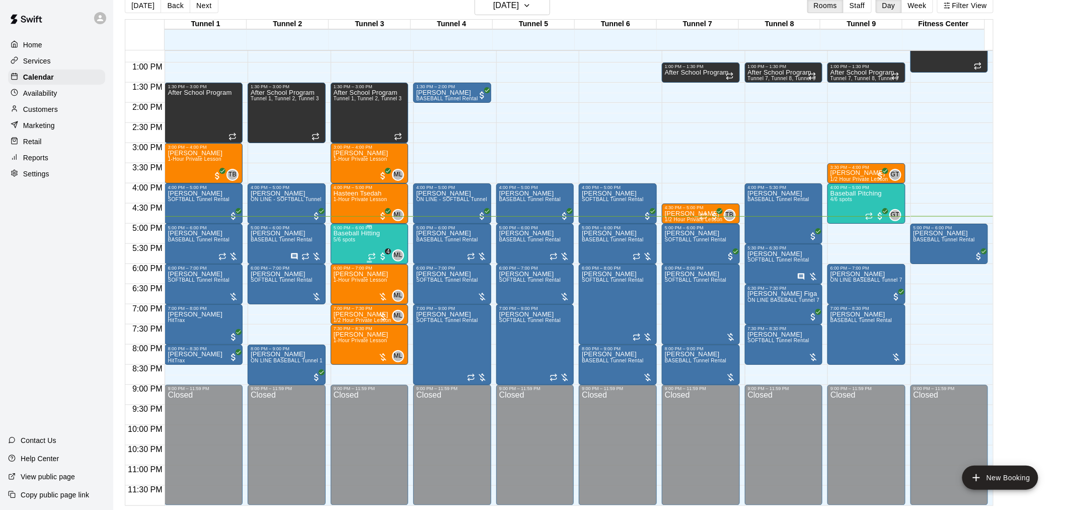
click at [355, 245] on div "Baseball Hitting 5/6 spots" at bounding box center [357, 485] width 47 height 510
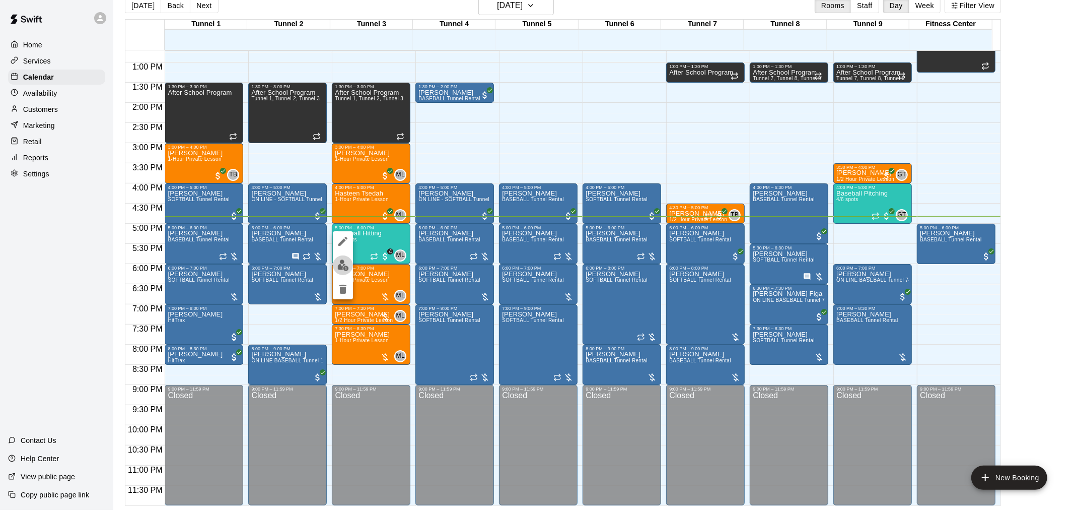
click at [345, 260] on img "edit" at bounding box center [343, 265] width 12 height 12
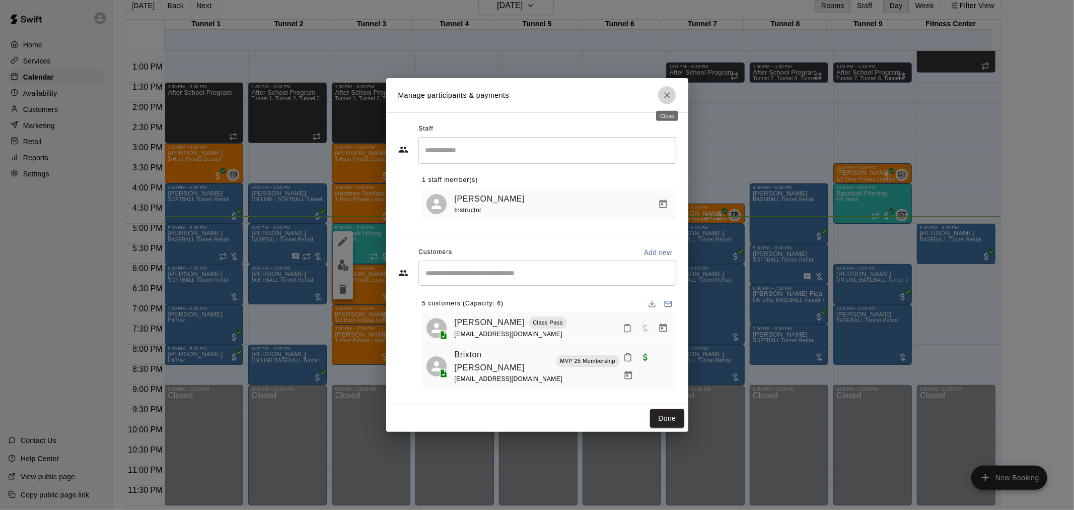
click at [668, 90] on icon "Close" at bounding box center [667, 95] width 10 height 10
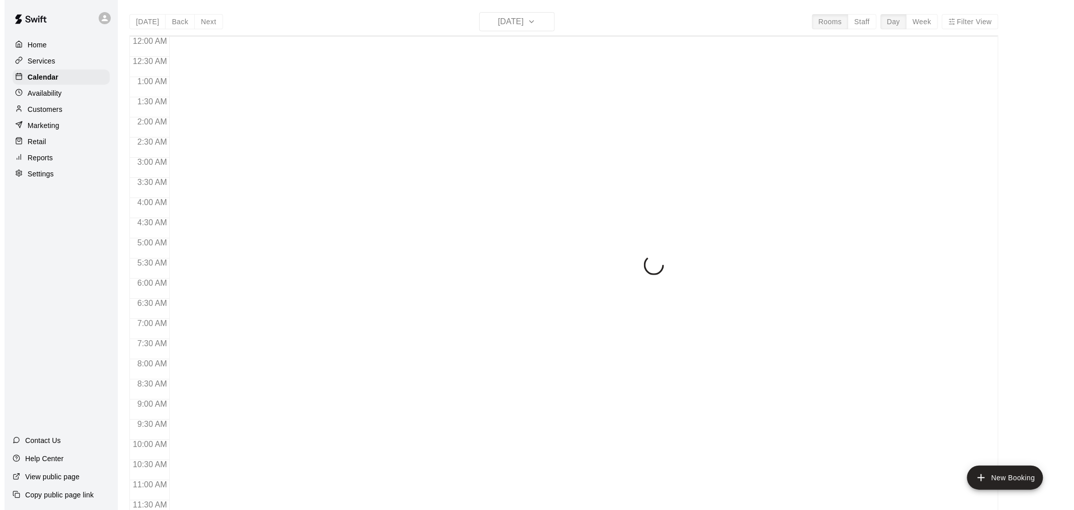
scroll to position [482, 0]
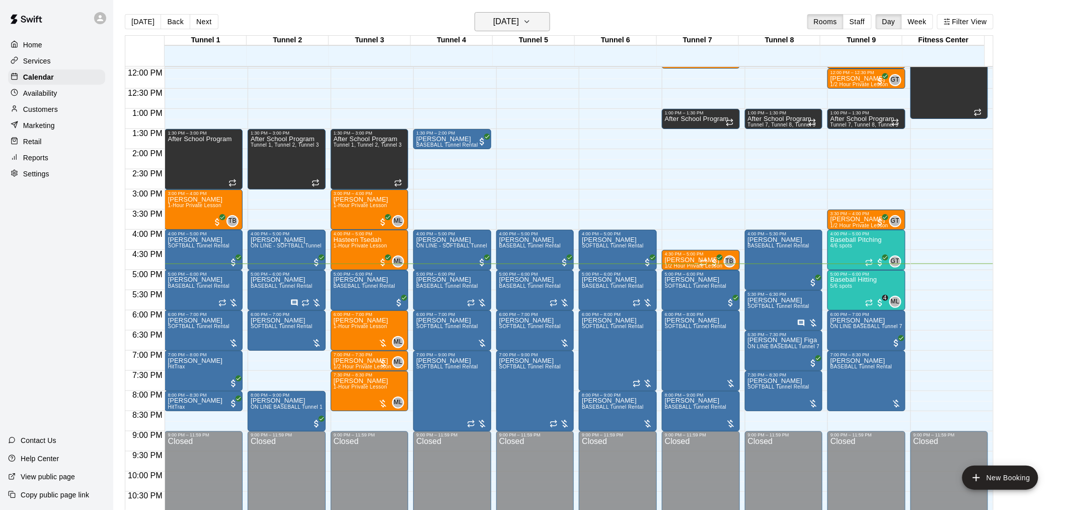
click at [519, 15] on h6 "[DATE]" at bounding box center [506, 22] width 26 height 14
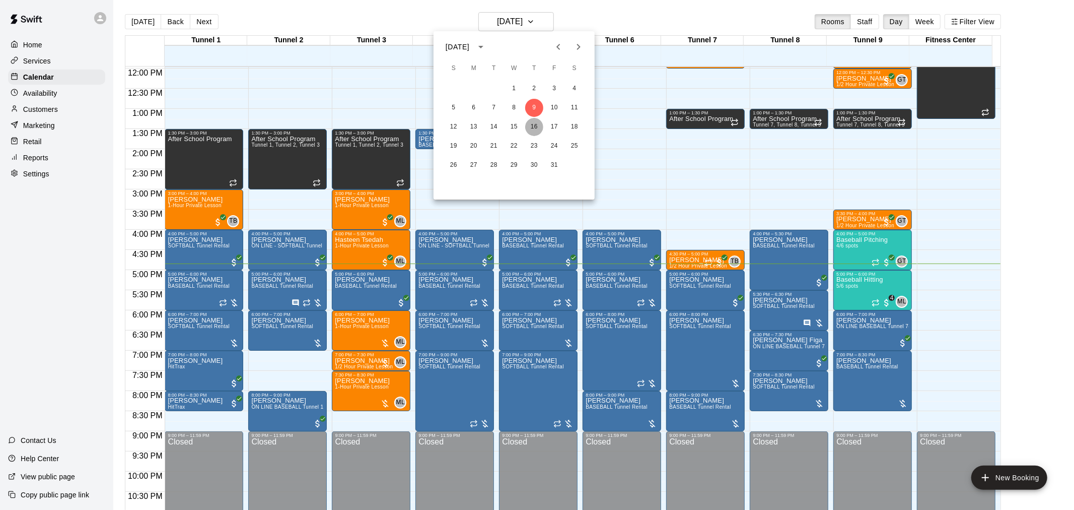
click at [534, 128] on button "16" at bounding box center [534, 127] width 18 height 18
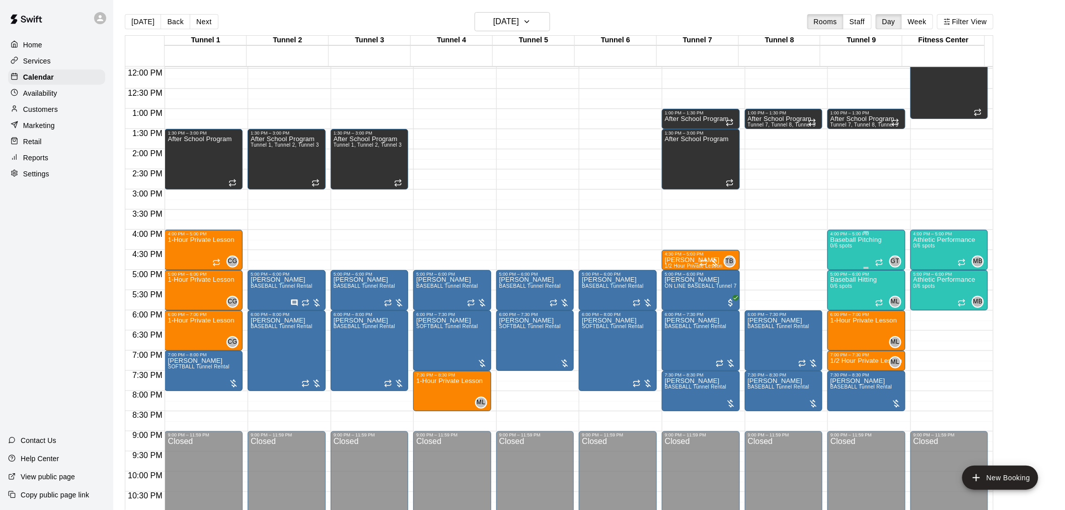
click at [851, 247] on span "0/6 spots" at bounding box center [842, 246] width 22 height 6
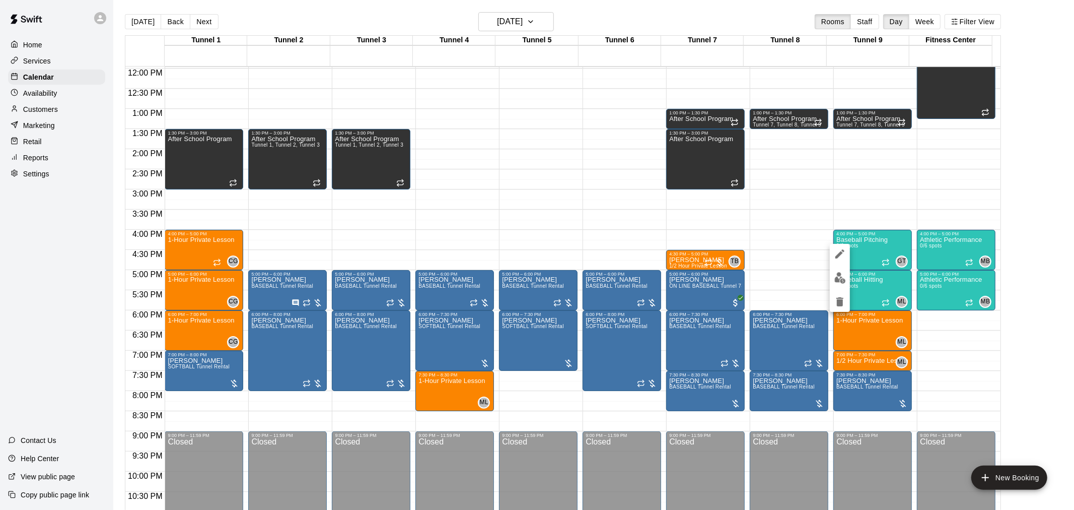
click at [854, 183] on div at bounding box center [537, 255] width 1074 height 510
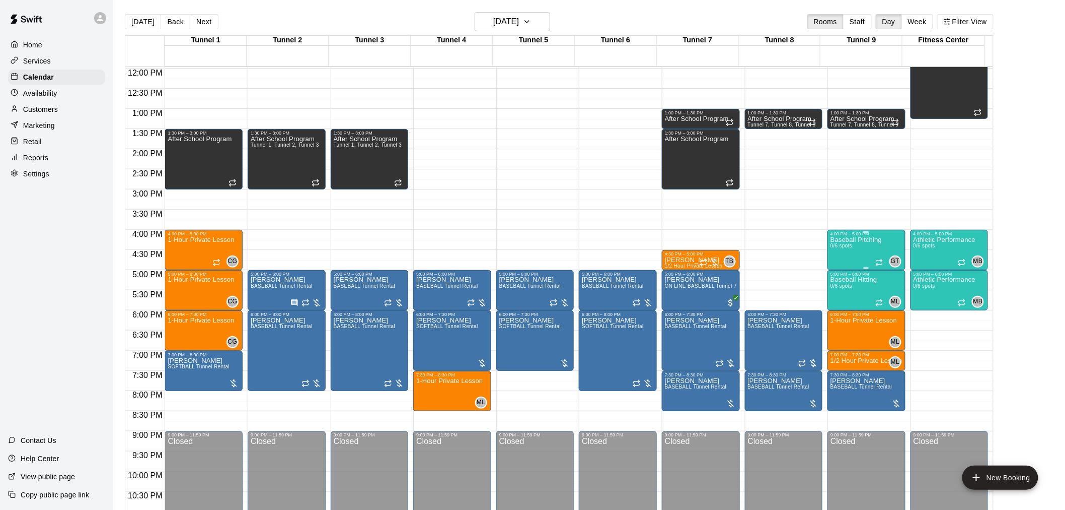
click at [848, 251] on div "Baseball Pitching 0/6 spots" at bounding box center [856, 491] width 51 height 510
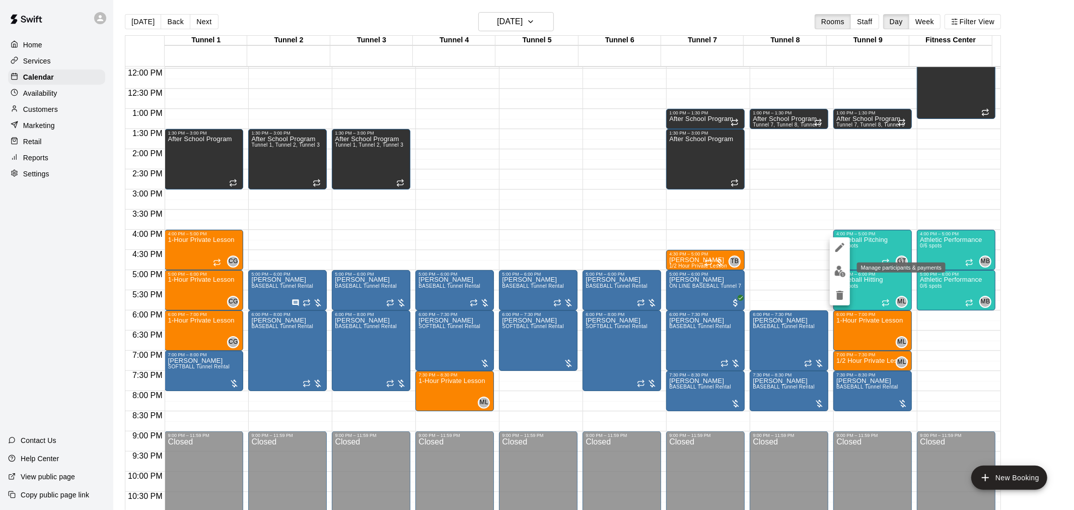
click at [842, 274] on img "edit" at bounding box center [840, 271] width 12 height 12
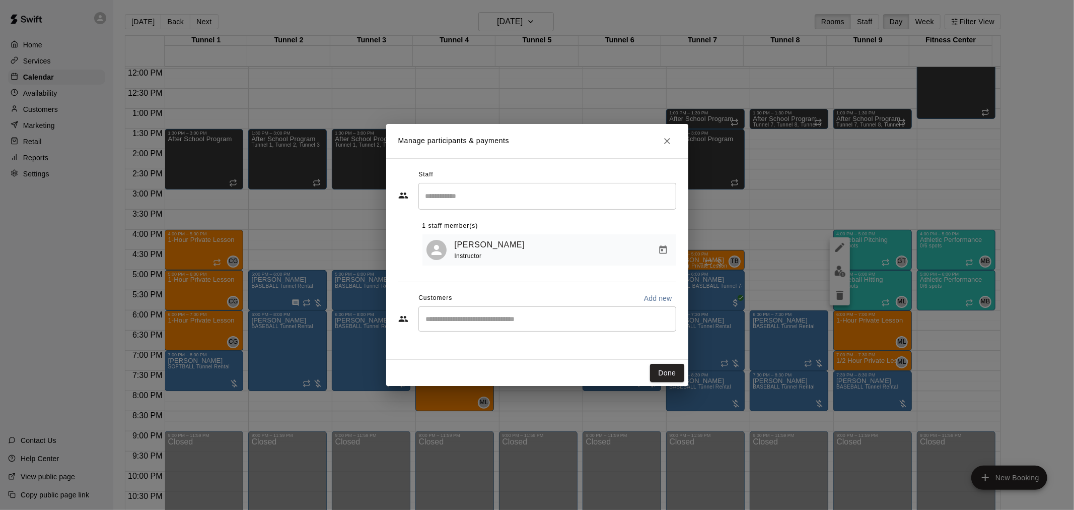
click at [475, 331] on div "​" at bounding box center [547, 318] width 258 height 25
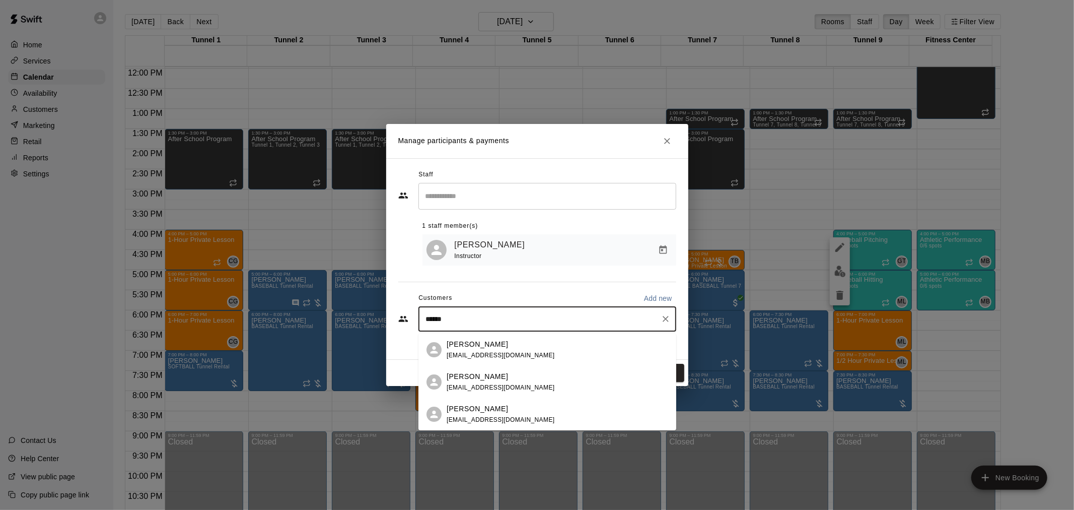
type input "*******"
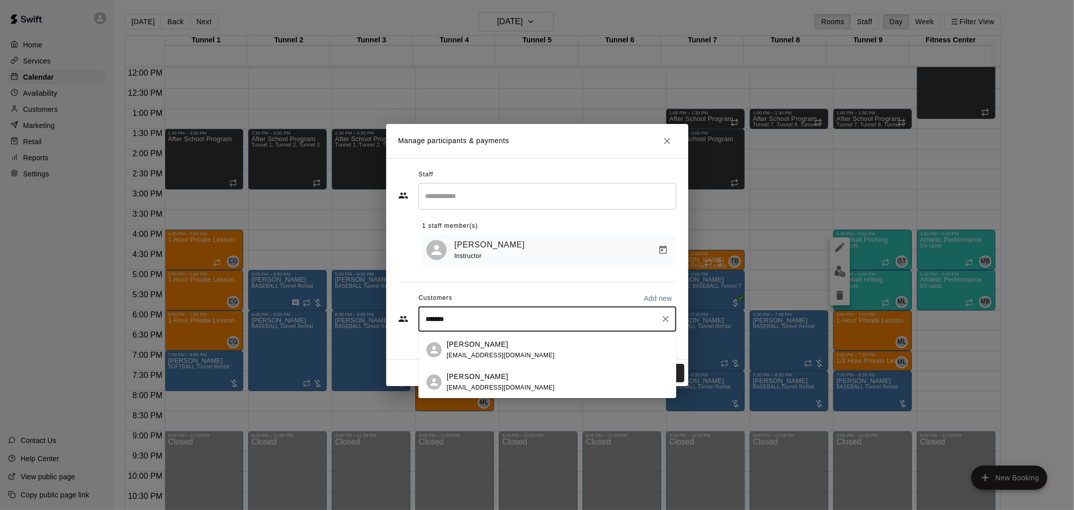
click at [471, 352] on span "[EMAIL_ADDRESS][DOMAIN_NAME]" at bounding box center [501, 354] width 108 height 7
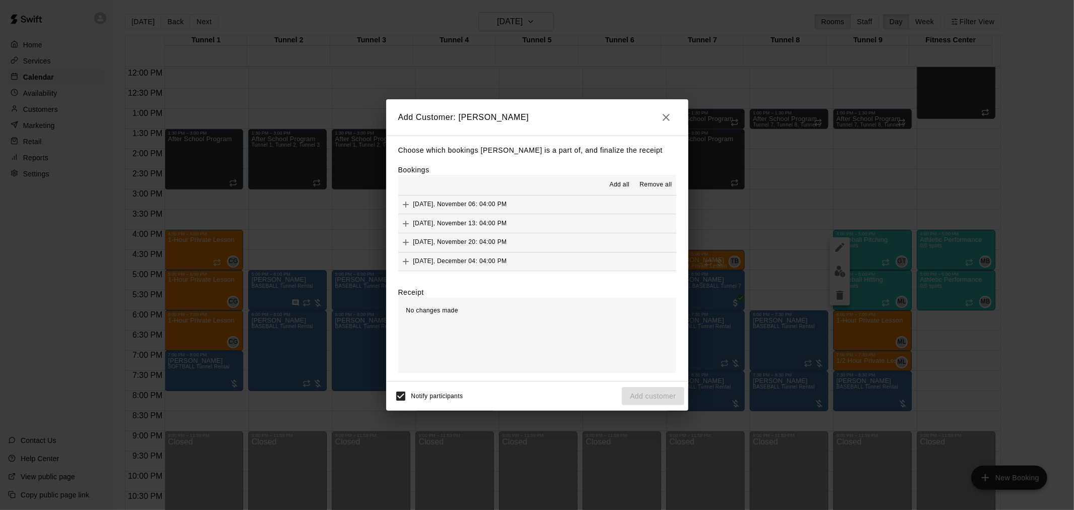
scroll to position [837, 0]
click at [530, 204] on span "(Current)" at bounding box center [517, 200] width 26 height 7
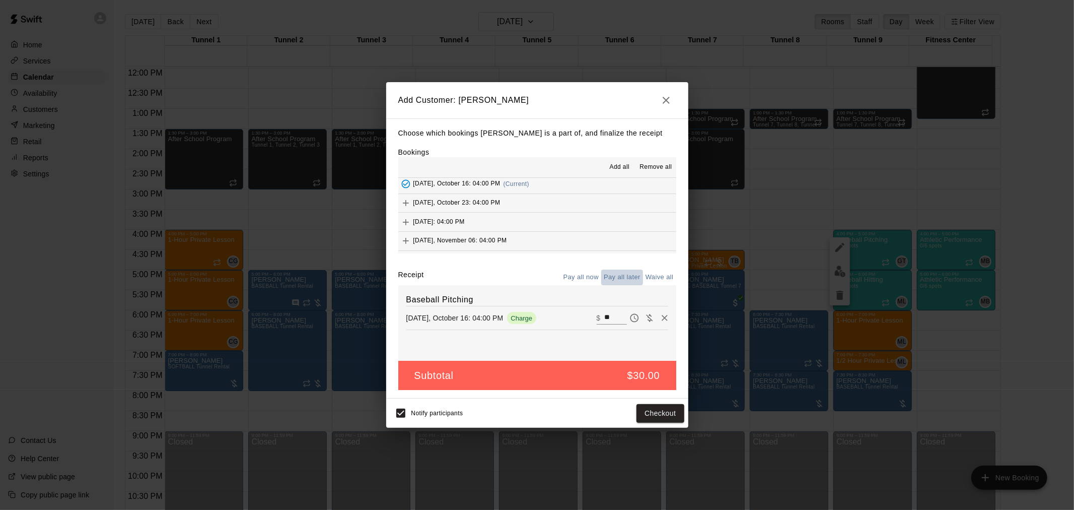
click at [632, 272] on button "Pay all later" at bounding box center [622, 277] width 42 height 16
click at [661, 418] on button "Add customer" at bounding box center [653, 413] width 62 height 19
drag, startPoint x: 924, startPoint y: 501, endPoint x: 918, endPoint y: 493, distance: 10.0
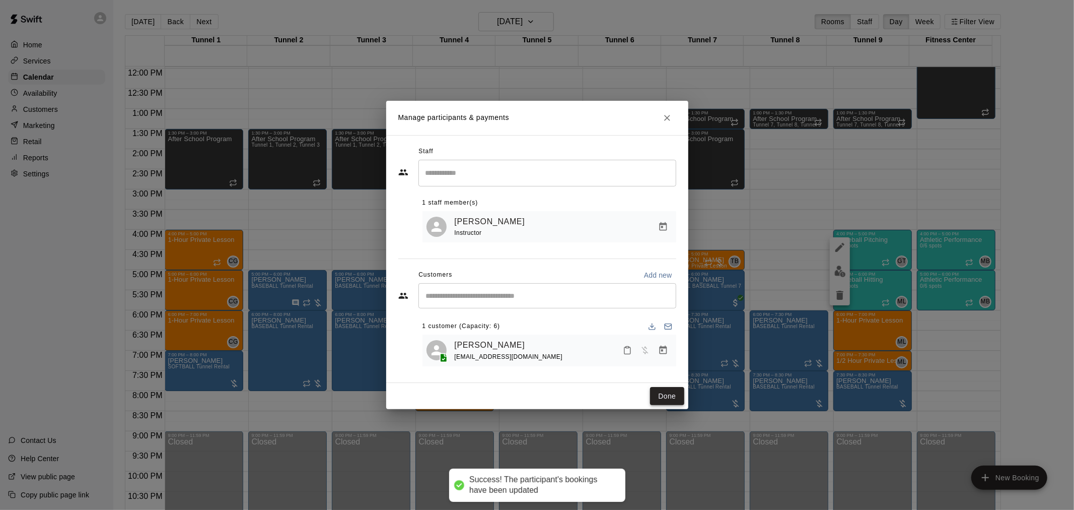
drag, startPoint x: 918, startPoint y: 493, endPoint x: 676, endPoint y: 390, distance: 263.3
click at [676, 390] on button "Done" at bounding box center [667, 396] width 34 height 19
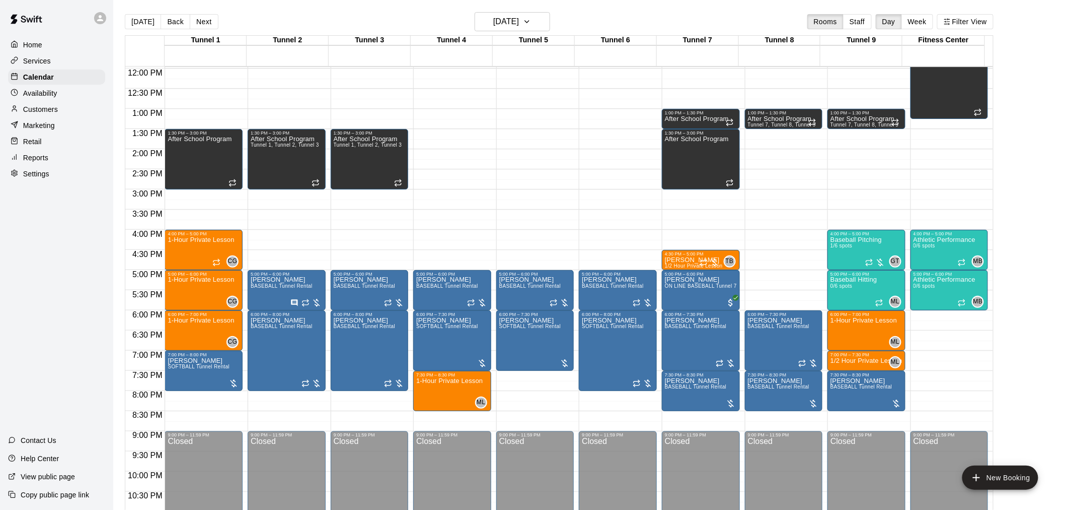
drag, startPoint x: 148, startPoint y: 22, endPoint x: 867, endPoint y: 187, distance: 738.1
click at [148, 22] on button "[DATE]" at bounding box center [143, 21] width 36 height 15
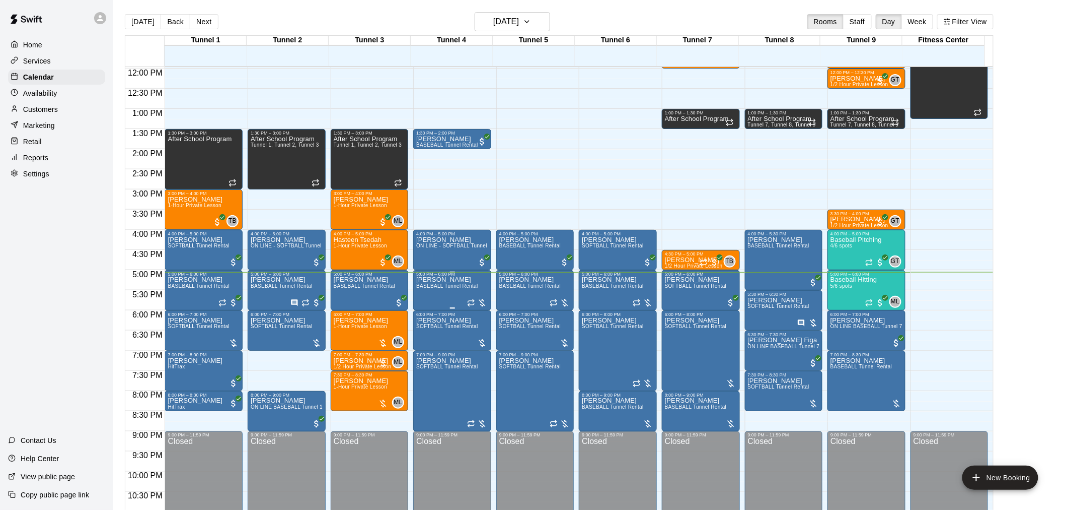
click at [439, 288] on span "BASEBALL Tunnel Rental" at bounding box center [447, 286] width 62 height 6
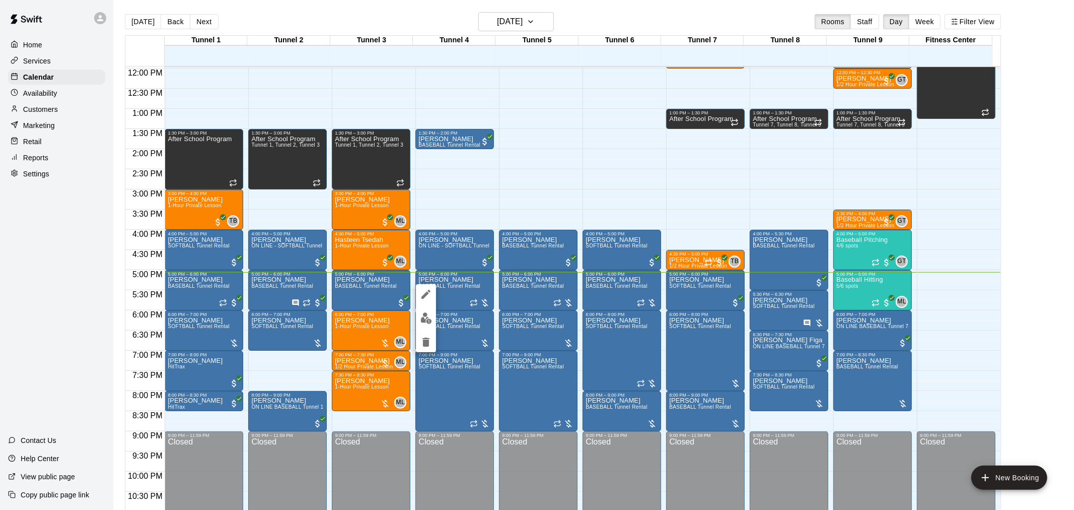
click at [426, 309] on button "edit" at bounding box center [426, 318] width 20 height 20
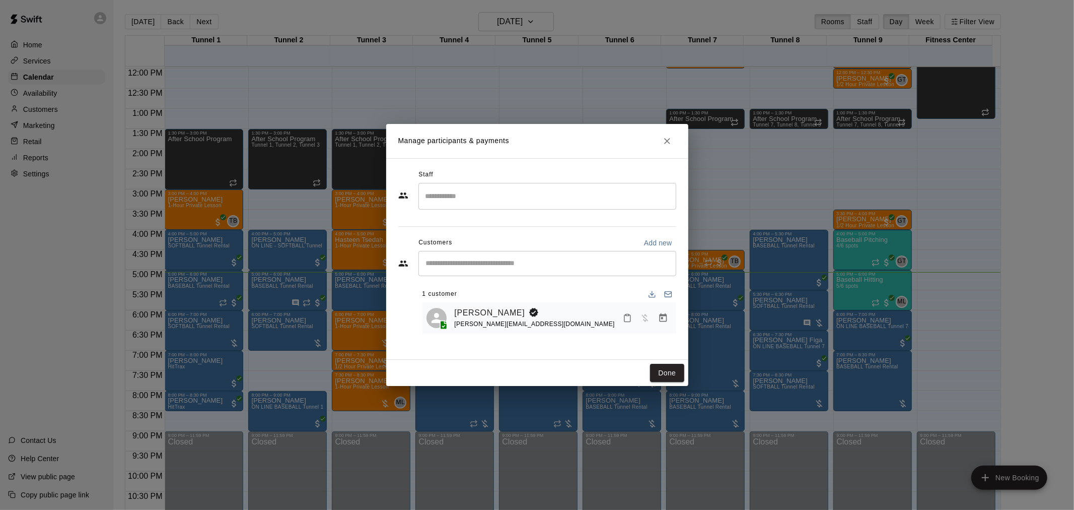
click at [663, 317] on icon "Manage bookings & payment" at bounding box center [663, 318] width 10 height 10
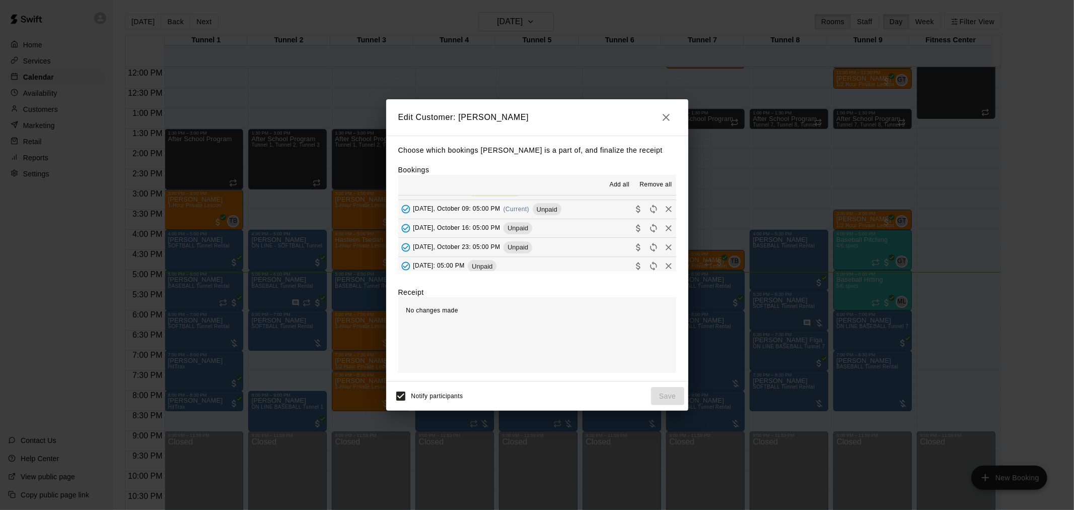
scroll to position [152, 0]
click at [543, 196] on button "Thursday, October 09: 05:00 PM (Current) Unpaid" at bounding box center [537, 204] width 278 height 19
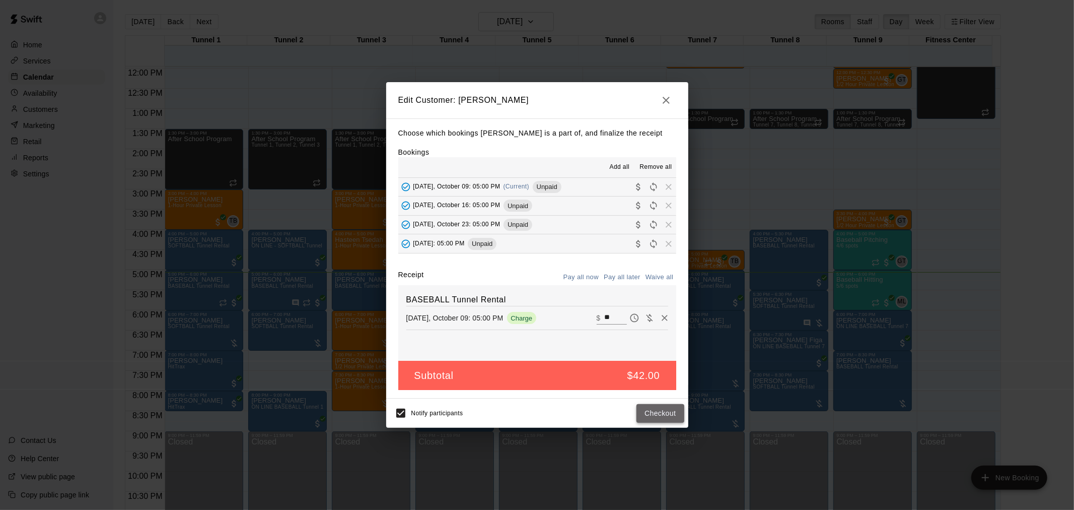
click at [671, 412] on button "Checkout" at bounding box center [659, 413] width 47 height 19
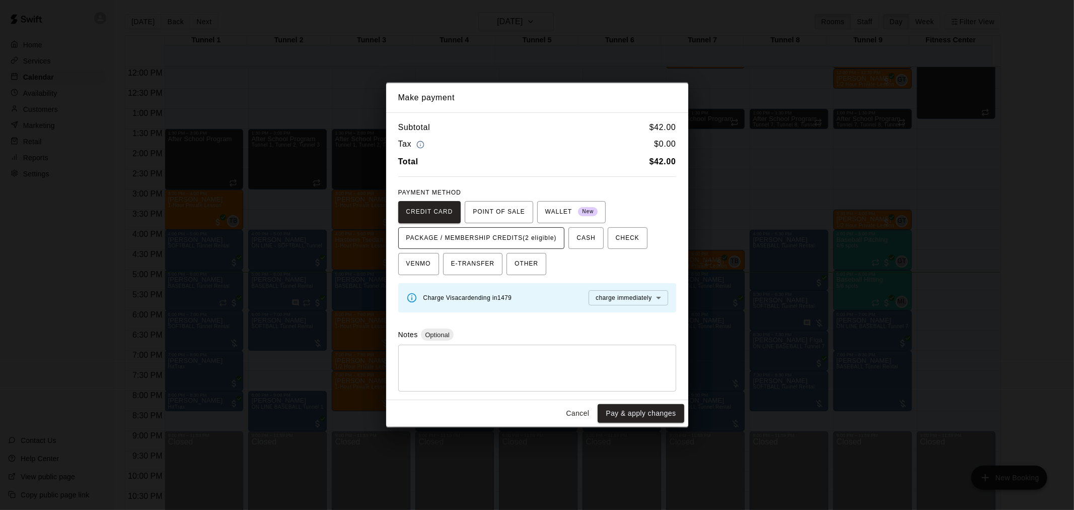
click at [532, 228] on button "PACKAGE / MEMBERSHIP CREDITS (2 eligible)" at bounding box center [481, 238] width 167 height 22
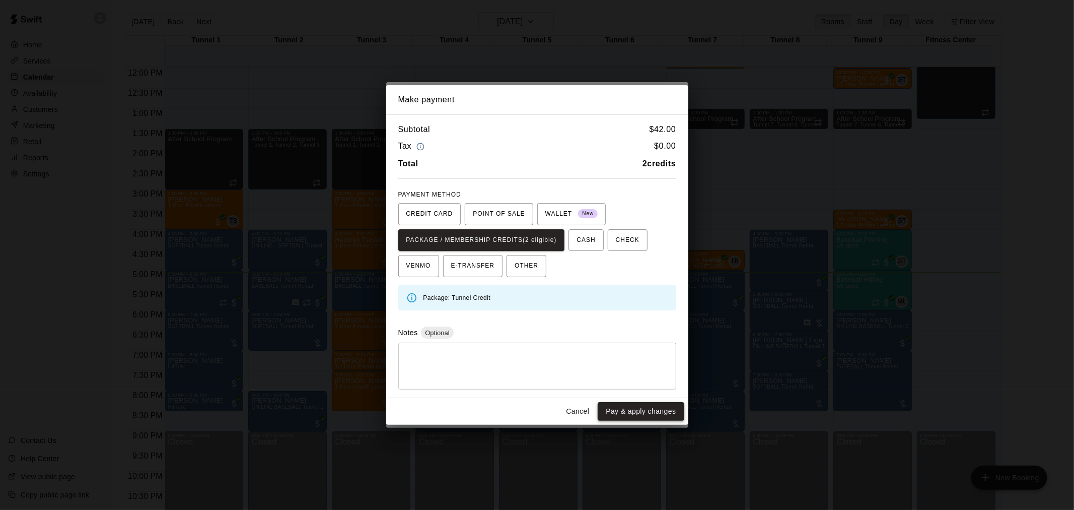
click at [662, 408] on button "Pay & apply changes" at bounding box center [641, 411] width 86 height 19
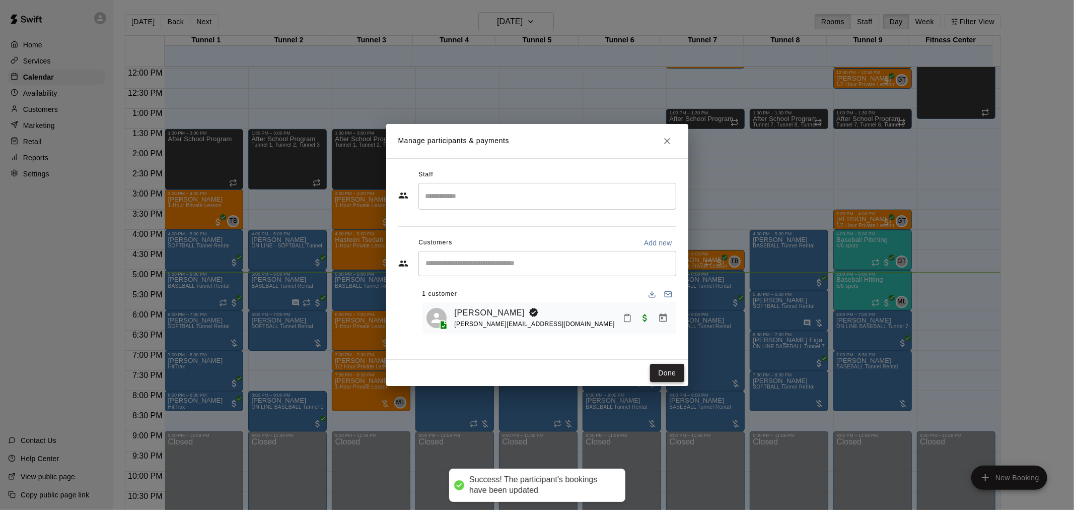
click at [665, 369] on button "Done" at bounding box center [667, 373] width 34 height 19
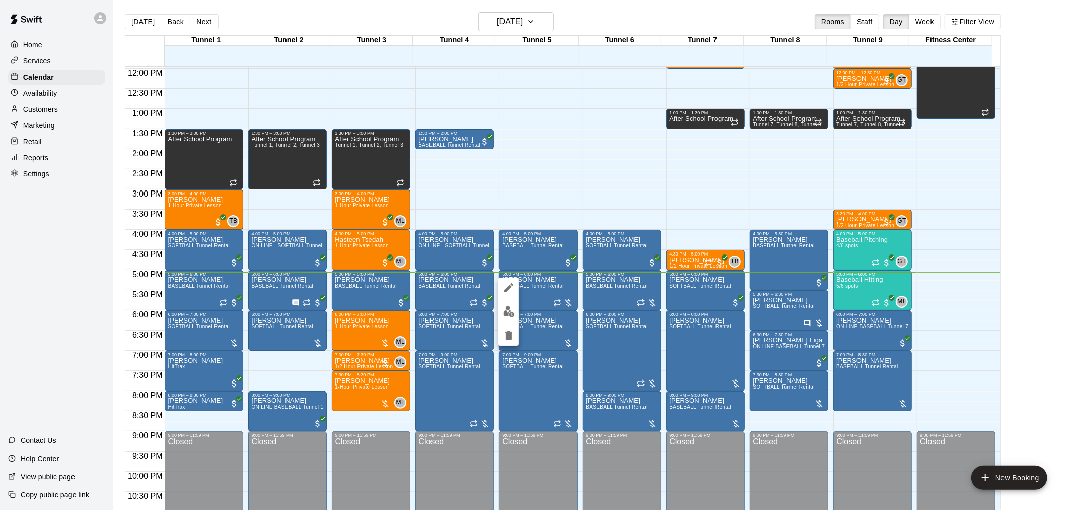
click at [509, 310] on img "edit" at bounding box center [509, 312] width 12 height 12
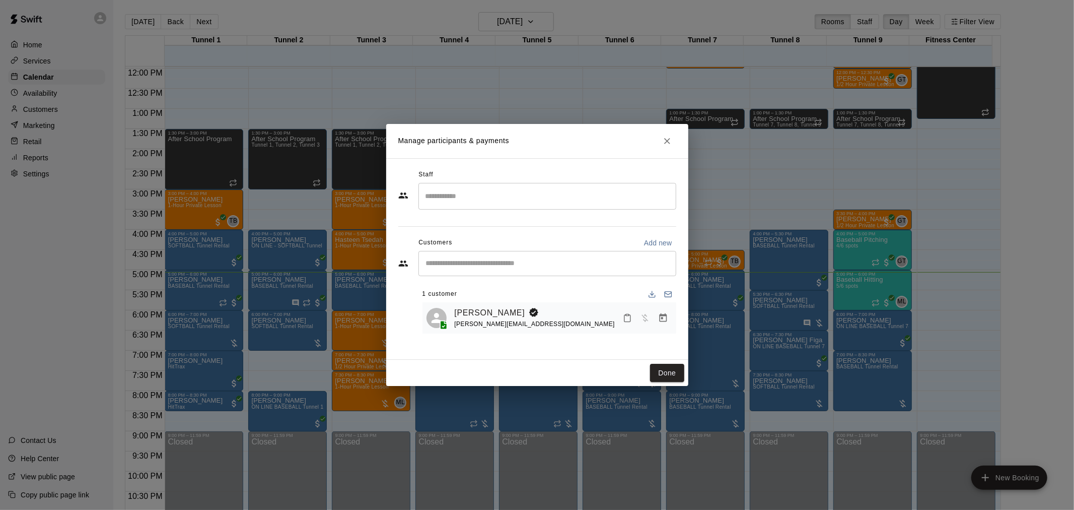
click at [661, 321] on icon "Manage bookings & payment" at bounding box center [663, 317] width 8 height 9
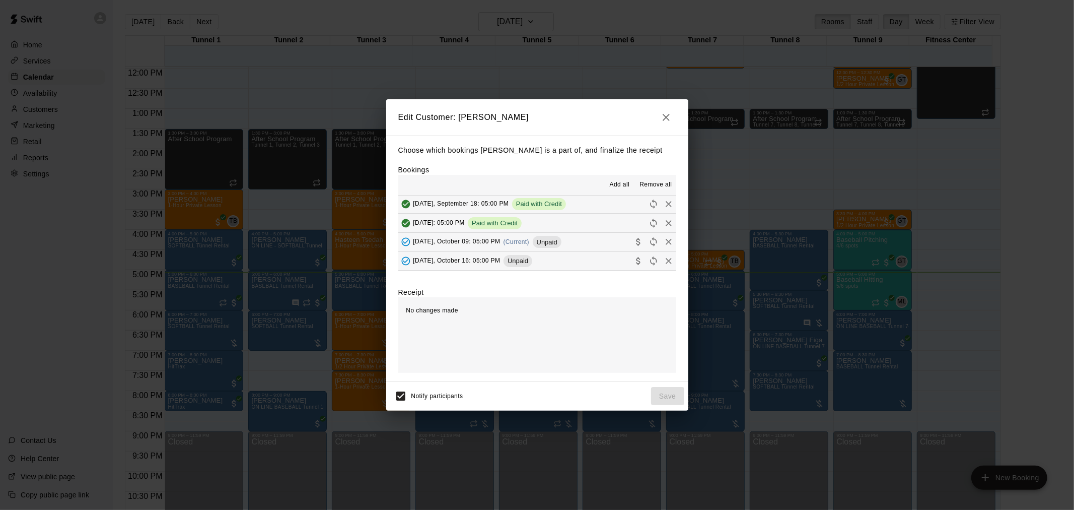
scroll to position [96, 0]
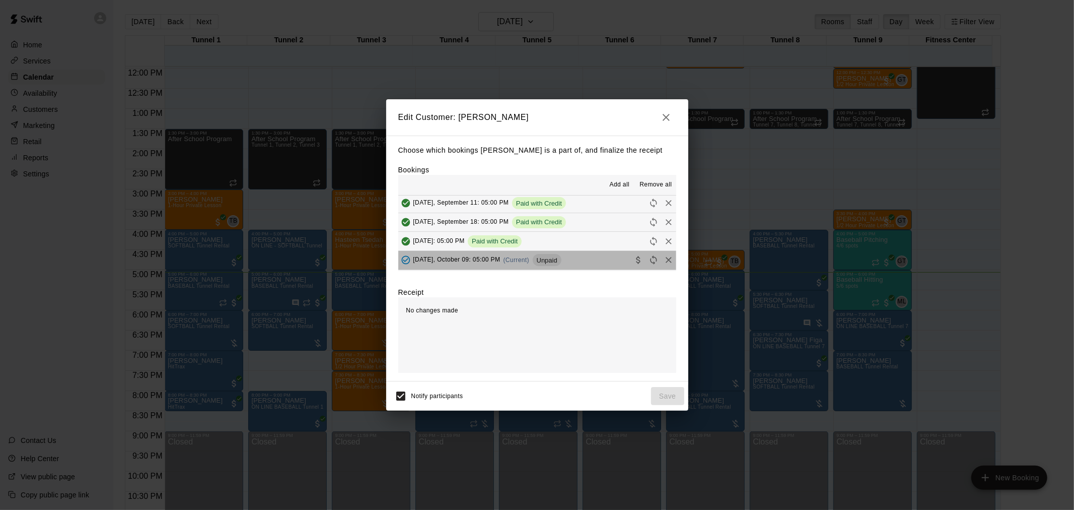
click at [555, 254] on div "Thursday, October 09: 05:00 PM (Current) Unpaid" at bounding box center [479, 259] width 163 height 15
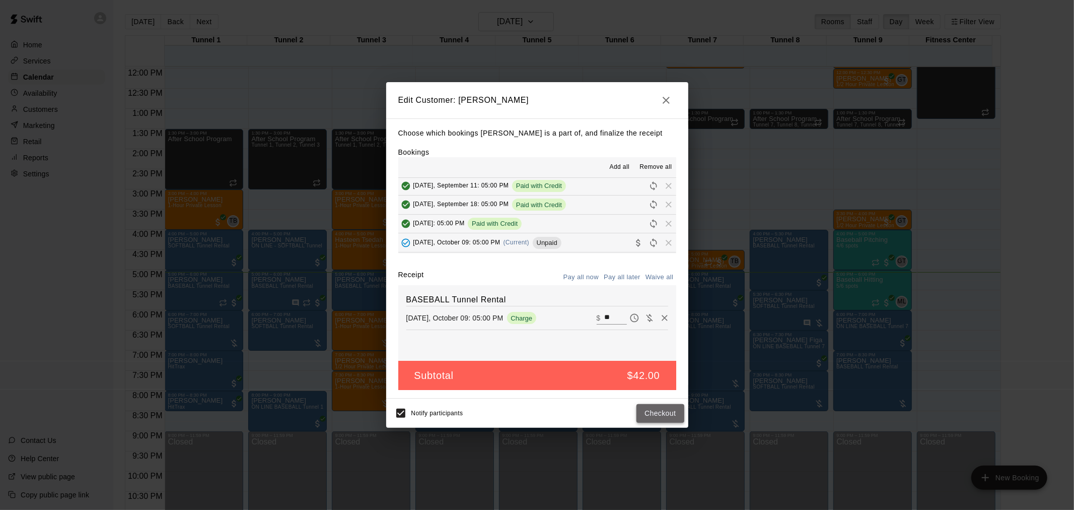
click at [654, 414] on button "Checkout" at bounding box center [659, 413] width 47 height 19
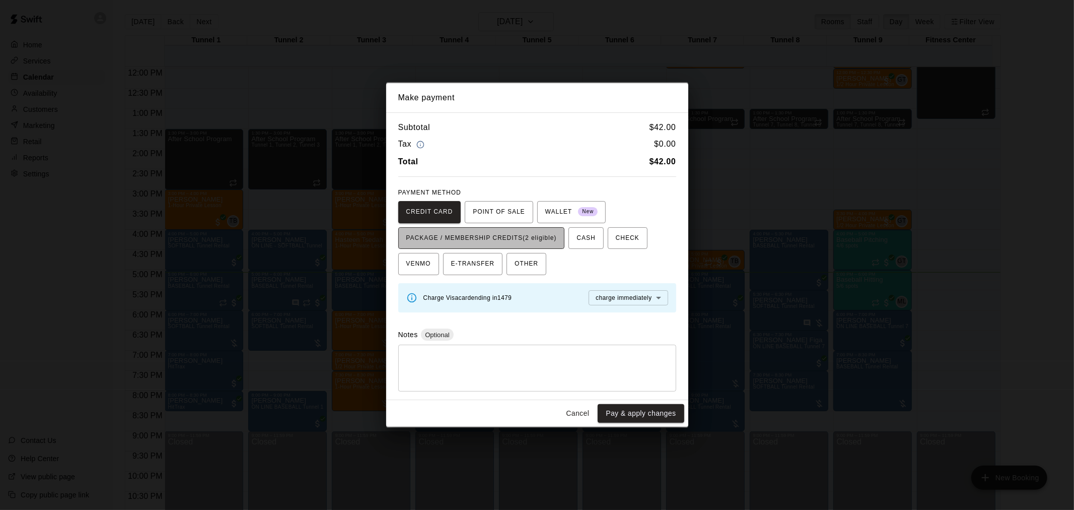
click at [492, 241] on span "PACKAGE / MEMBERSHIP CREDITS (2 eligible)" at bounding box center [481, 238] width 151 height 16
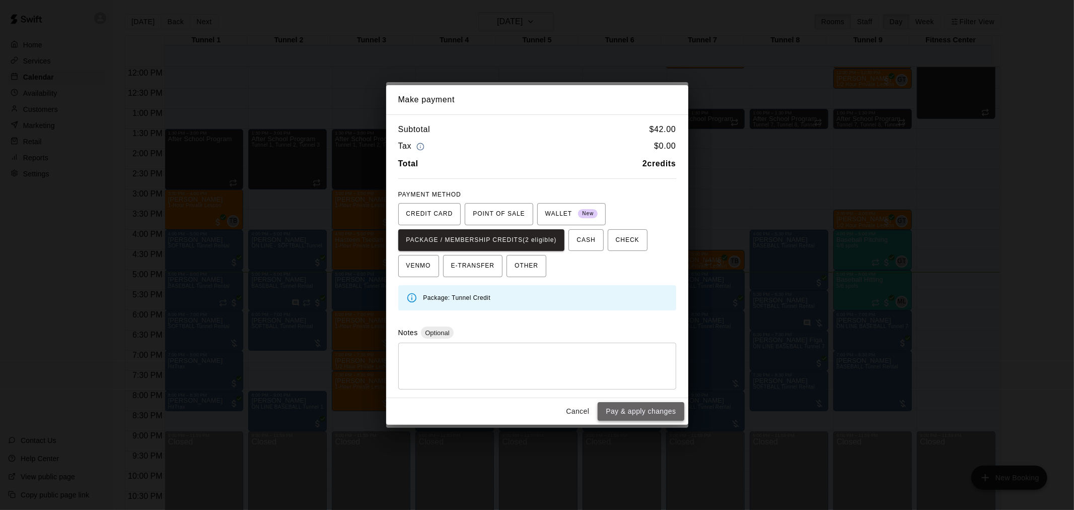
click at [648, 410] on button "Pay & apply changes" at bounding box center [641, 411] width 86 height 19
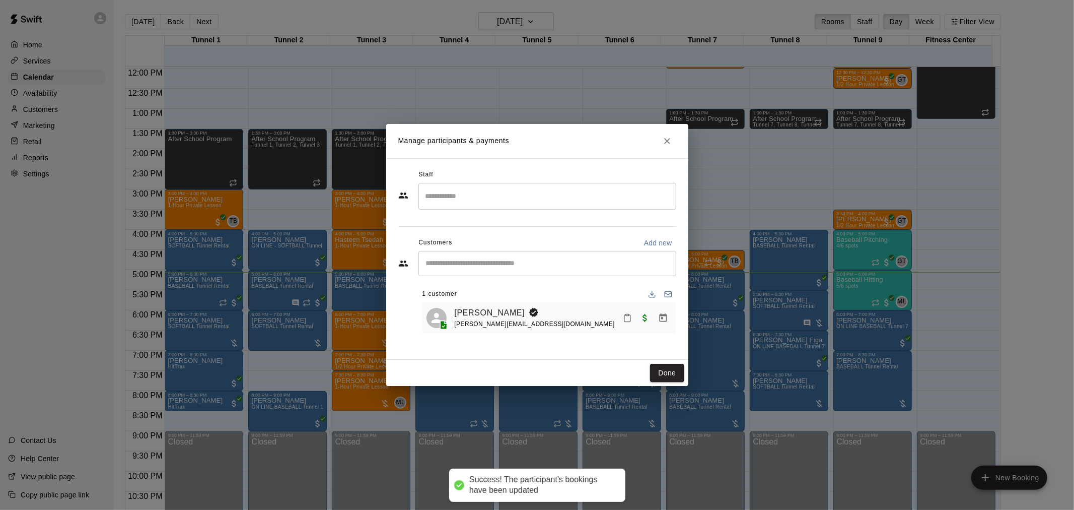
click at [667, 372] on button "Done" at bounding box center [667, 373] width 34 height 19
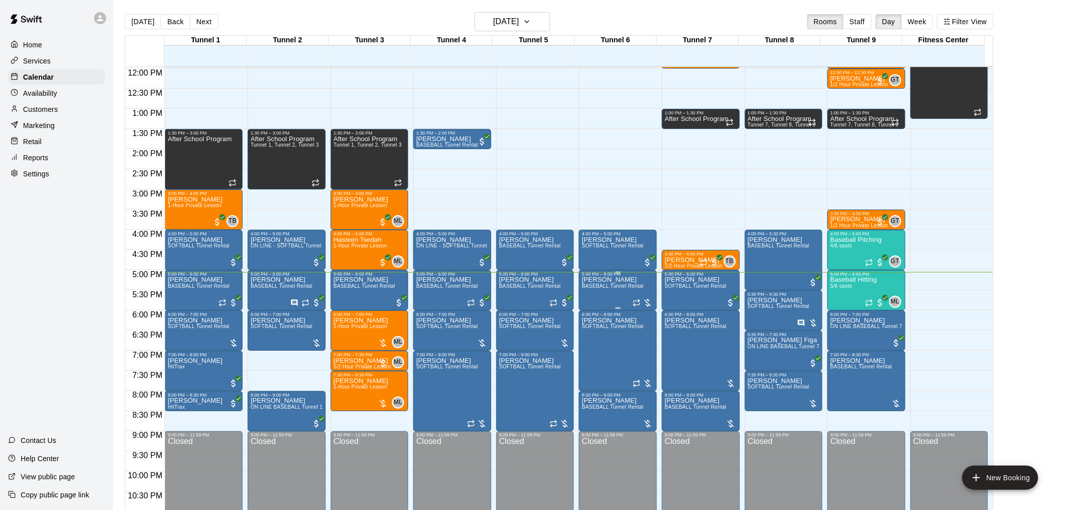
click at [607, 283] on span "BASEBALL Tunnel Rental" at bounding box center [613, 286] width 62 height 6
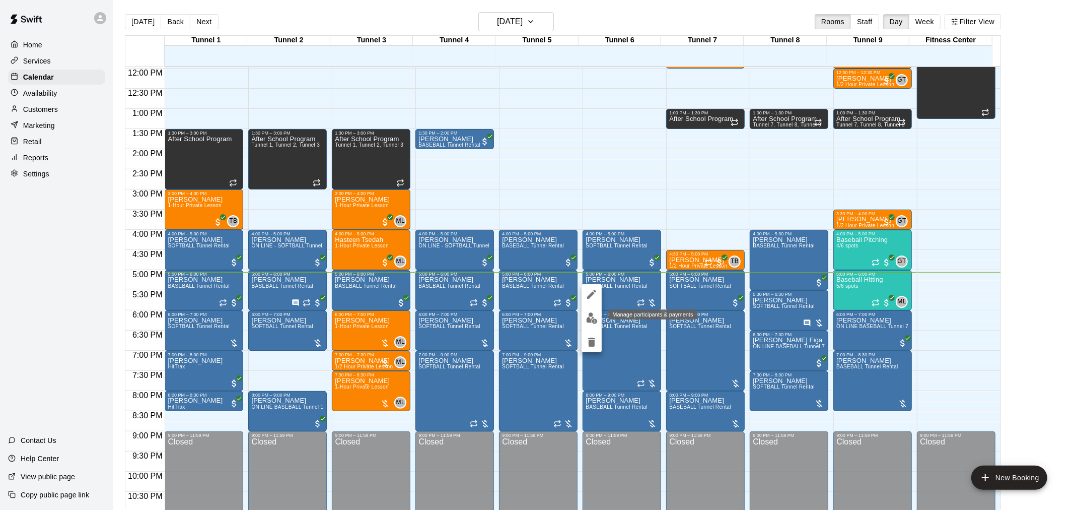
click at [598, 324] on button "edit" at bounding box center [592, 318] width 20 height 20
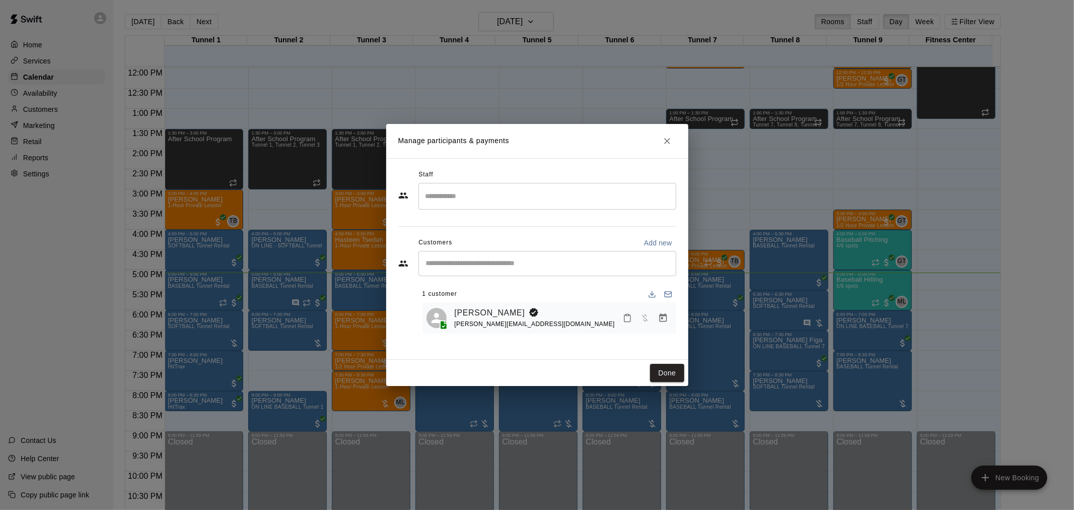
click at [663, 321] on icon "Manage bookings & payment" at bounding box center [663, 318] width 10 height 10
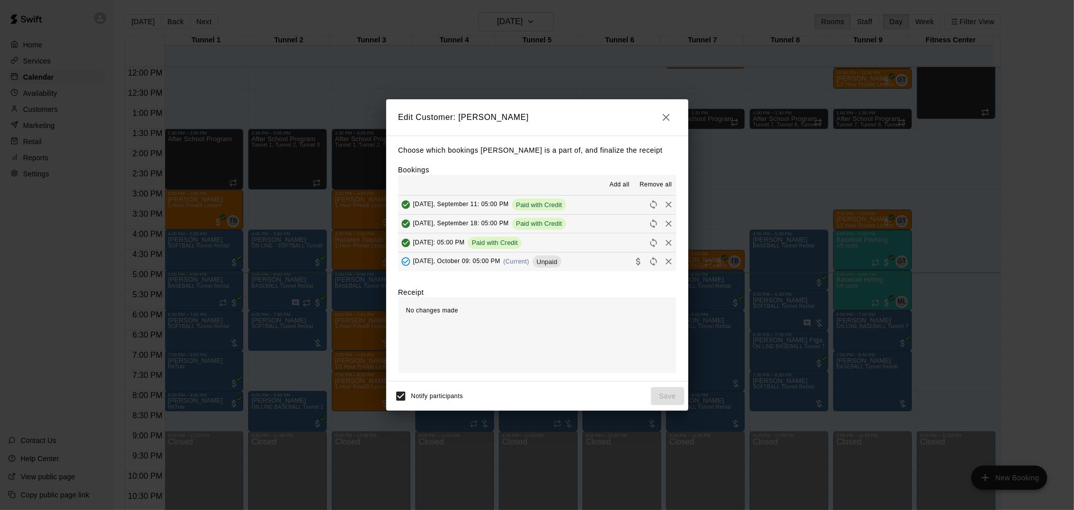
scroll to position [112, 0]
click at [530, 245] on span "(Current)" at bounding box center [517, 244] width 26 height 7
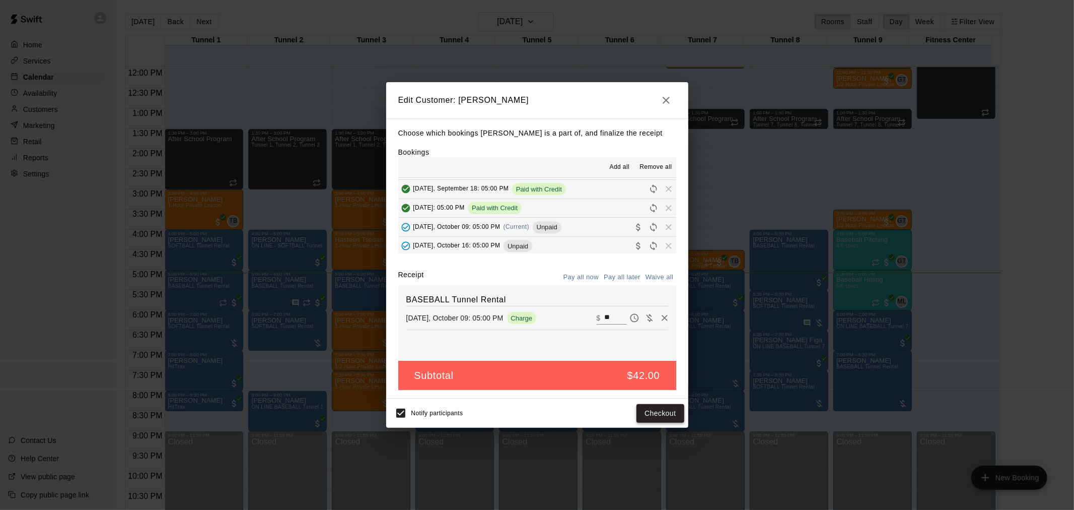
click at [659, 410] on button "Checkout" at bounding box center [659, 413] width 47 height 19
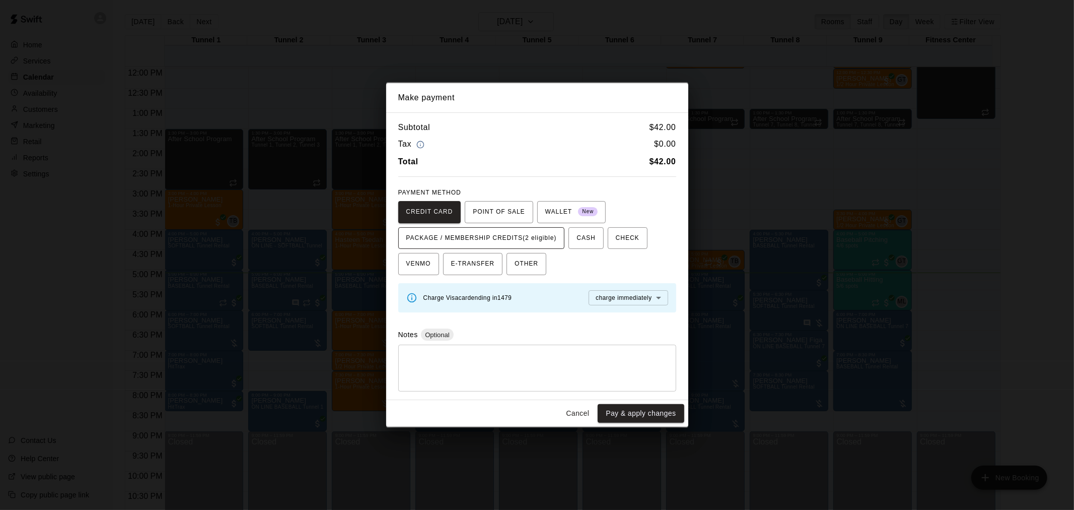
click at [506, 236] on span "PACKAGE / MEMBERSHIP CREDITS (2 eligible)" at bounding box center [481, 238] width 151 height 16
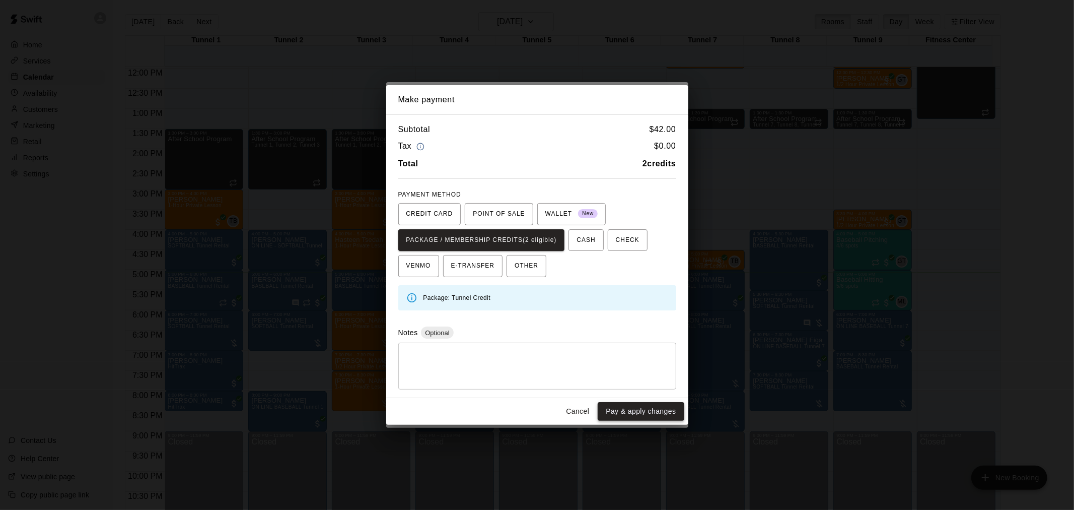
click at [663, 406] on button "Pay & apply changes" at bounding box center [641, 411] width 86 height 19
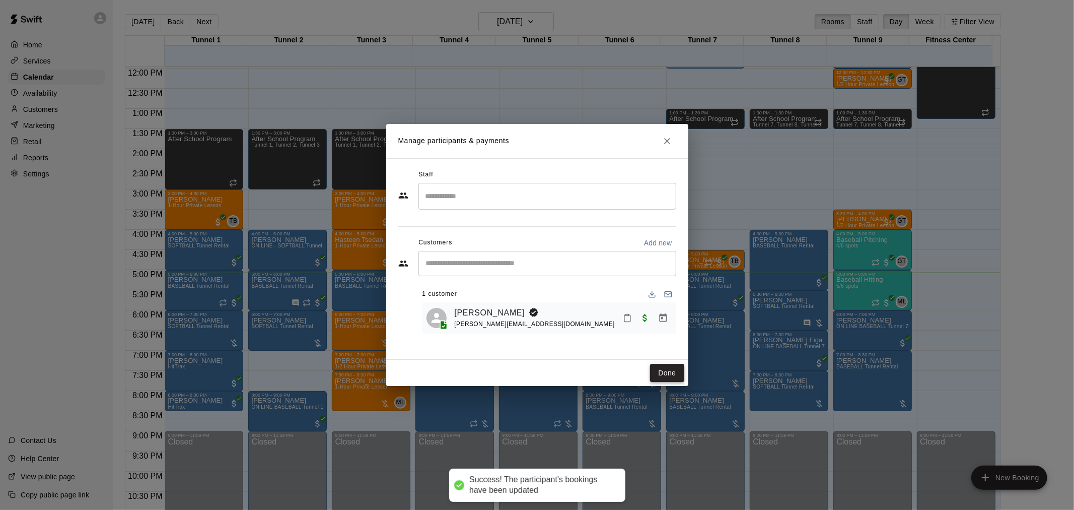
click at [670, 375] on button "Done" at bounding box center [667, 373] width 34 height 19
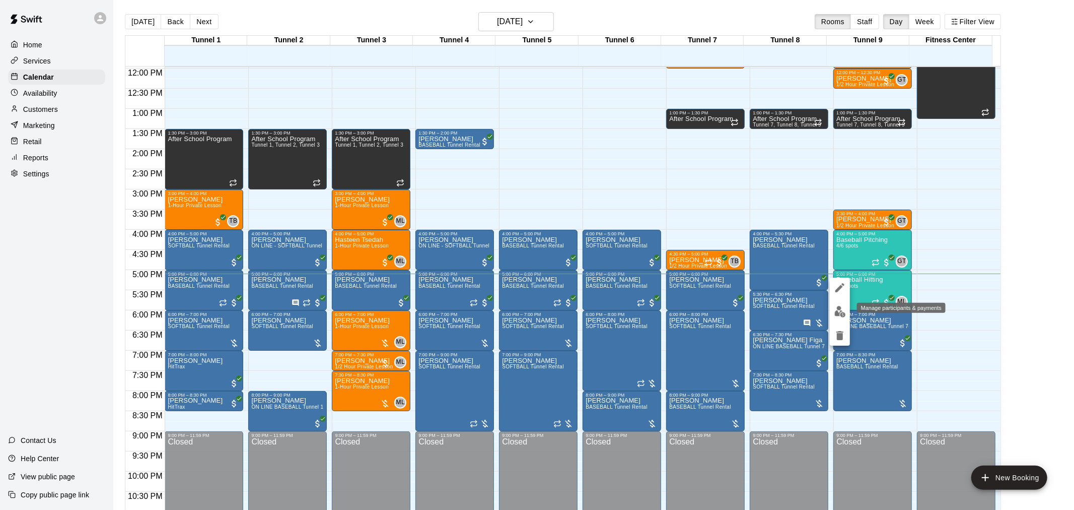
click at [838, 311] on img "edit" at bounding box center [840, 312] width 12 height 12
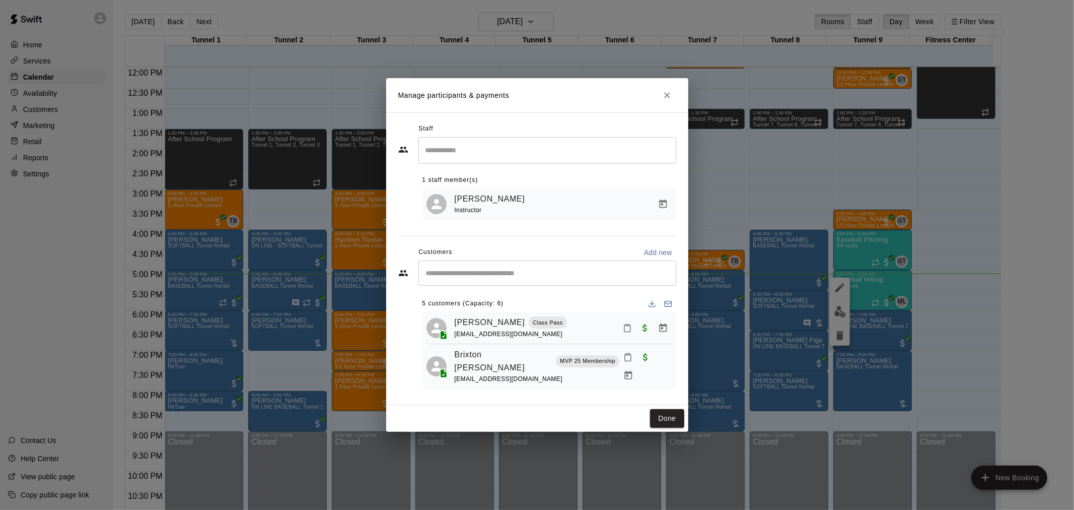
scroll to position [109, 0]
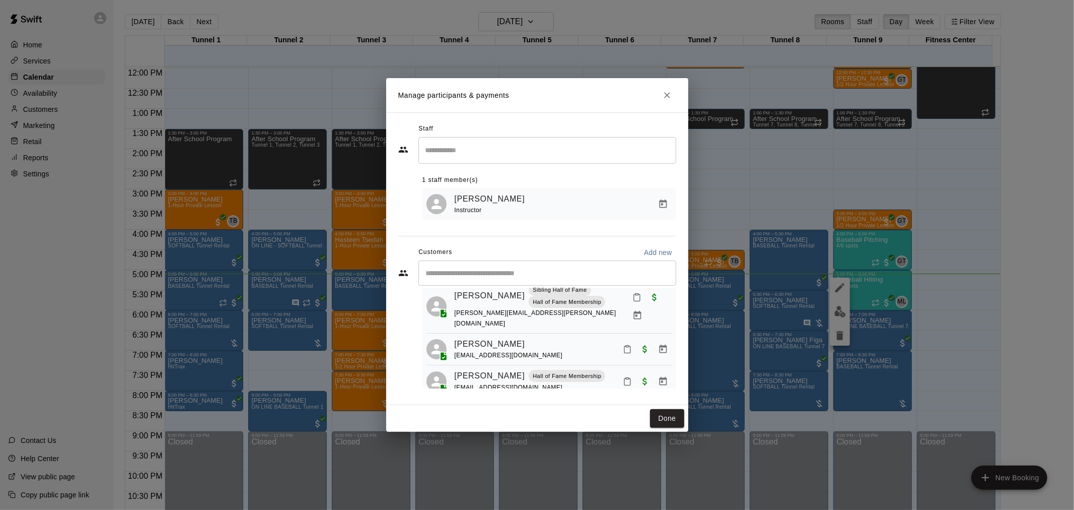
click at [623, 377] on icon "Mark attendance" at bounding box center [627, 381] width 9 height 9
click at [645, 364] on li "Mark attended" at bounding box center [681, 372] width 118 height 16
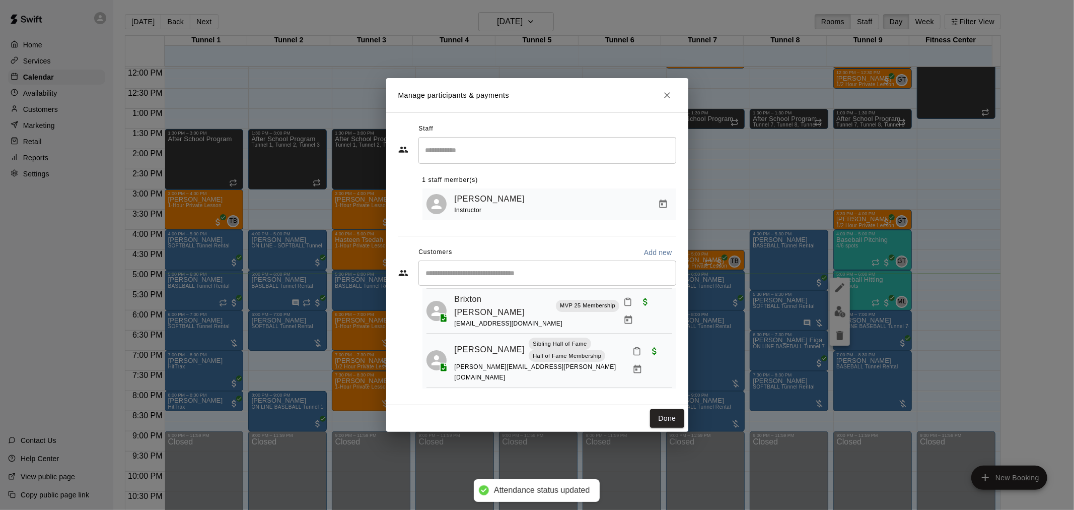
scroll to position [53, 0]
click at [632, 348] on icon "Mark attendance" at bounding box center [636, 352] width 9 height 9
click at [645, 342] on icon at bounding box center [649, 344] width 9 height 9
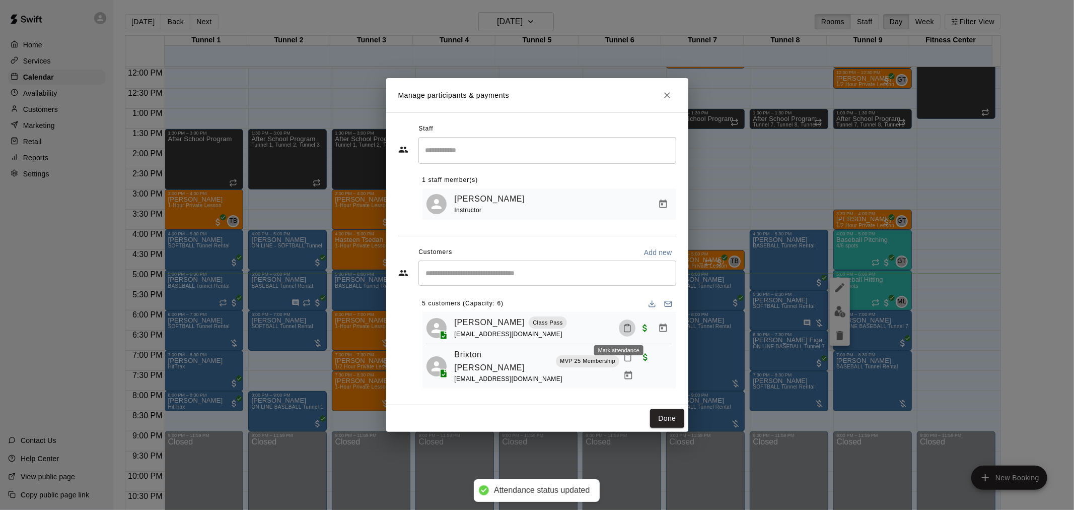
click at [619, 331] on button "Mark attendance" at bounding box center [627, 327] width 17 height 17
click at [652, 334] on li "Mark attended" at bounding box center [677, 329] width 118 height 16
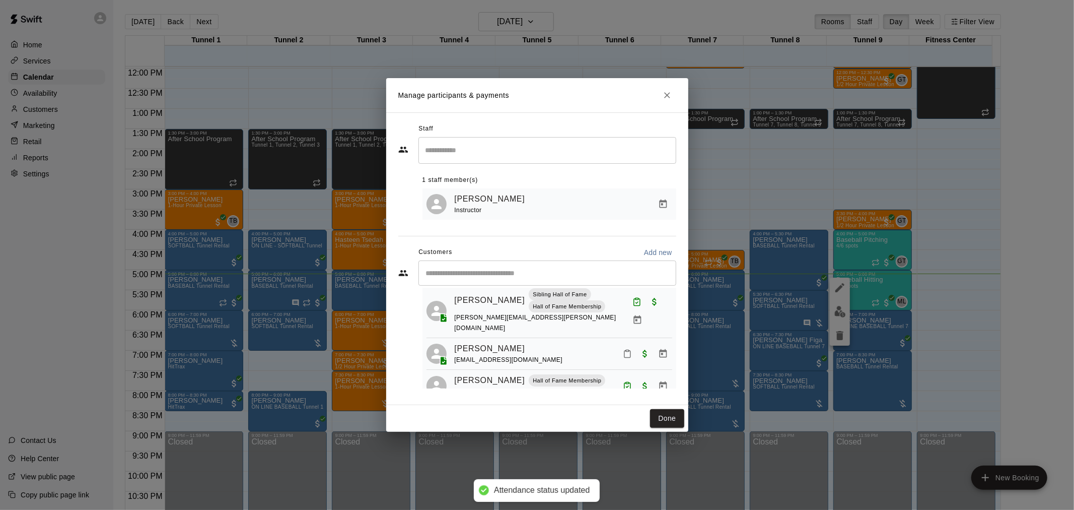
scroll to position [109, 0]
click at [619, 341] on button "Mark attendance" at bounding box center [627, 348] width 17 height 17
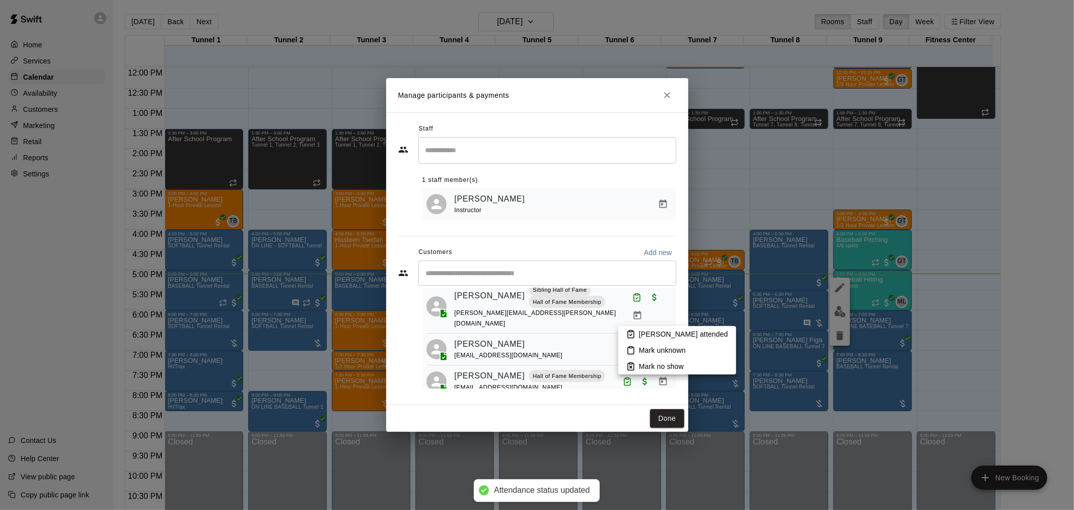
click at [647, 331] on p "Mark attended" at bounding box center [683, 334] width 89 height 10
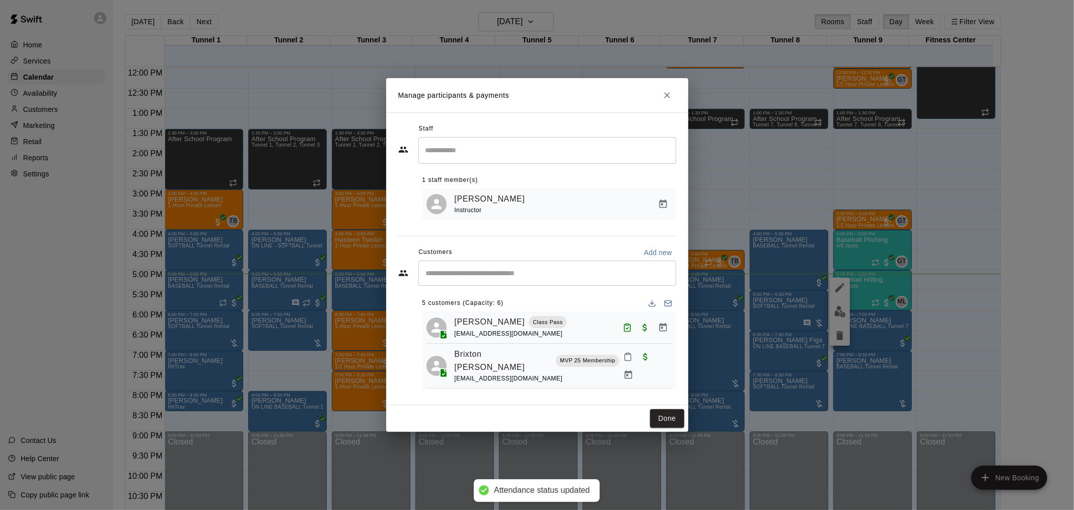
scroll to position [0, 0]
click at [625, 361] on icon "Mark attendance" at bounding box center [628, 357] width 6 height 7
click at [643, 365] on li "Mark attended" at bounding box center [683, 368] width 118 height 16
click at [664, 438] on div "Manage participants & payments Staff ​ 1 staff member(s) Marcus Lucas Instructo…" at bounding box center [537, 255] width 1074 height 510
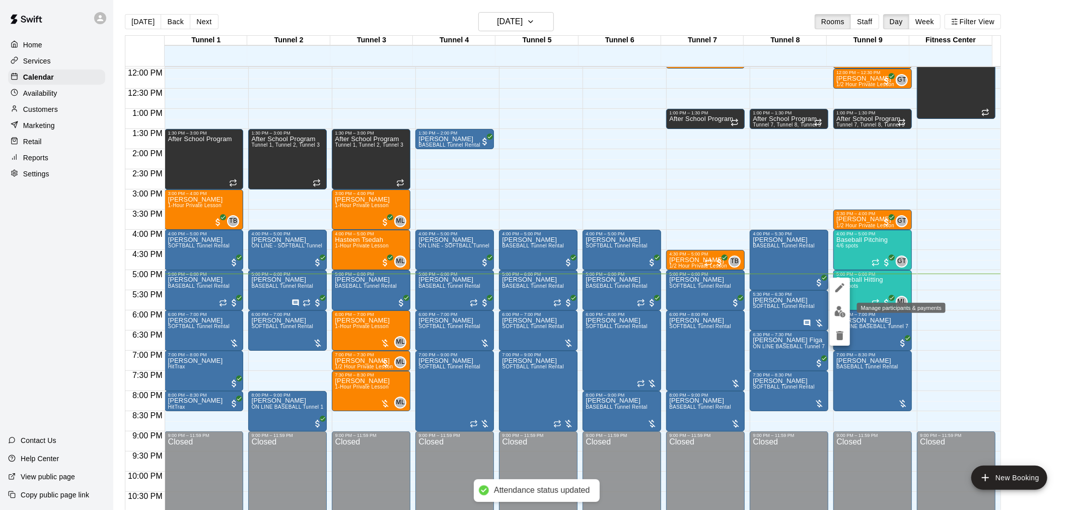
click at [839, 320] on button "edit" at bounding box center [840, 312] width 20 height 20
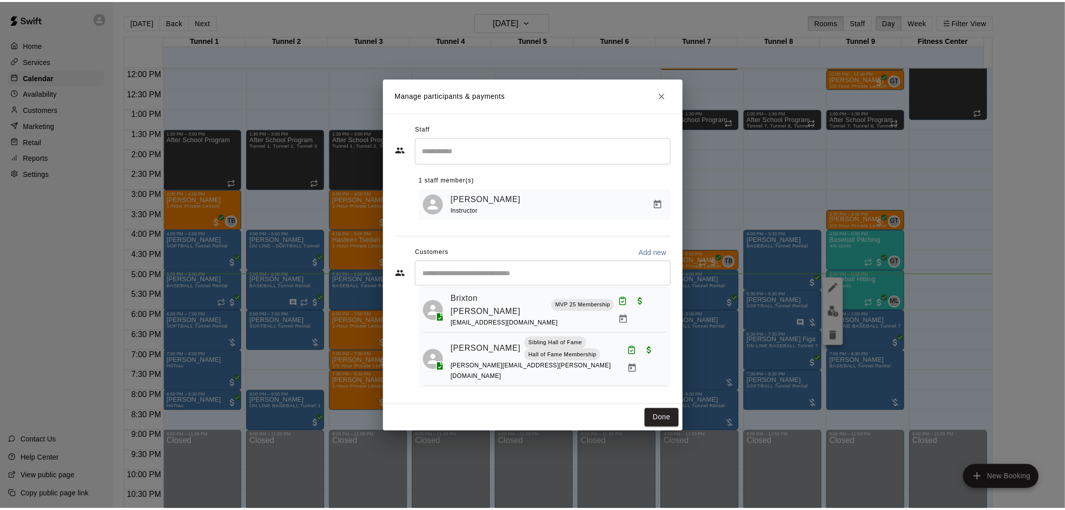
scroll to position [109, 0]
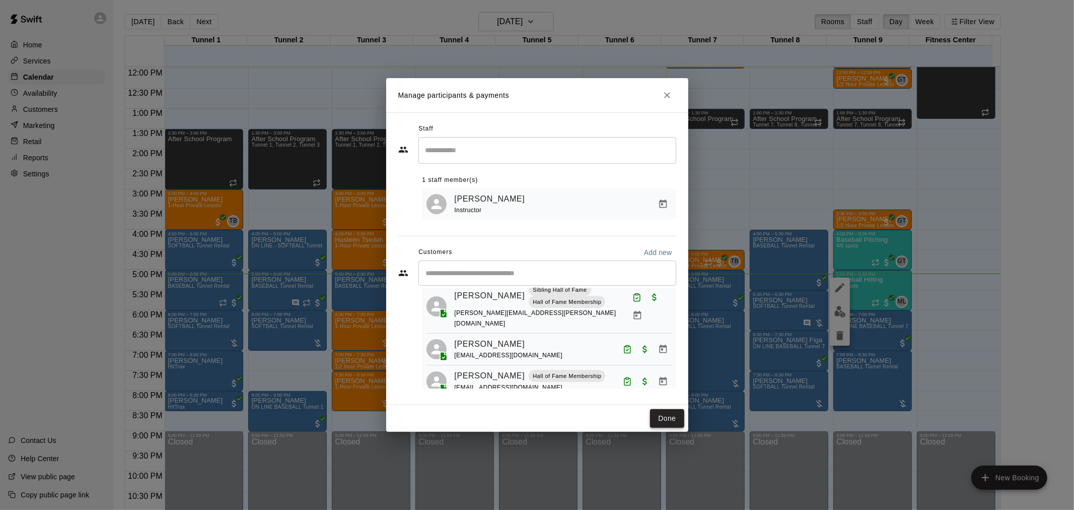
click at [671, 417] on button "Done" at bounding box center [667, 418] width 34 height 19
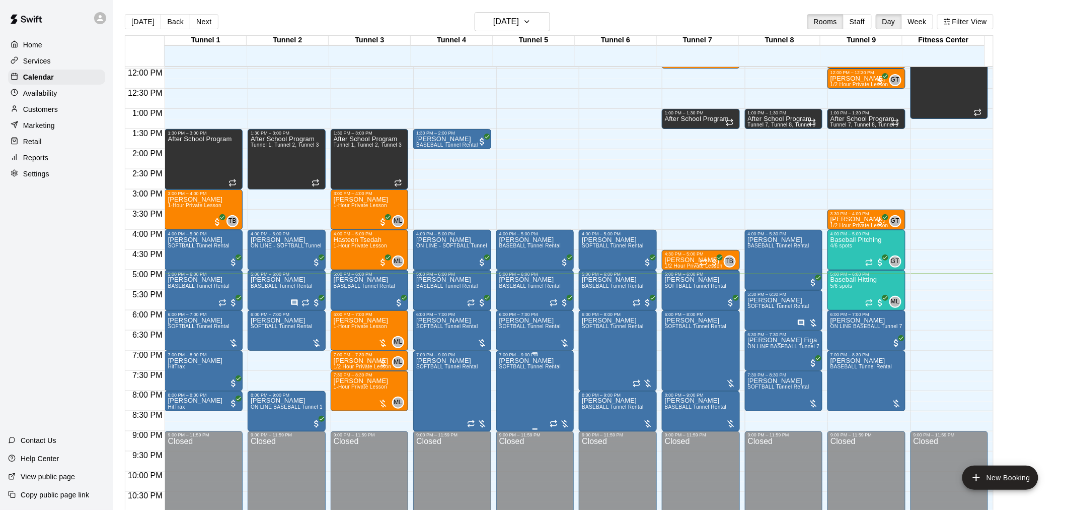
scroll to position [512, 0]
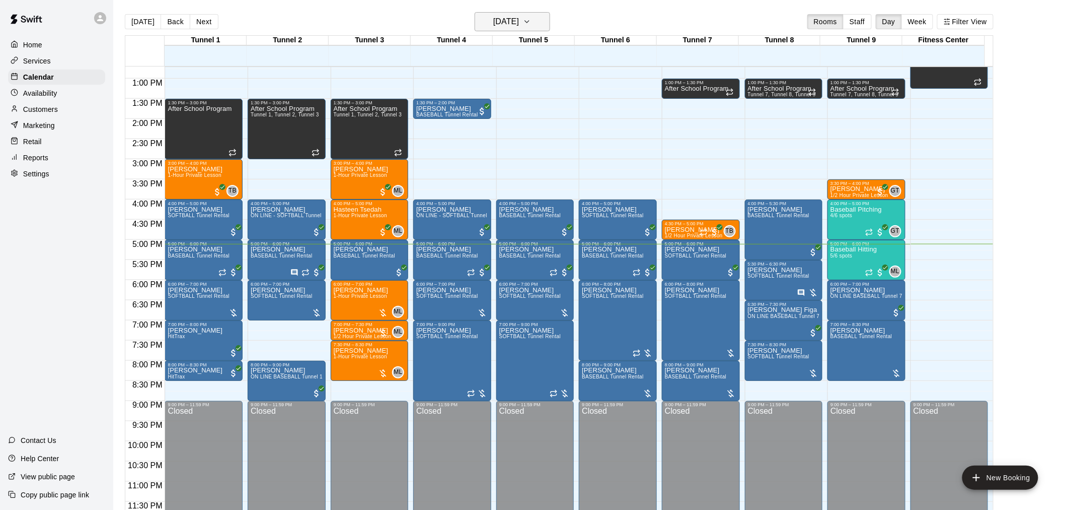
click at [531, 20] on icon "button" at bounding box center [527, 22] width 8 height 12
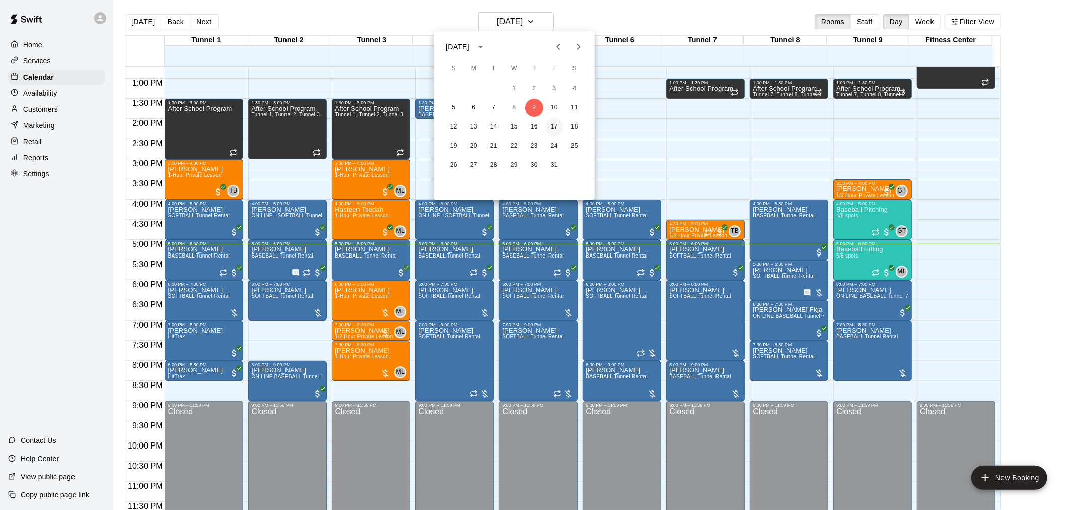
click at [551, 127] on button "17" at bounding box center [554, 127] width 18 height 18
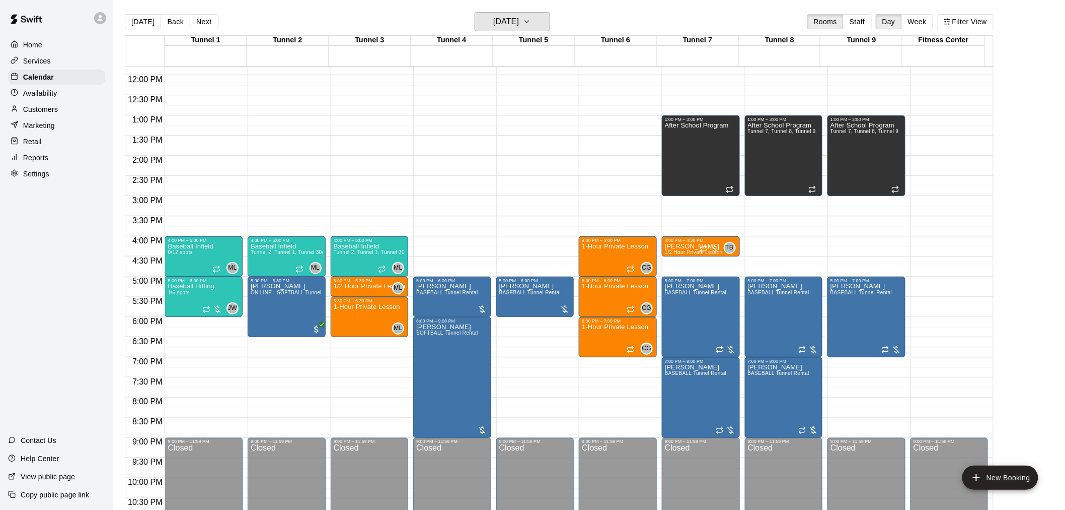
scroll to position [456, 0]
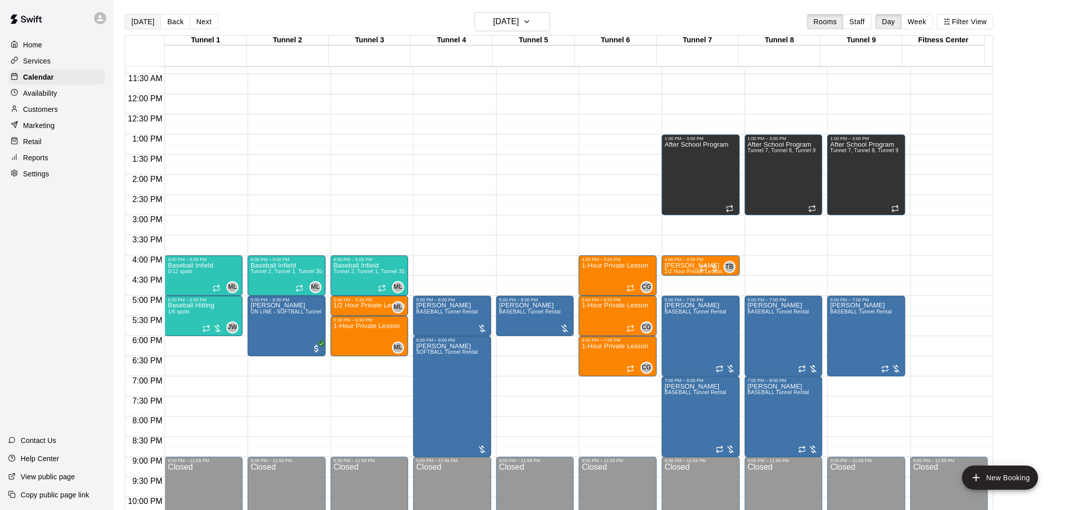
click at [147, 25] on button "[DATE]" at bounding box center [143, 21] width 36 height 15
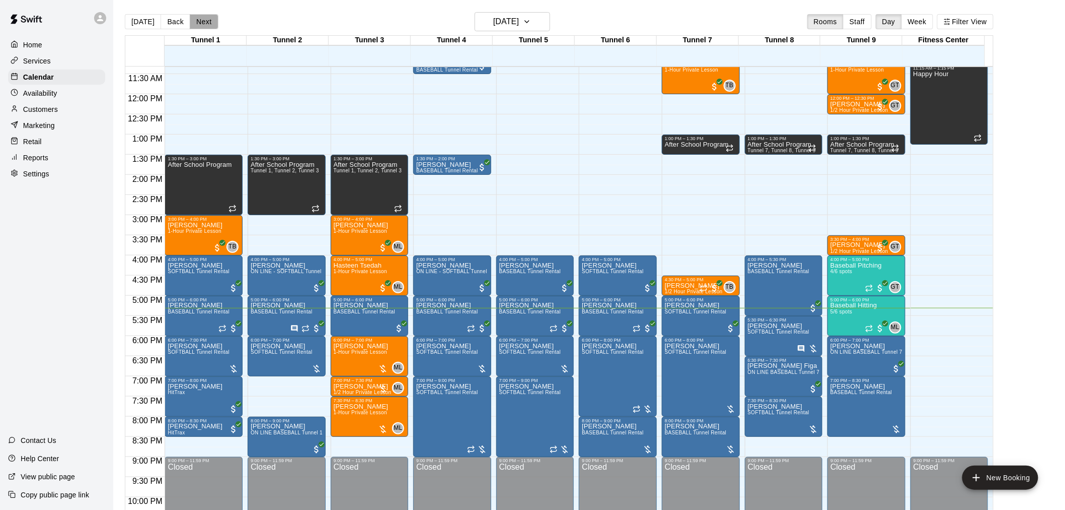
click at [198, 19] on button "Next" at bounding box center [204, 21] width 28 height 15
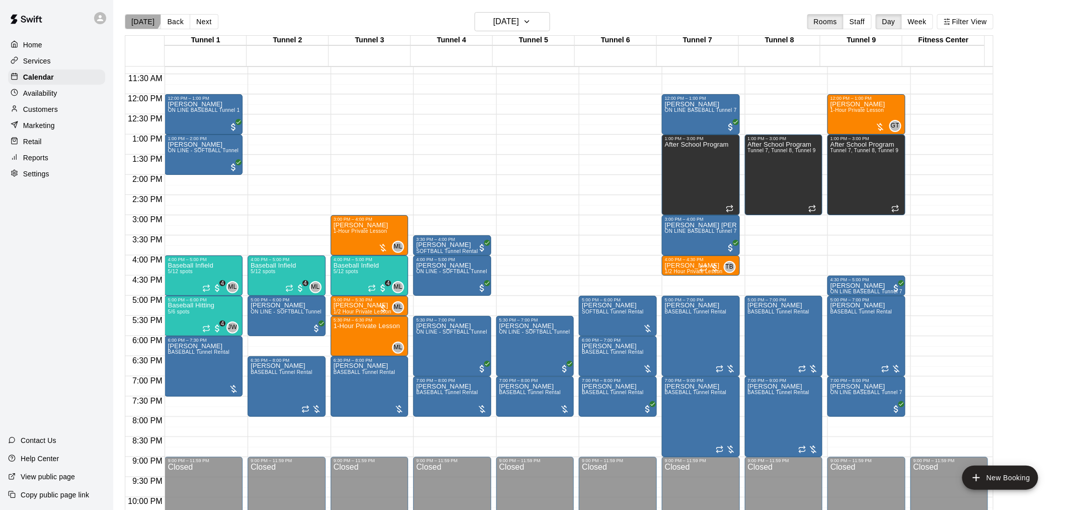
click at [140, 16] on button "[DATE]" at bounding box center [143, 21] width 36 height 15
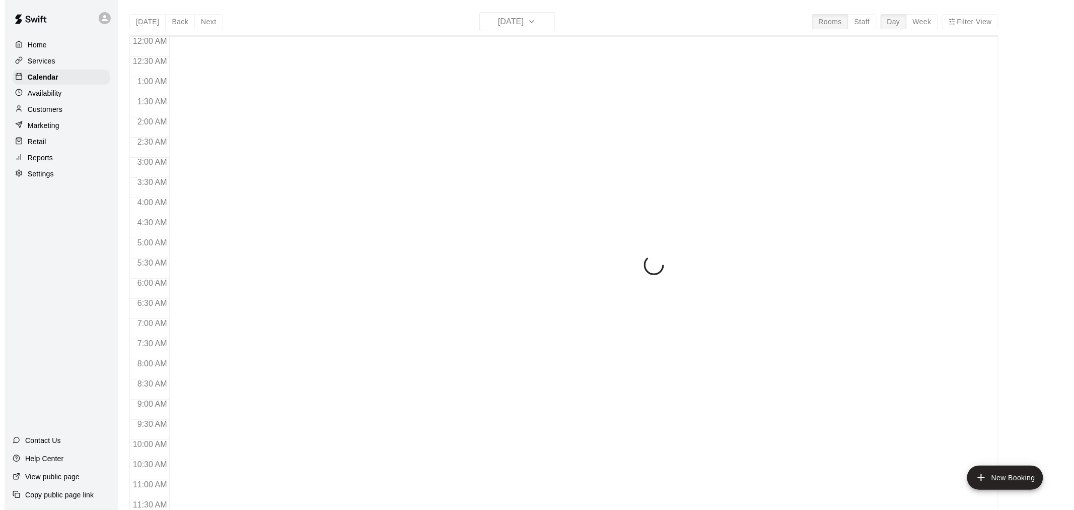
scroll to position [482, 0]
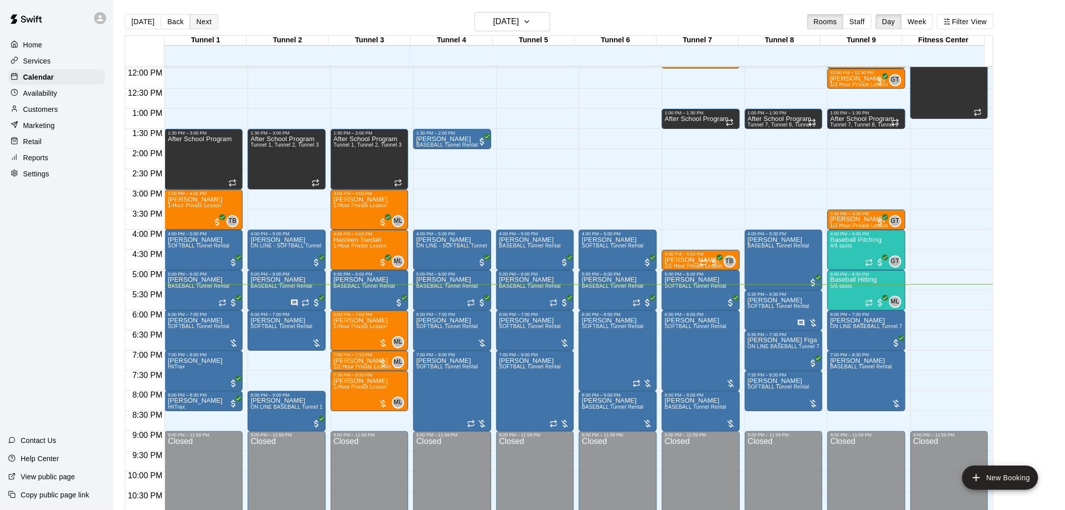
click at [213, 28] on button "Next" at bounding box center [204, 21] width 28 height 15
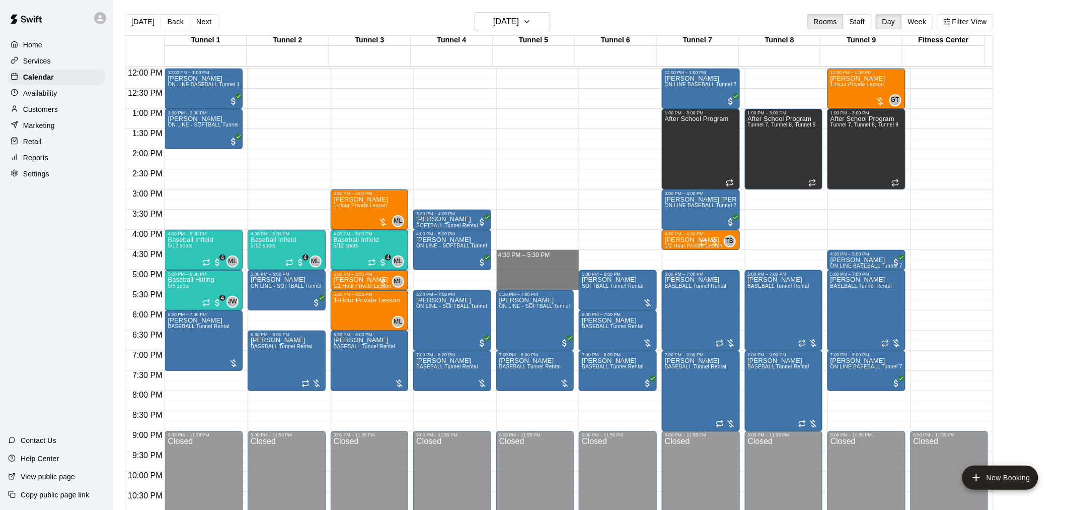
drag, startPoint x: 513, startPoint y: 258, endPoint x: 512, endPoint y: 287, distance: 29.2
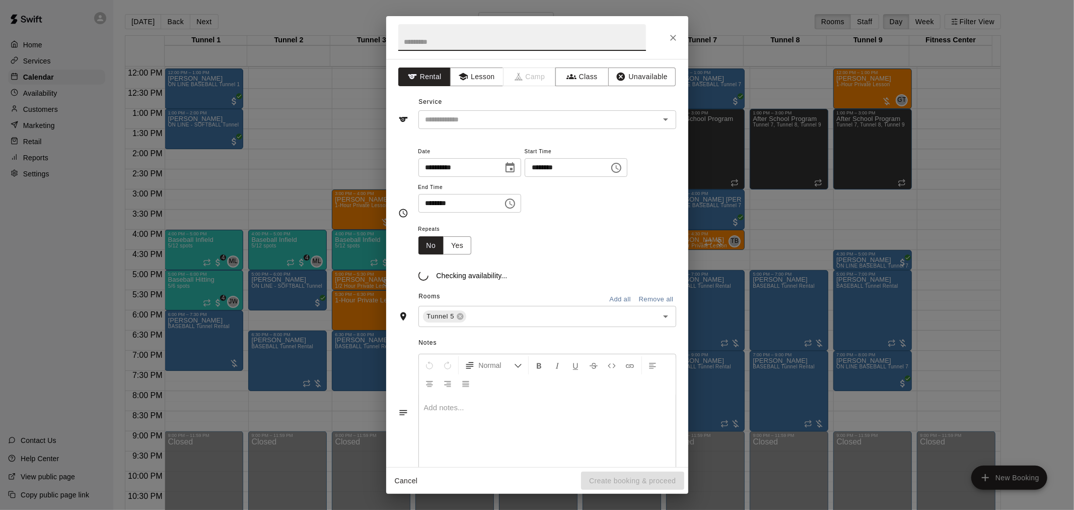
click at [469, 130] on div "**********" at bounding box center [537, 263] width 302 height 408
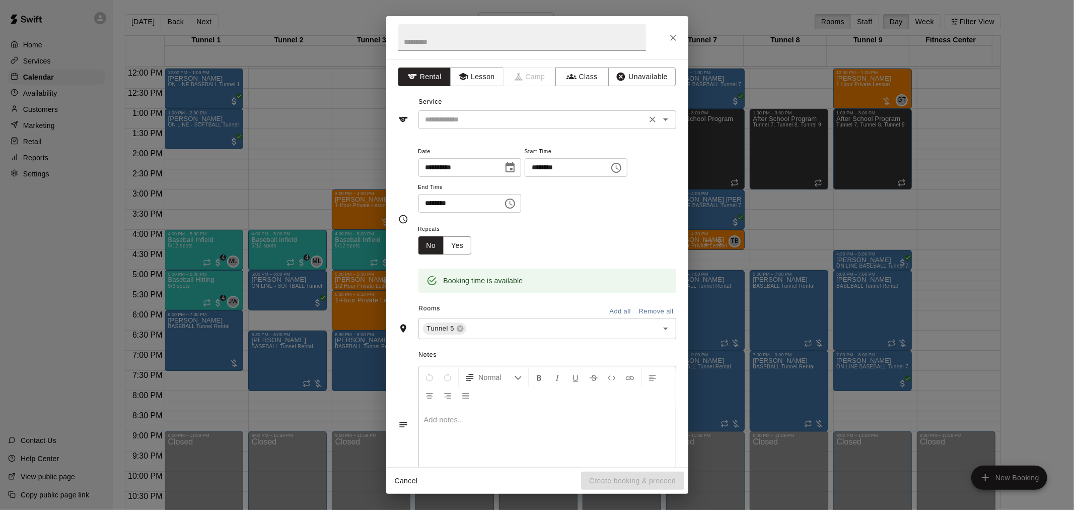
click at [471, 117] on input "text" at bounding box center [532, 119] width 222 height 13
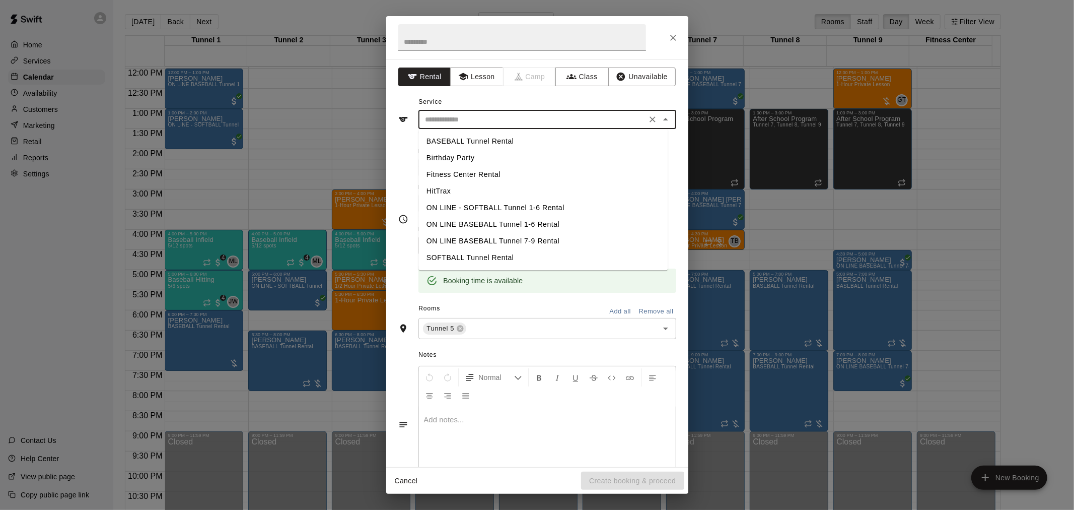
click at [486, 137] on li "BASEBALL Tunnel Rental" at bounding box center [542, 141] width 249 height 17
type input "**********"
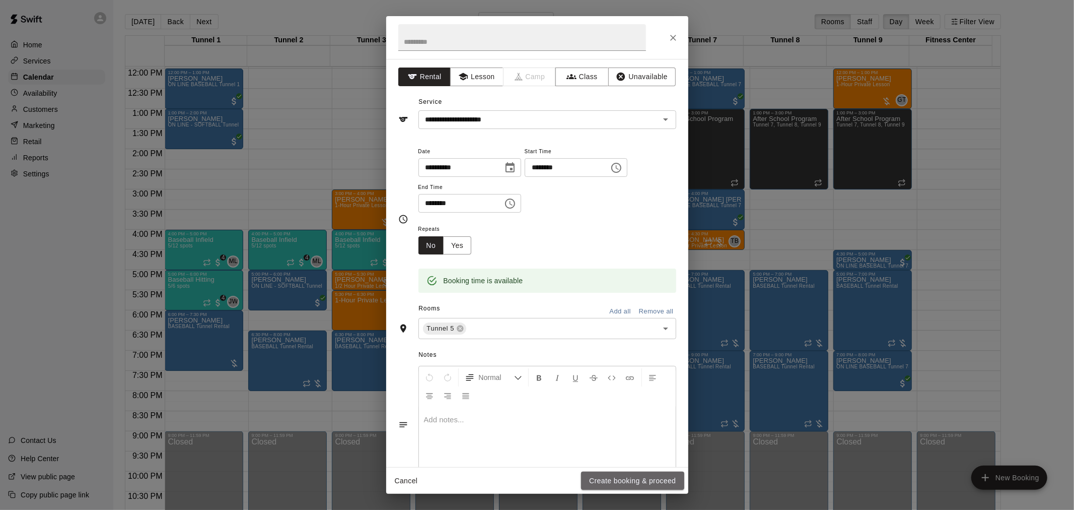
drag, startPoint x: 626, startPoint y: 480, endPoint x: 788, endPoint y: 508, distance: 163.9
click at [626, 481] on button "Create booking & proceed" at bounding box center [632, 480] width 103 height 19
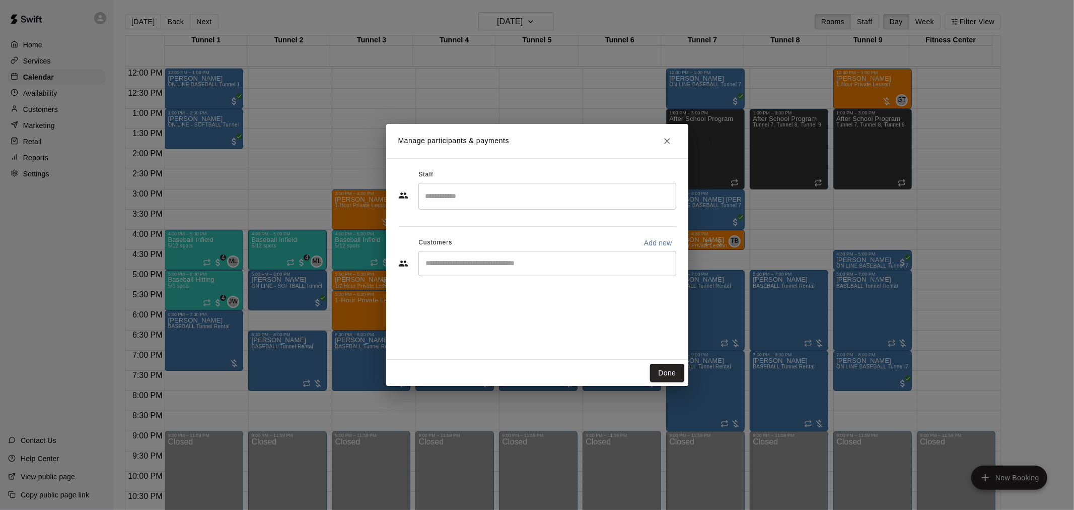
click at [546, 257] on div "​" at bounding box center [547, 263] width 258 height 25
type input "*****"
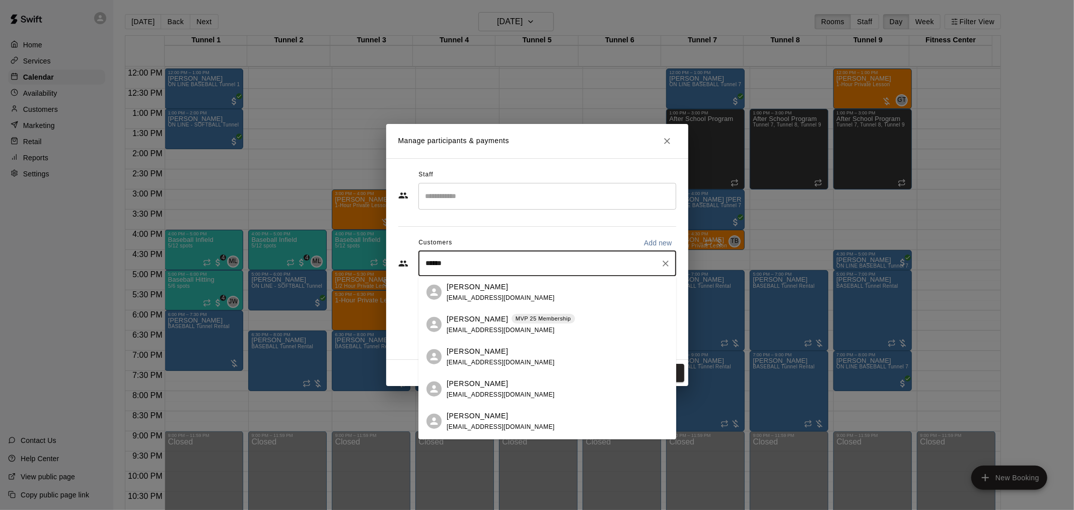
click at [518, 320] on p "MVP 25 Membership" at bounding box center [543, 318] width 55 height 9
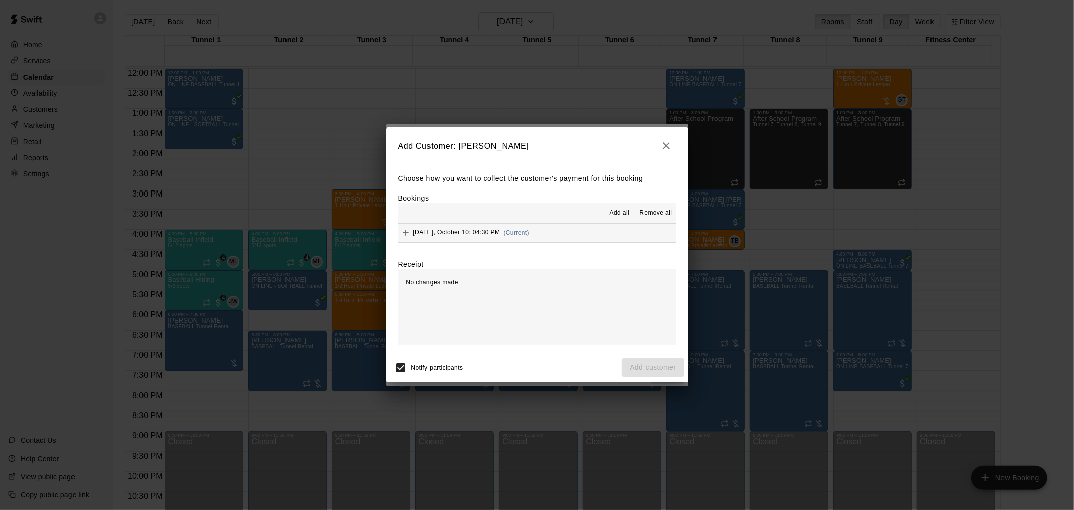
click at [525, 233] on span "(Current)" at bounding box center [517, 232] width 26 height 7
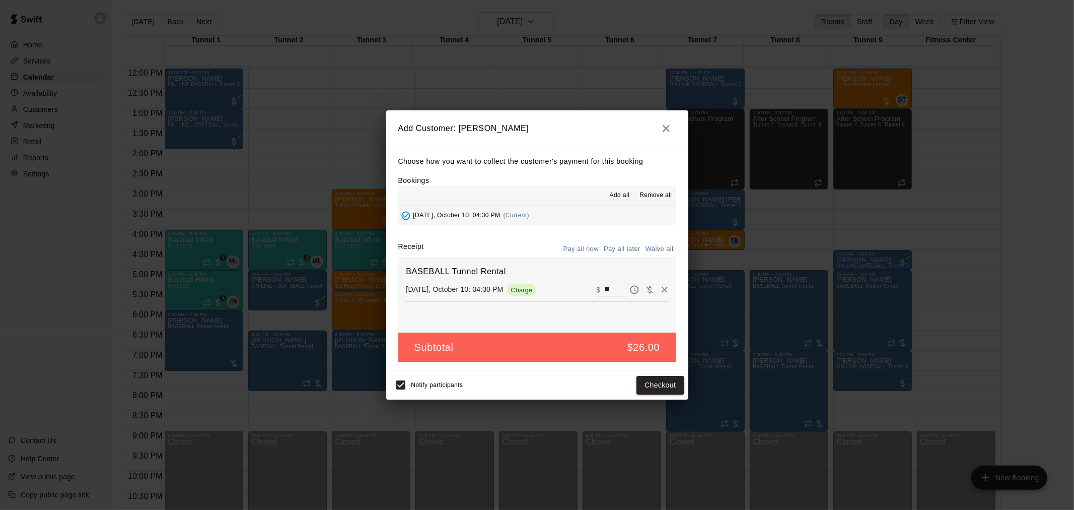
click at [628, 250] on button "Pay all later" at bounding box center [622, 249] width 42 height 16
click at [657, 380] on button "Add customer" at bounding box center [653, 385] width 62 height 19
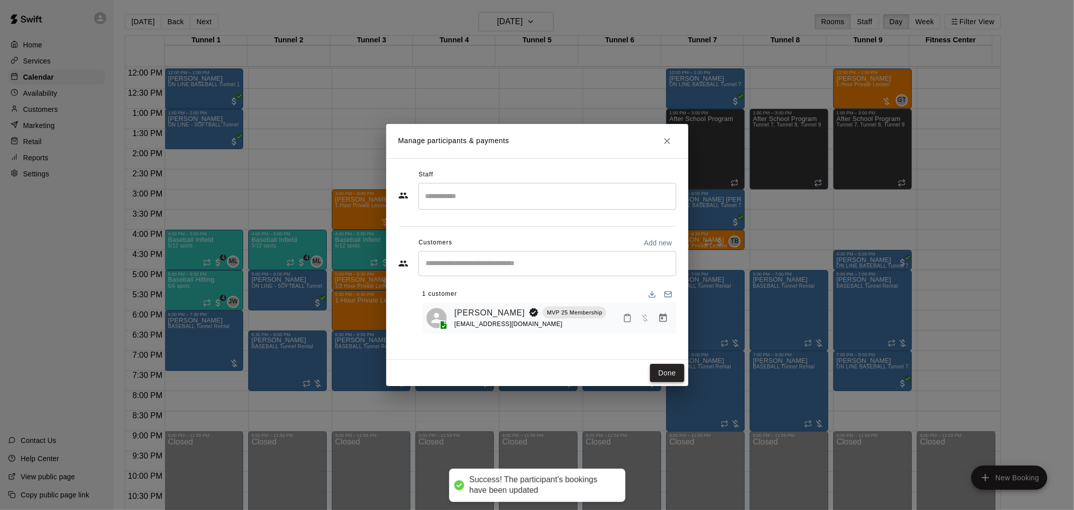
click at [677, 373] on button "Done" at bounding box center [667, 373] width 34 height 19
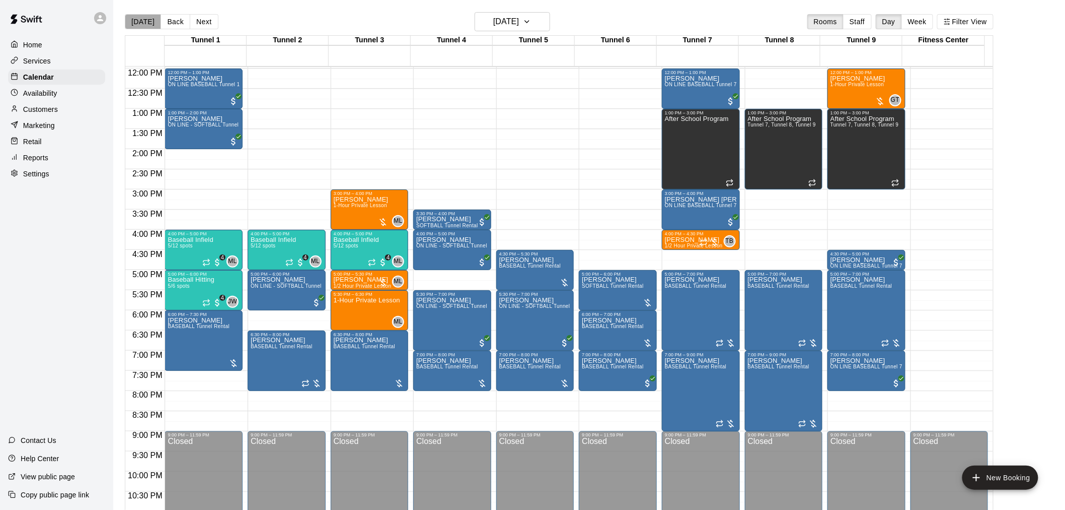
click at [152, 21] on button "[DATE]" at bounding box center [143, 21] width 36 height 15
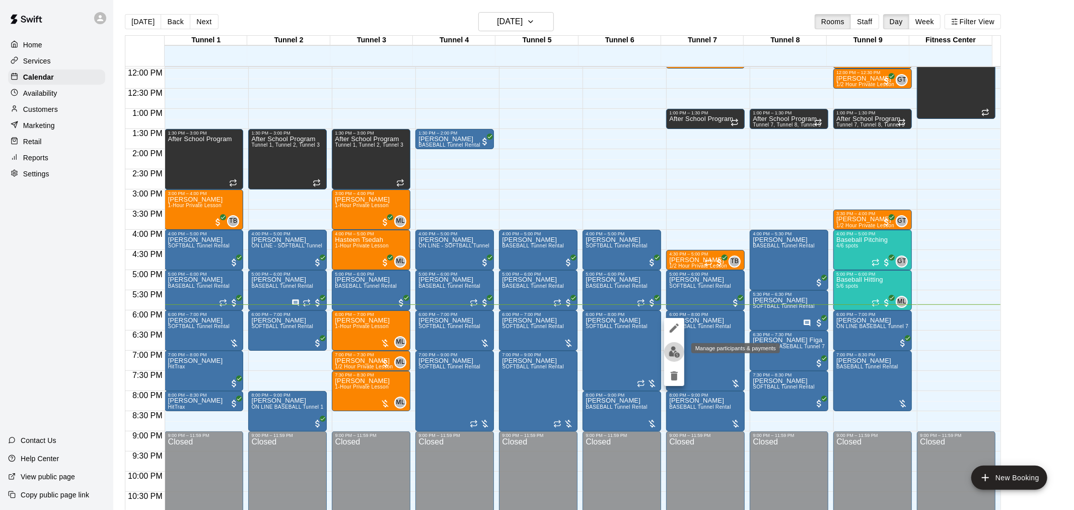
click at [681, 350] on button "edit" at bounding box center [674, 352] width 20 height 20
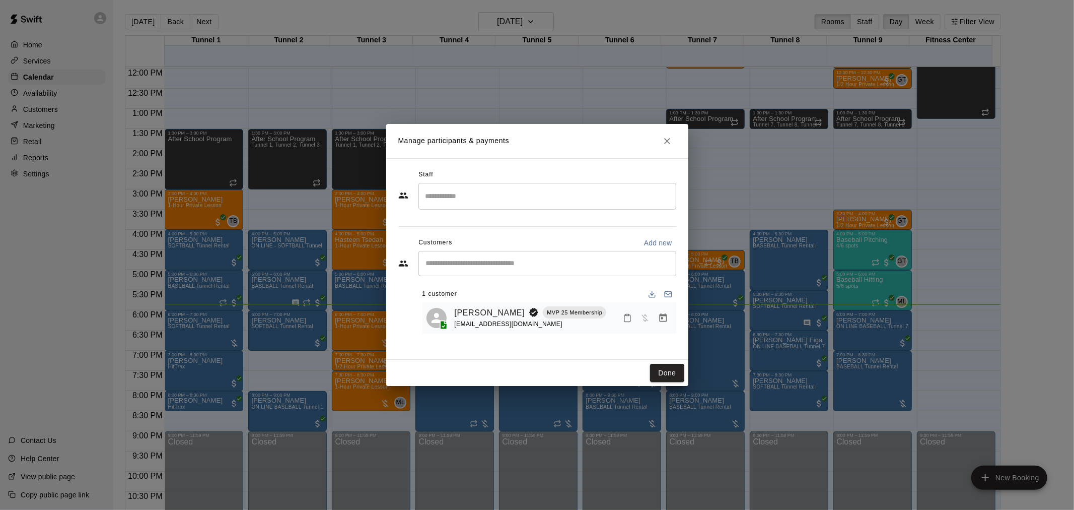
click at [663, 315] on icon "Manage bookings & payment" at bounding box center [663, 317] width 8 height 9
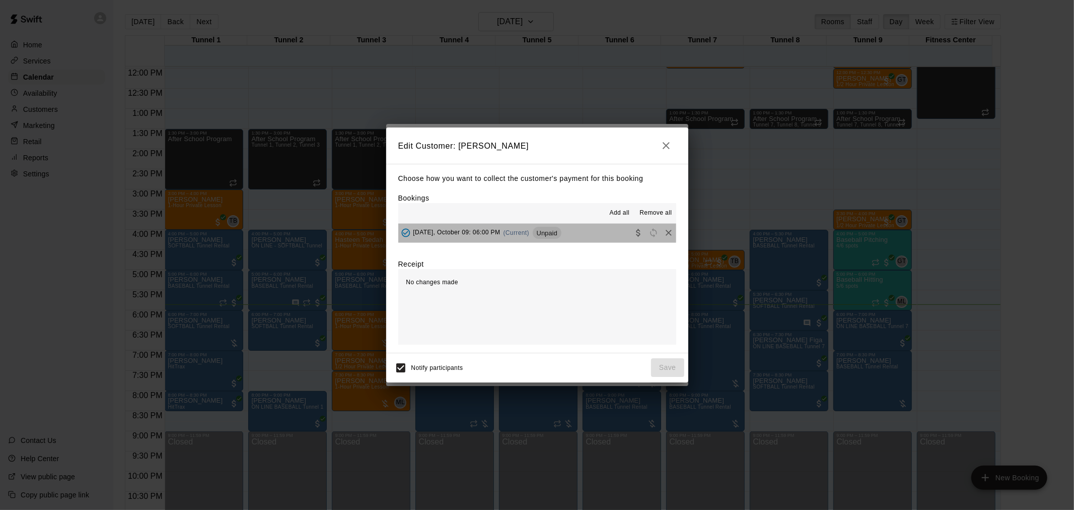
drag, startPoint x: 555, startPoint y: 234, endPoint x: 608, endPoint y: 248, distance: 54.9
click at [555, 234] on span "Unpaid" at bounding box center [547, 233] width 29 height 8
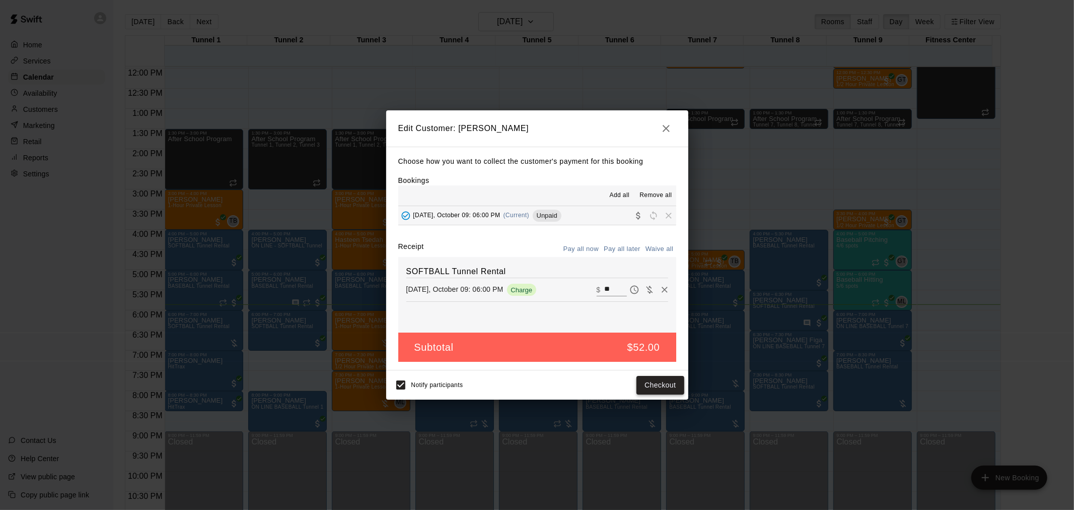
click at [670, 383] on button "Checkout" at bounding box center [659, 385] width 47 height 19
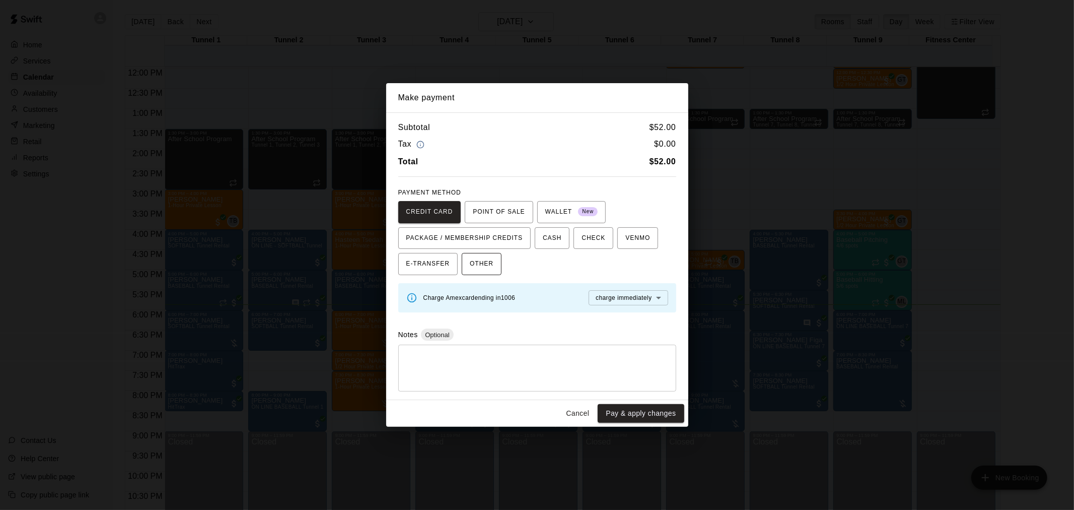
click at [487, 262] on span "OTHER" at bounding box center [482, 264] width 24 height 16
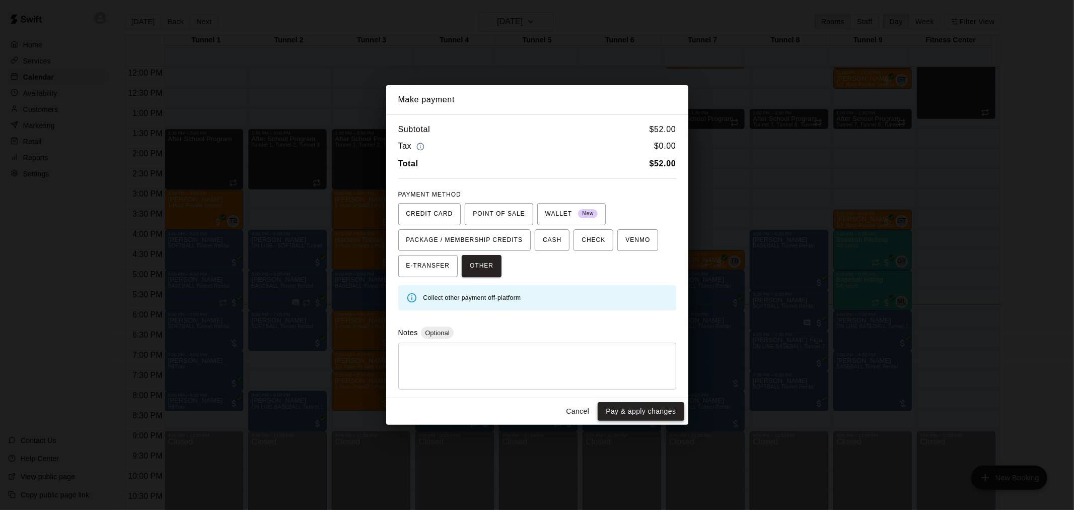
click at [653, 403] on button "Pay & apply changes" at bounding box center [641, 411] width 86 height 19
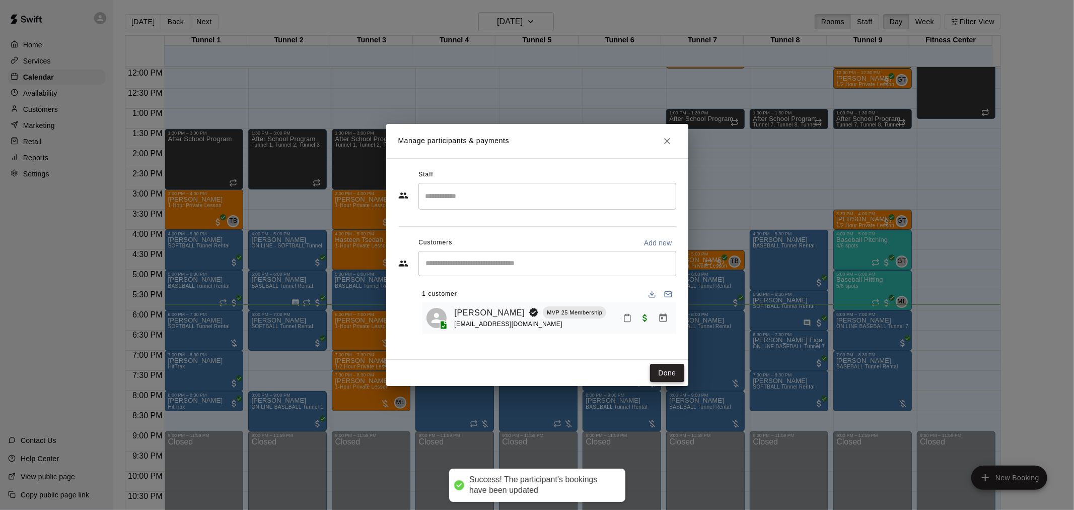
click at [683, 369] on div "Done" at bounding box center [537, 373] width 302 height 27
click at [673, 371] on button "Done" at bounding box center [667, 373] width 34 height 19
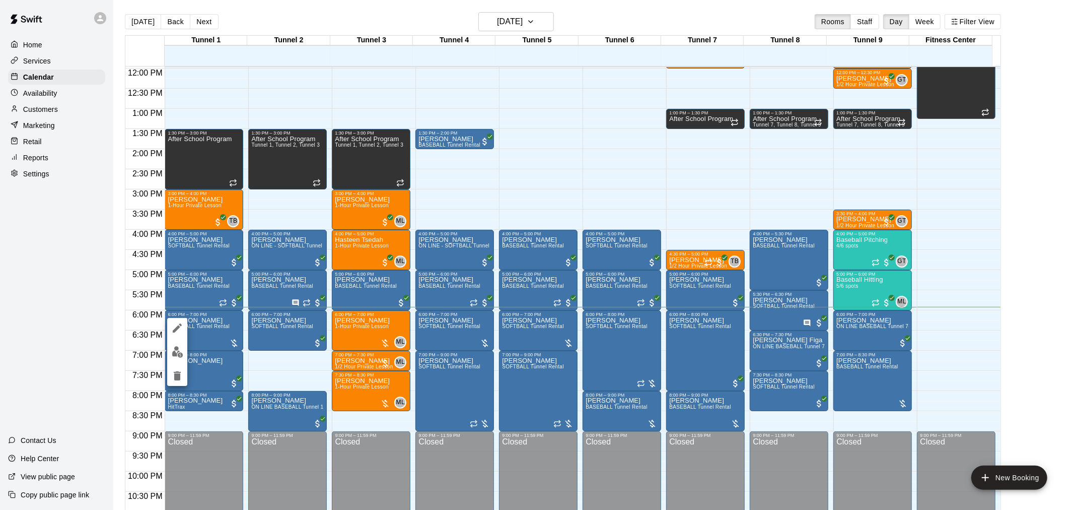
click at [181, 354] on img "edit" at bounding box center [178, 352] width 12 height 12
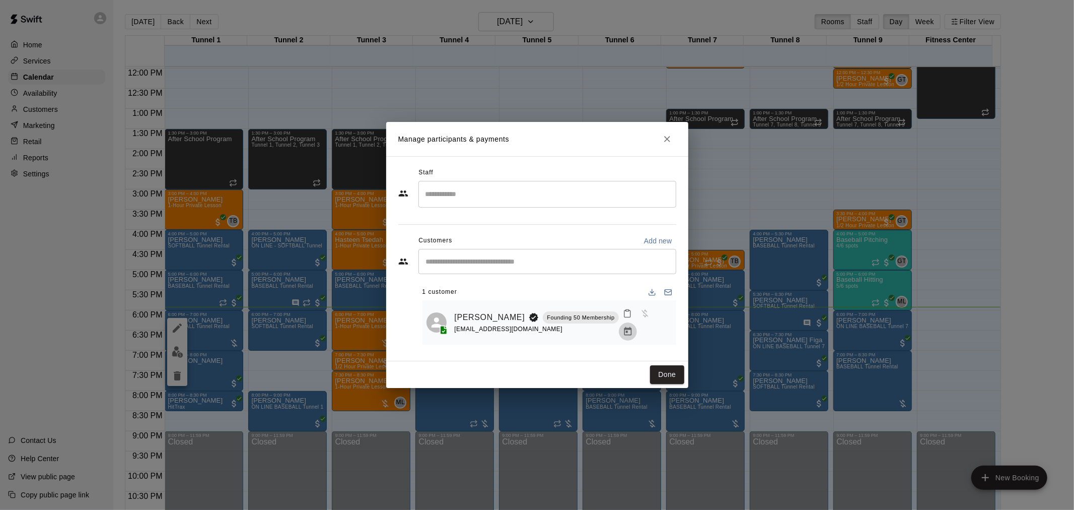
click at [633, 326] on icon "Manage bookings & payment" at bounding box center [628, 331] width 10 height 10
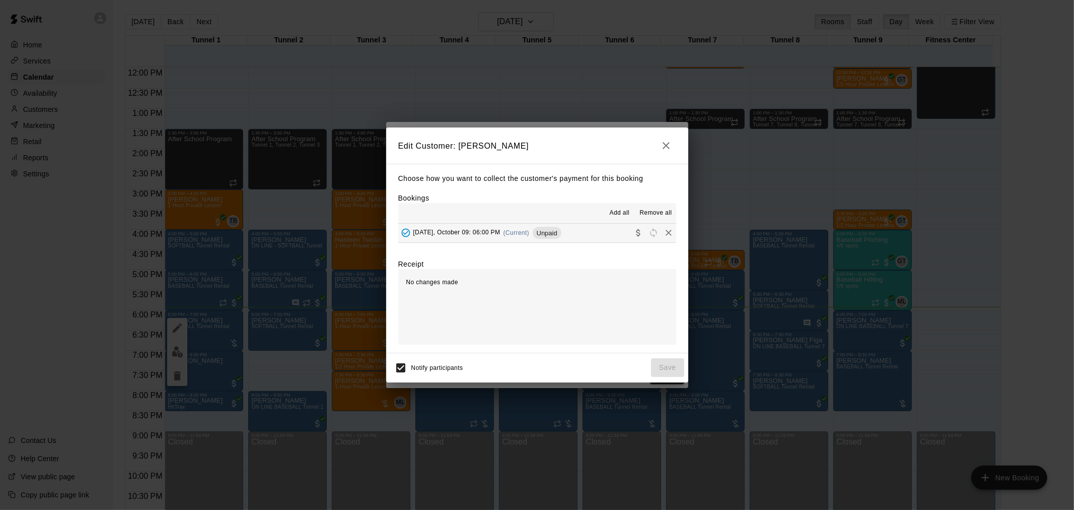
click at [545, 240] on div "[DATE], October 09: 06:00 PM (Current) Unpaid" at bounding box center [479, 232] width 163 height 15
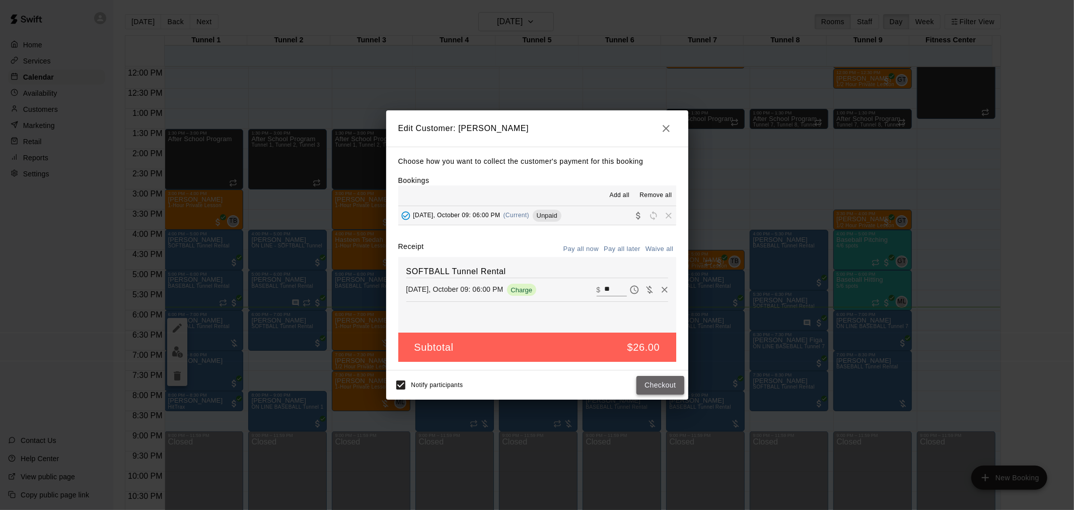
click at [674, 380] on button "Checkout" at bounding box center [659, 385] width 47 height 19
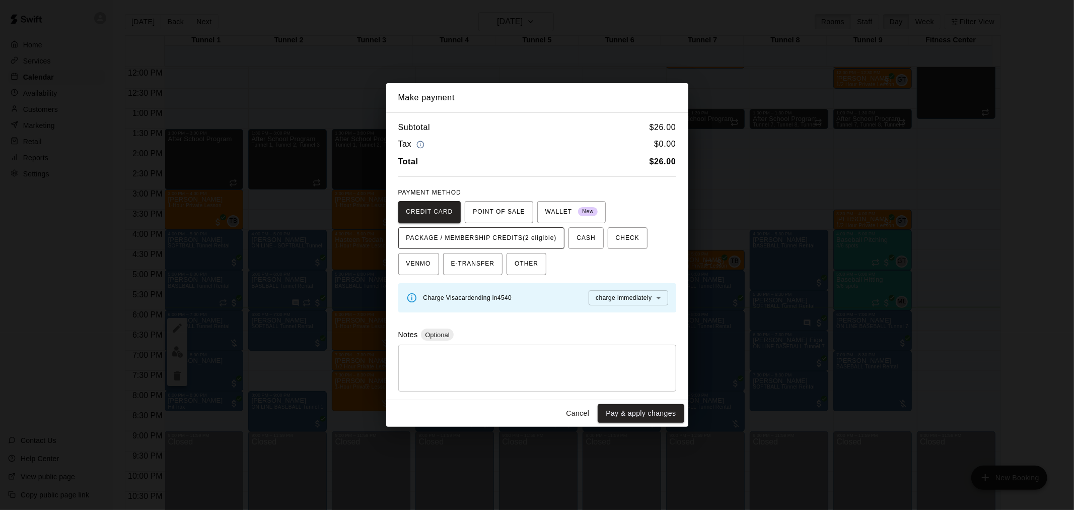
click at [538, 235] on span "PACKAGE / MEMBERSHIP CREDITS (2 eligible)" at bounding box center [481, 238] width 151 height 16
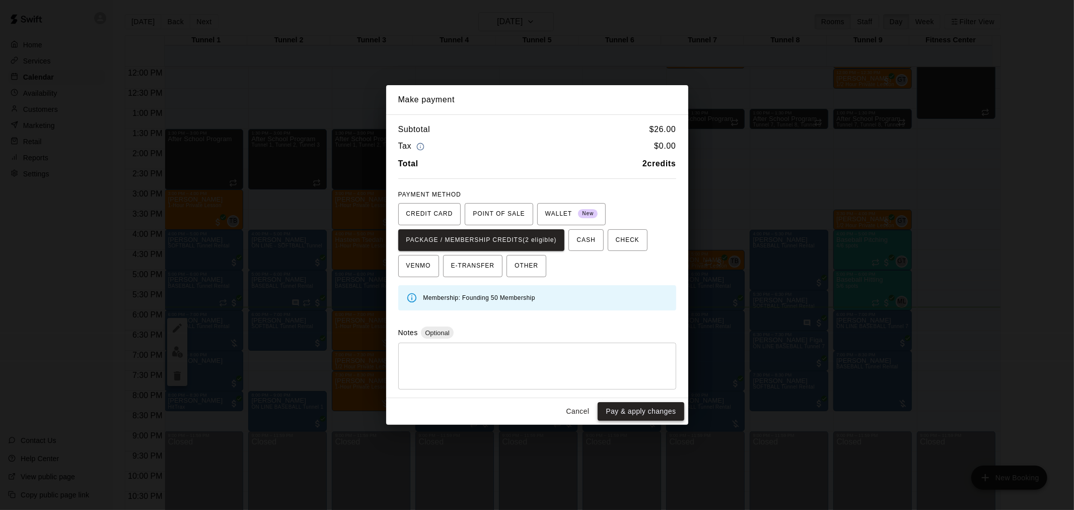
click at [655, 410] on button "Pay & apply changes" at bounding box center [641, 411] width 86 height 19
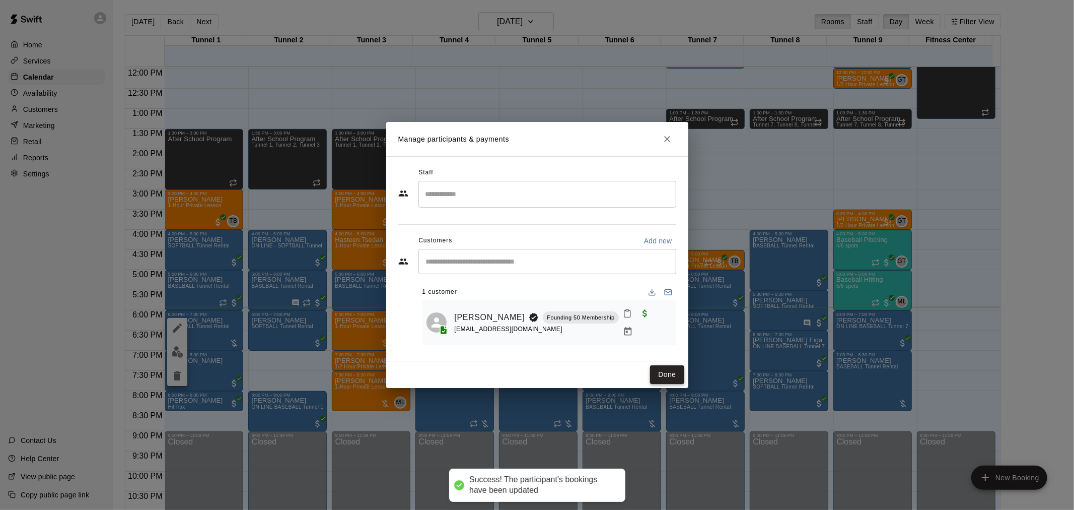
click at [669, 374] on button "Done" at bounding box center [667, 374] width 34 height 19
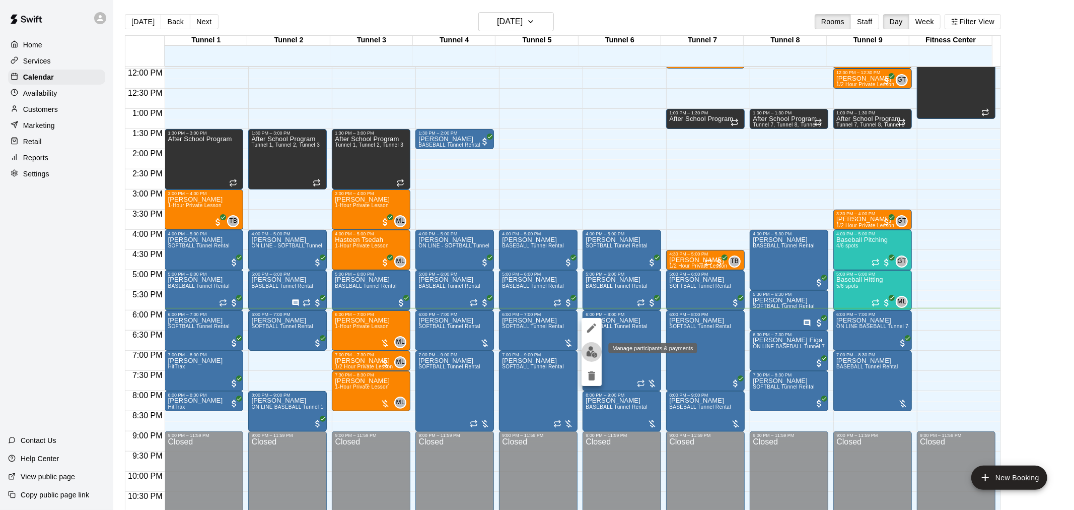
click at [588, 350] on img "edit" at bounding box center [592, 352] width 12 height 12
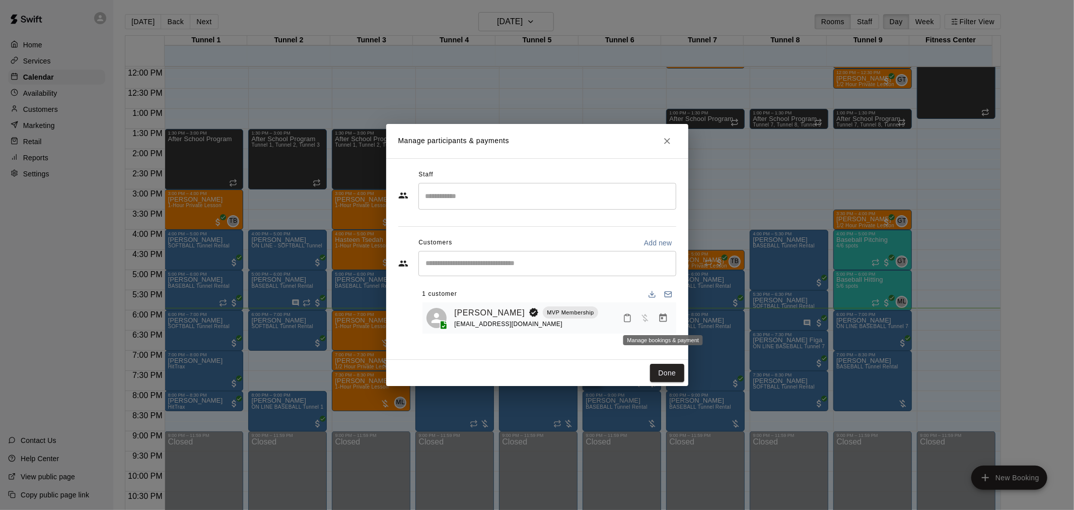
click at [659, 319] on icon "Manage bookings & payment" at bounding box center [663, 318] width 10 height 10
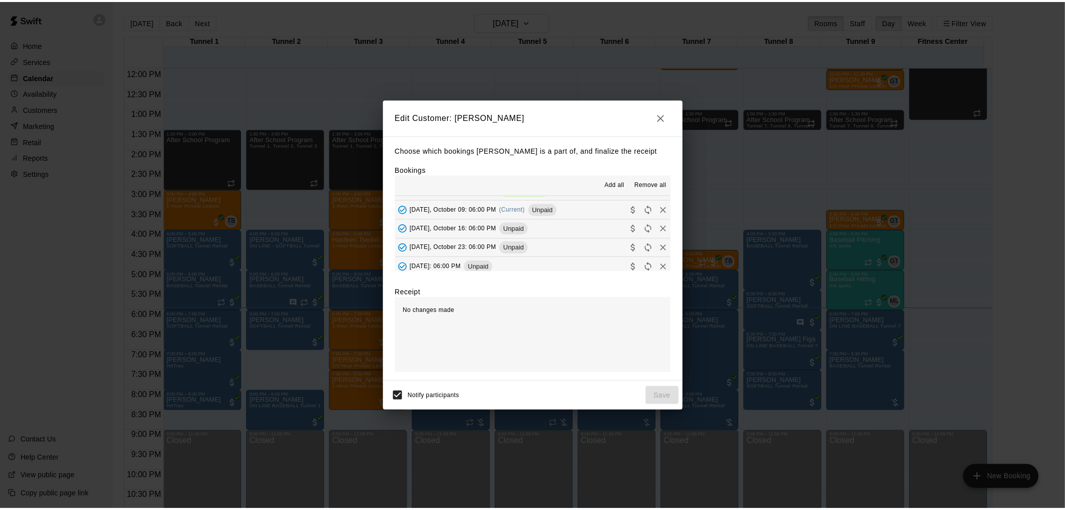
scroll to position [56, 0]
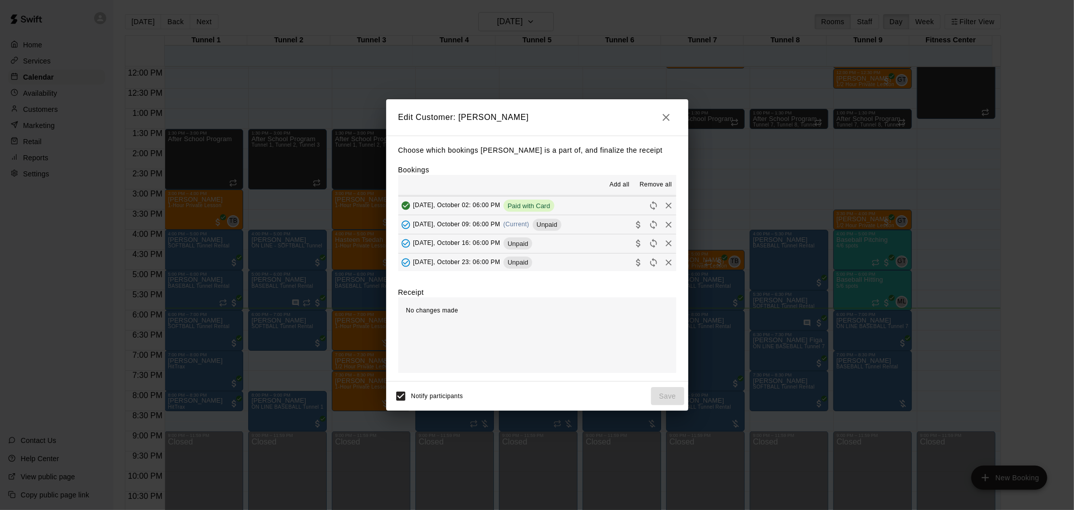
click at [569, 227] on button "[DATE], October 09: 06:00 PM (Current) Unpaid" at bounding box center [537, 224] width 278 height 19
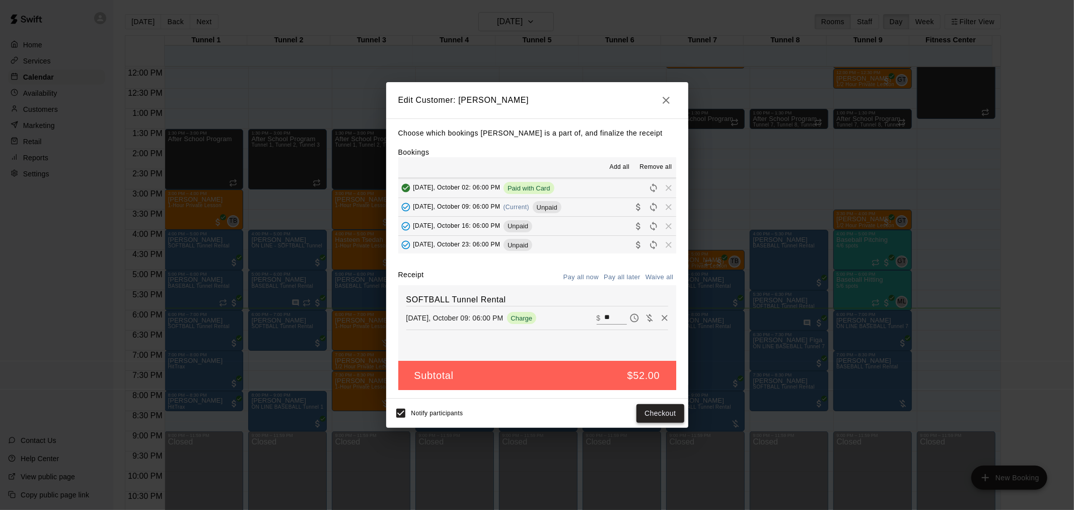
click at [665, 422] on button "Checkout" at bounding box center [659, 413] width 47 height 19
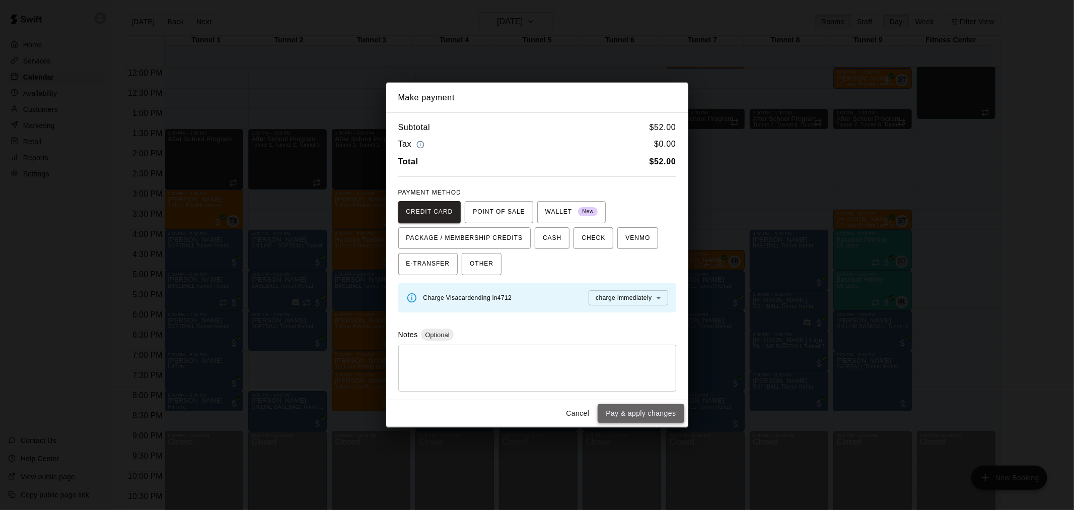
click at [645, 414] on button "Pay & apply changes" at bounding box center [641, 413] width 86 height 19
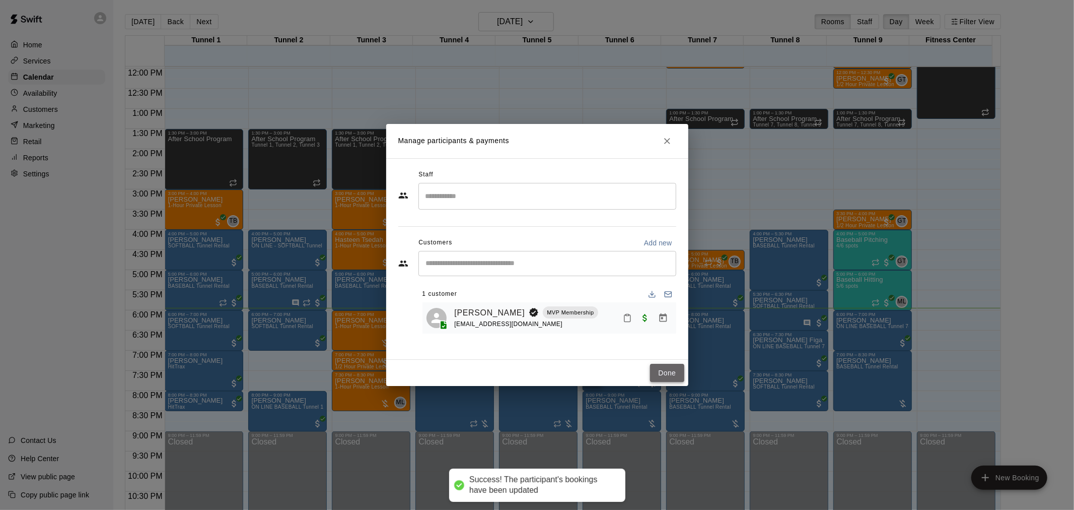
click at [667, 368] on button "Done" at bounding box center [667, 373] width 34 height 19
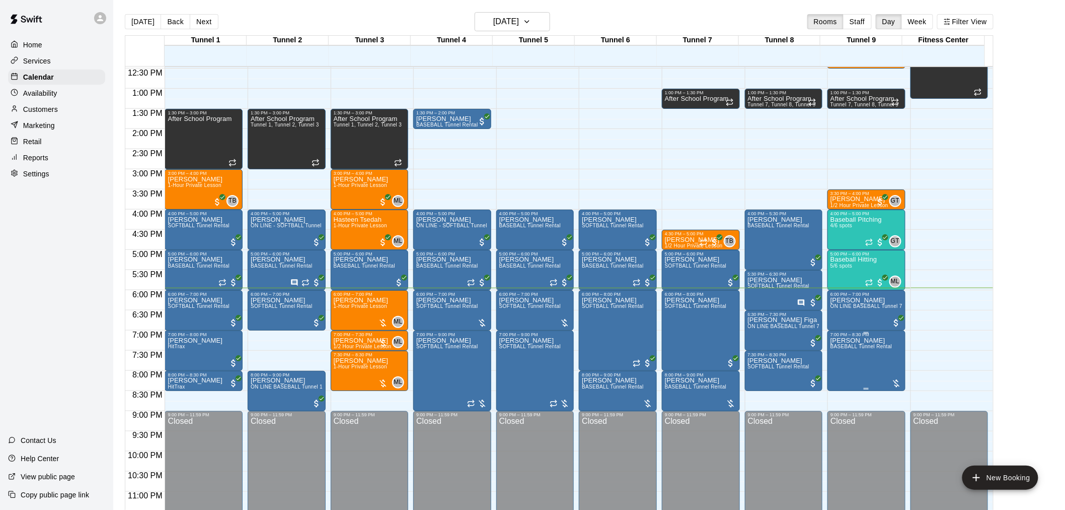
scroll to position [512, 0]
